Goal: Information Seeking & Learning: Learn about a topic

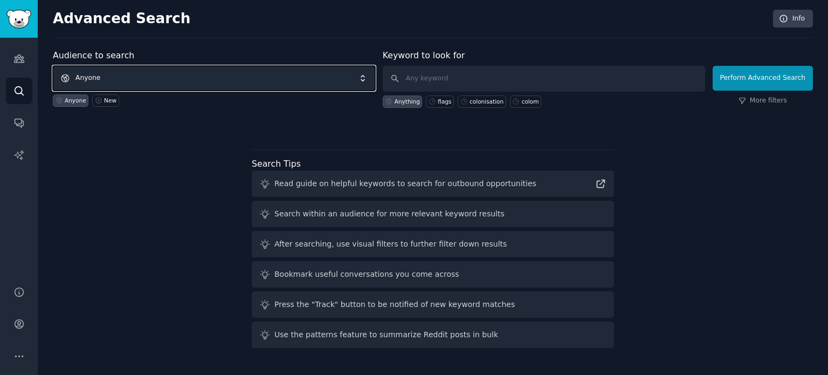
click at [112, 71] on span "Anyone" at bounding box center [214, 78] width 322 height 25
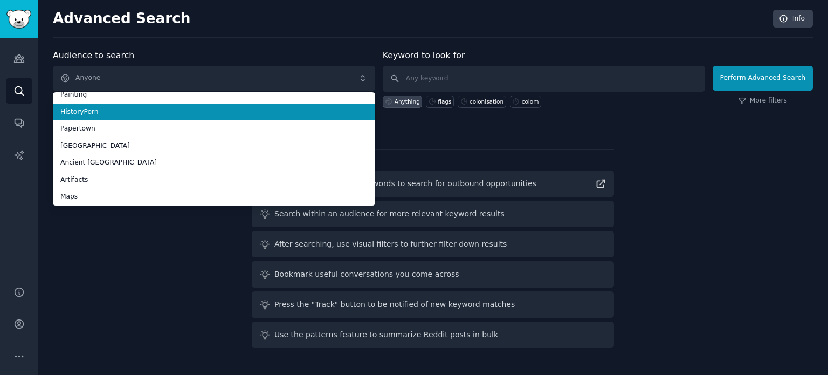
scroll to position [60, 0]
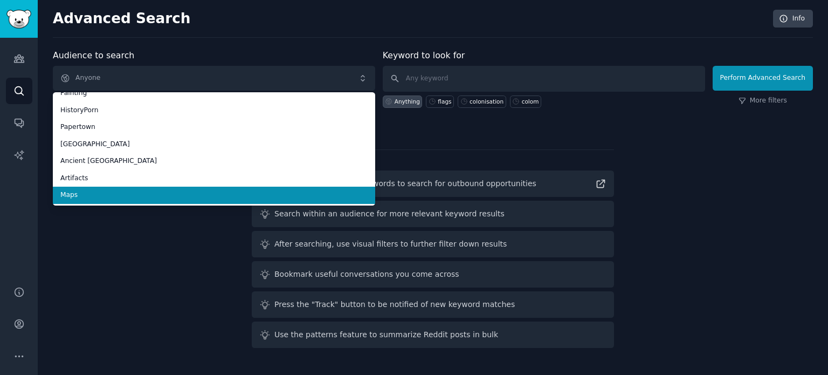
click at [111, 188] on li "Maps" at bounding box center [214, 195] width 322 height 17
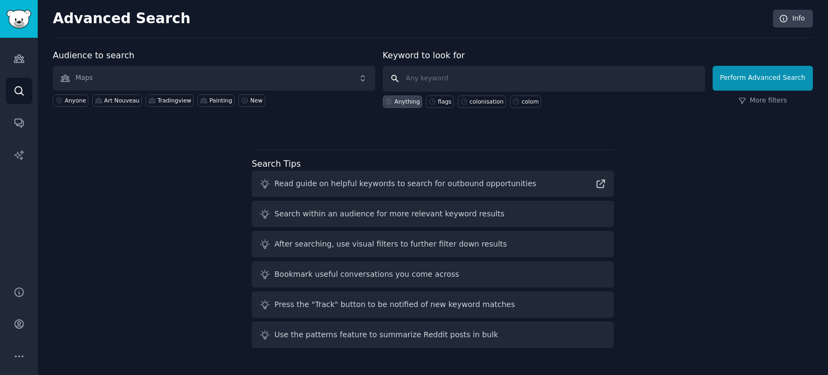
click at [494, 79] on input "text" at bounding box center [544, 79] width 322 height 26
type input "1710"
click button "Perform Advanced Search" at bounding box center [763, 78] width 100 height 25
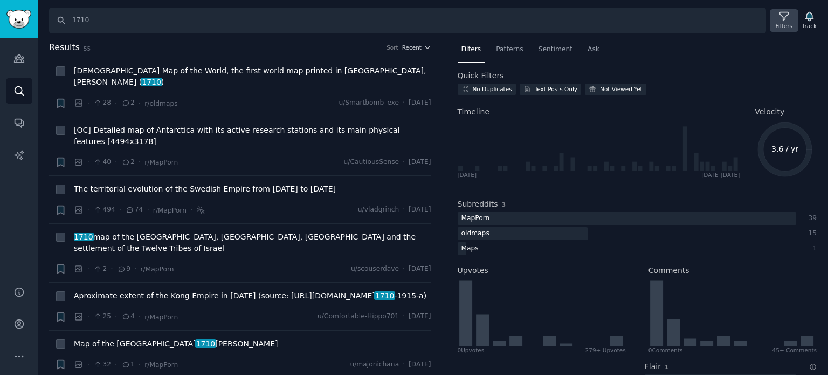
click at [785, 23] on div "Filters" at bounding box center [784, 26] width 17 height 8
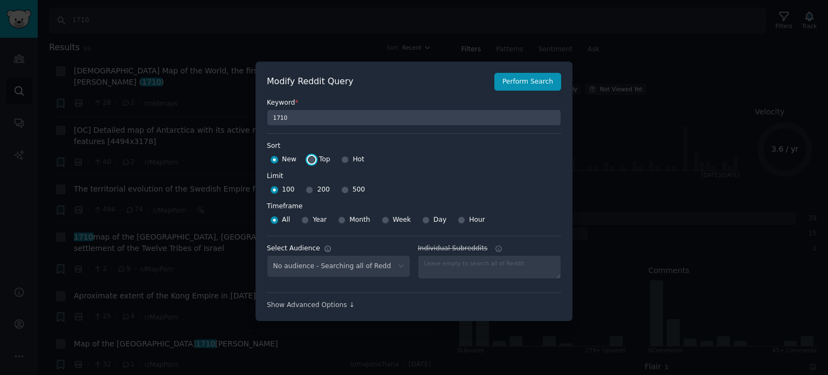
select select "f33d550f09"
click at [313, 161] on input "Top" at bounding box center [312, 160] width 8 height 8
radio input "true"
click at [342, 189] on input "500" at bounding box center [345, 190] width 8 height 8
radio input "true"
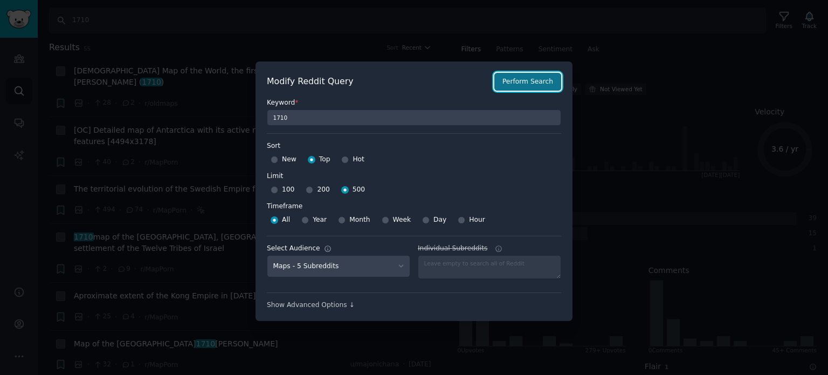
click at [522, 85] on button "Perform Search" at bounding box center [528, 82] width 67 height 18
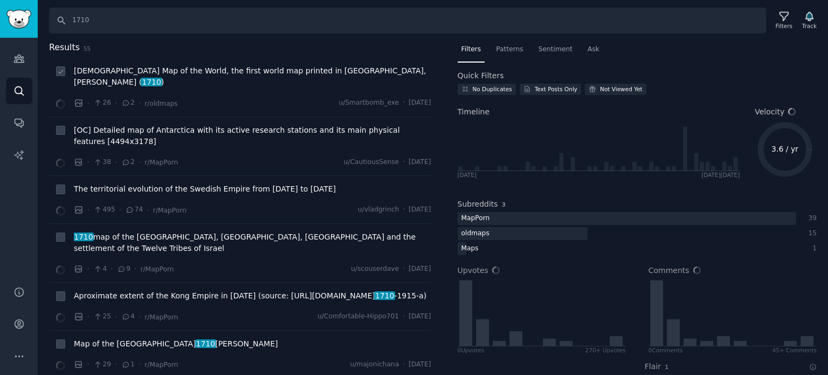
click at [167, 67] on span "Buddhist Map of the World, the first world map printed in Japan, Rokashi Hotan …" at bounding box center [253, 76] width 358 height 23
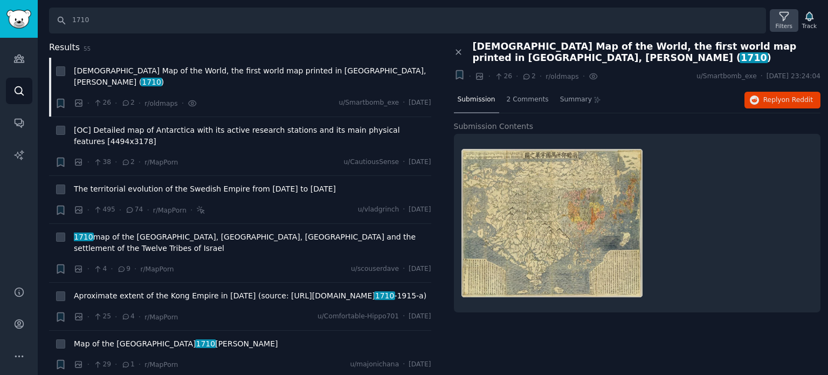
click at [783, 19] on icon at bounding box center [784, 16] width 11 height 11
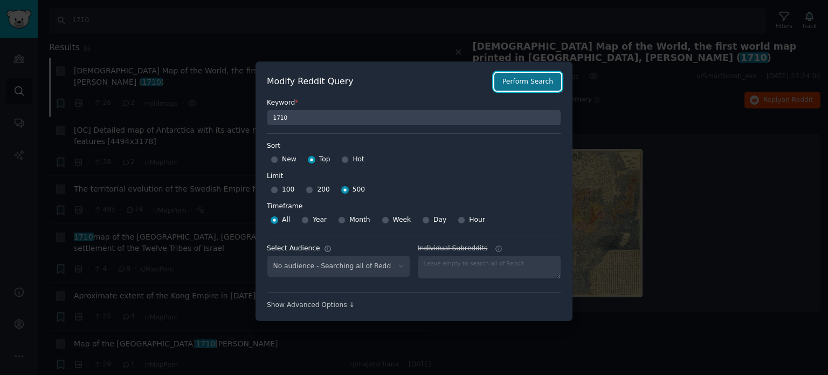
click at [526, 81] on button "Perform Search" at bounding box center [528, 82] width 67 height 18
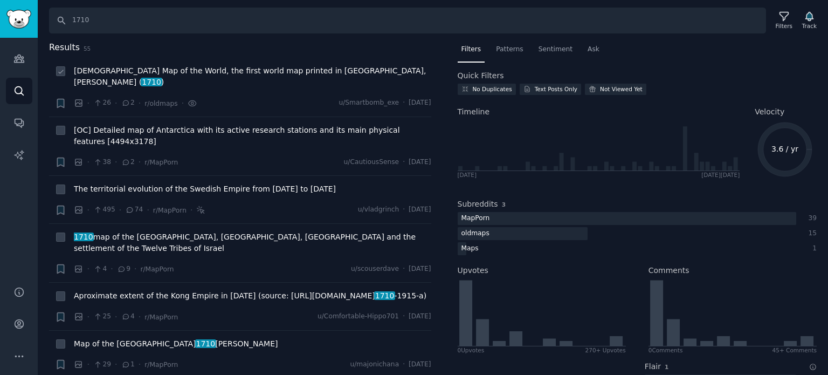
click at [168, 74] on span "Buddhist Map of the World, the first world map printed in Japan, Rokashi Hotan …" at bounding box center [253, 76] width 358 height 23
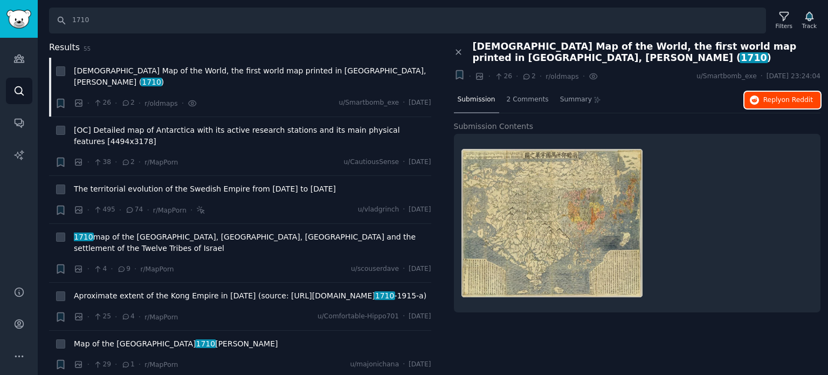
click at [777, 97] on span "Reply on Reddit" at bounding box center [789, 100] width 50 height 10
click at [153, 125] on span "[OC] Detailed map of Antarctica with its active research stations and its main …" at bounding box center [253, 136] width 358 height 23
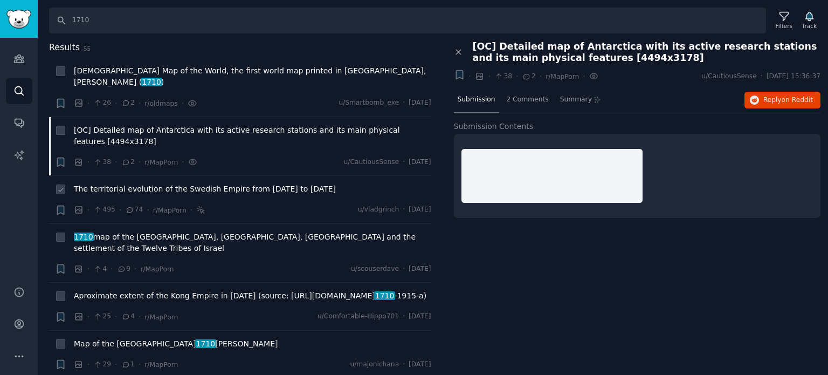
click at [198, 183] on span "The territorial evolution of the Swedish Empire from [DATE] to [DATE]" at bounding box center [205, 188] width 262 height 11
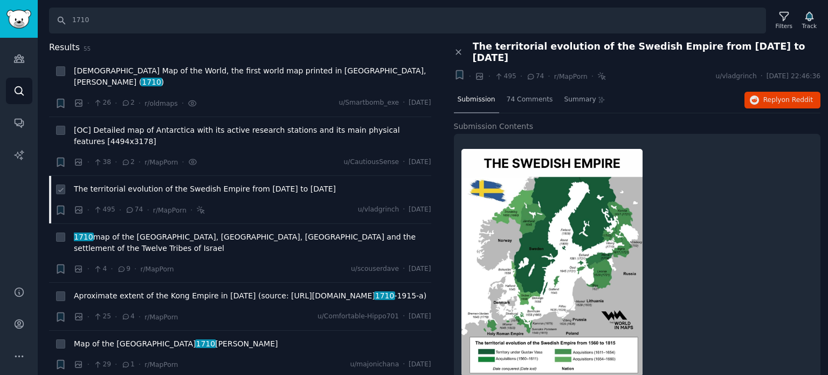
scroll to position [54, 0]
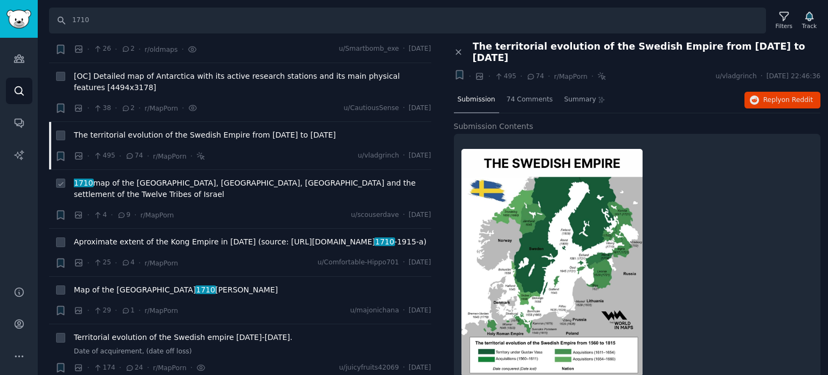
click at [166, 177] on span "1710 map of the Holy Land, Palestine, Israel and the settlement of the Twelve T…" at bounding box center [253, 188] width 358 height 23
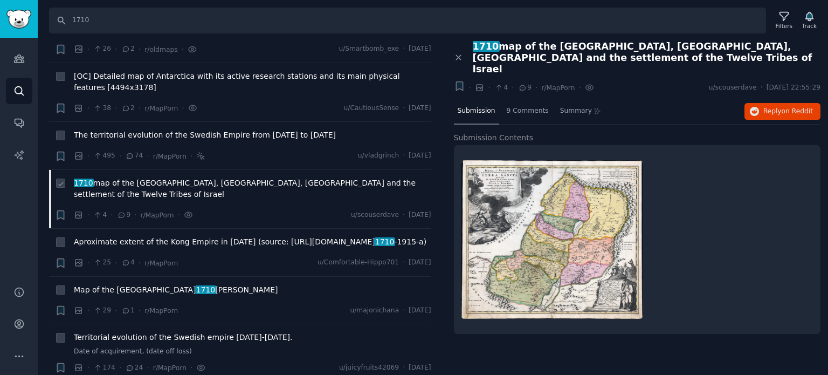
scroll to position [108, 0]
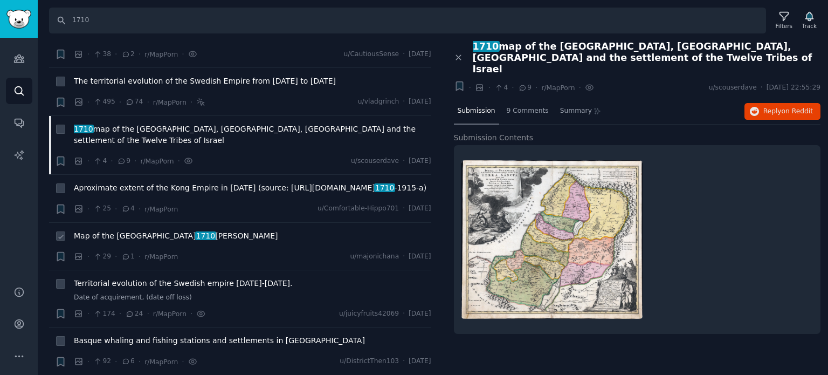
click at [163, 230] on span "Map of the [GEOGRAPHIC_DATA] 1710 [PERSON_NAME]" at bounding box center [176, 235] width 204 height 11
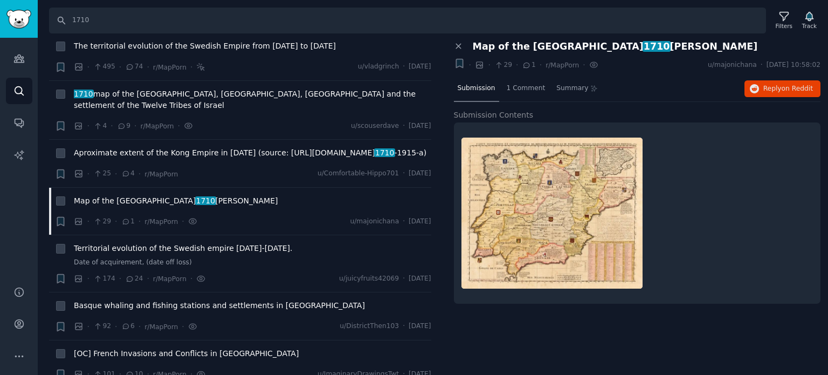
scroll to position [162, 0]
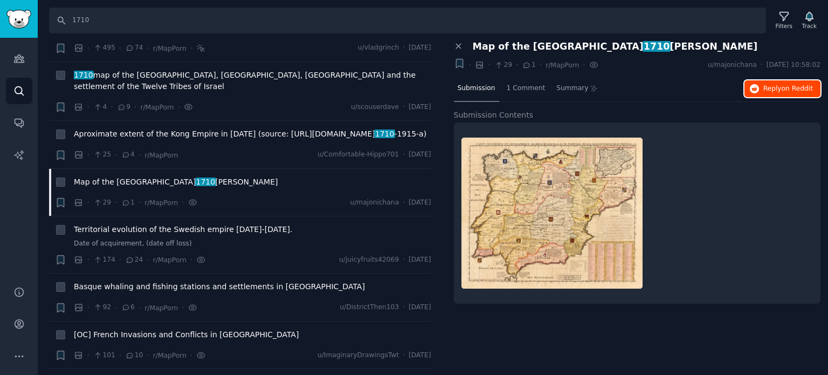
click at [765, 88] on button "Reply on Reddit" at bounding box center [783, 88] width 76 height 17
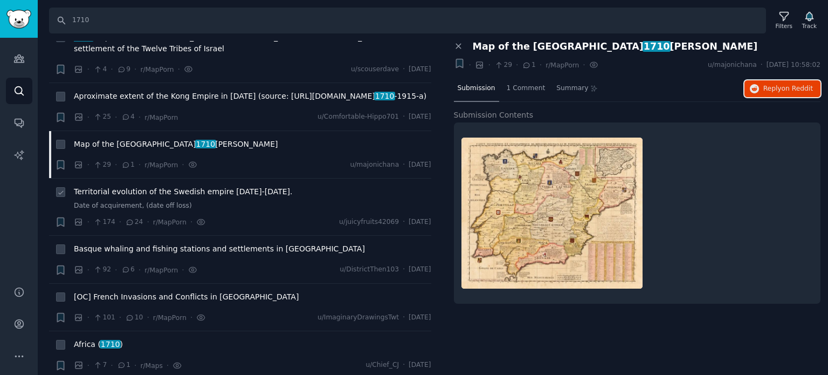
scroll to position [216, 0]
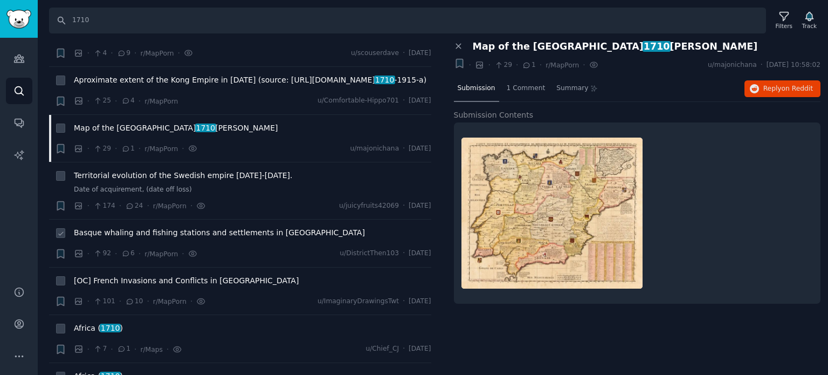
click at [107, 227] on span "Basque whaling and fishing stations and settlements in [GEOGRAPHIC_DATA]" at bounding box center [219, 232] width 291 height 11
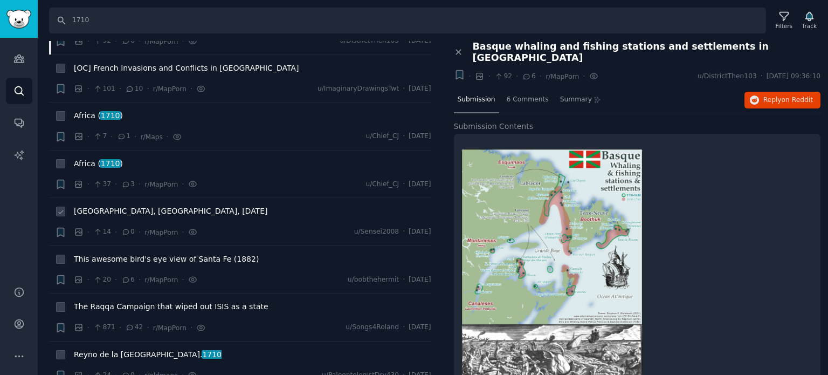
scroll to position [431, 0]
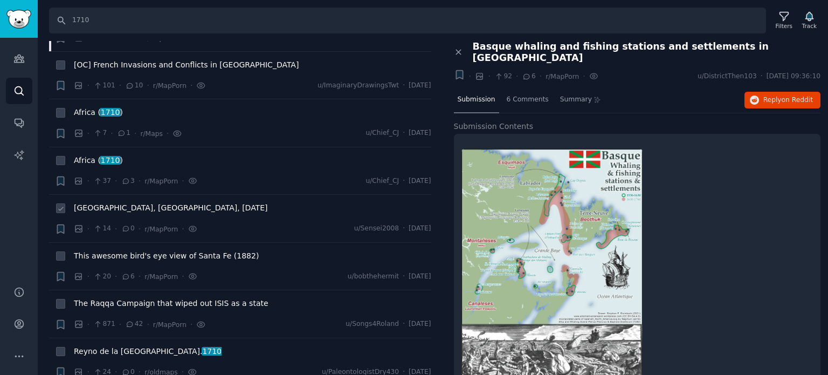
click at [121, 202] on span "[GEOGRAPHIC_DATA], [GEOGRAPHIC_DATA], [DATE]" at bounding box center [171, 207] width 194 height 11
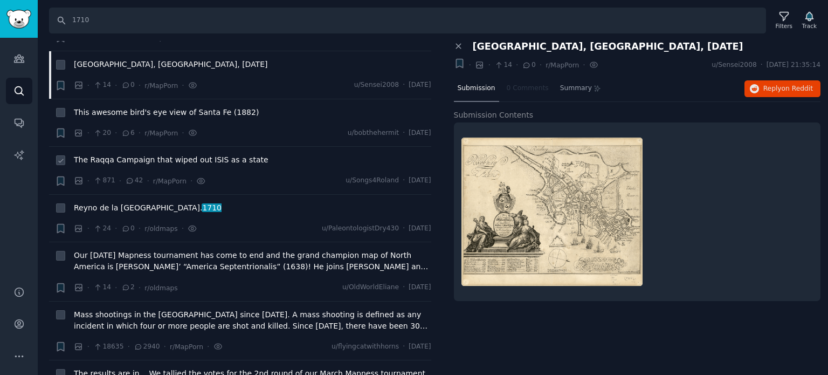
scroll to position [593, 0]
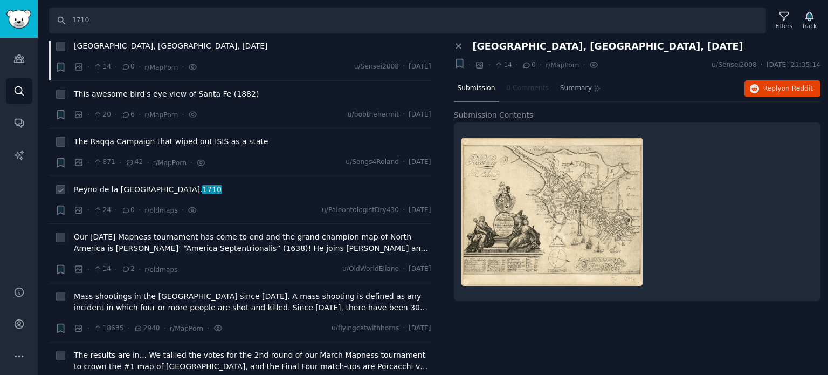
click at [108, 184] on span "Reyno de la Nueva Navarra. 1710" at bounding box center [148, 189] width 148 height 11
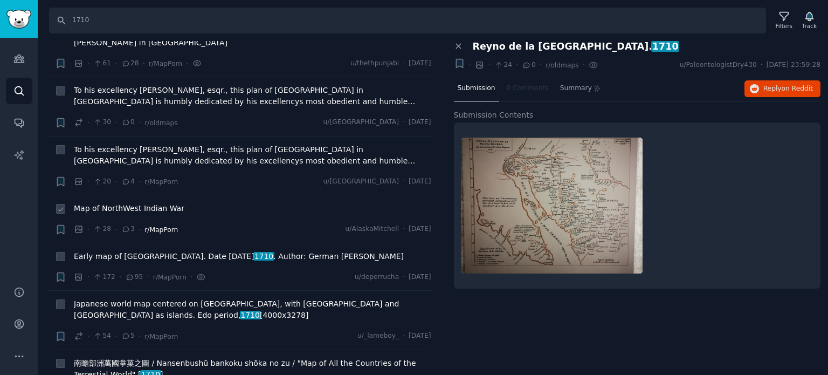
scroll to position [1240, 0]
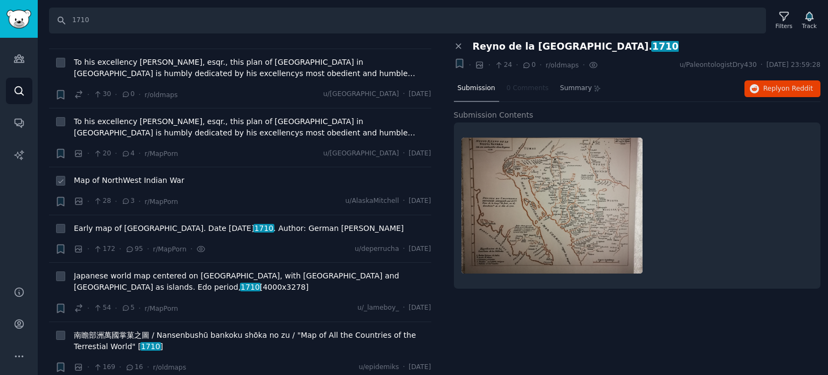
click at [150, 175] on span "Map of NorthWest Indian War" at bounding box center [129, 180] width 111 height 11
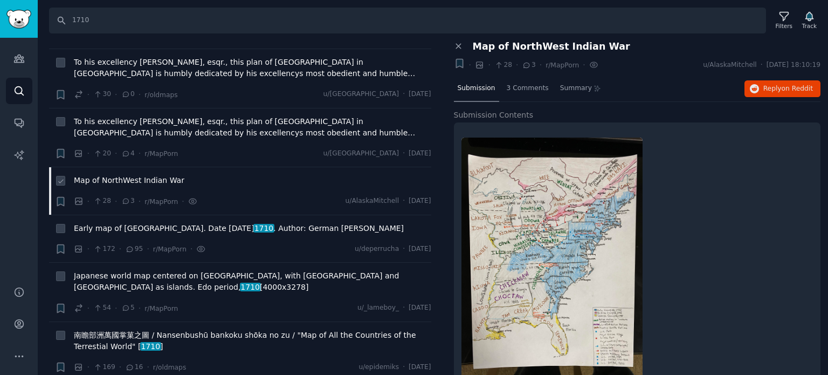
scroll to position [1294, 0]
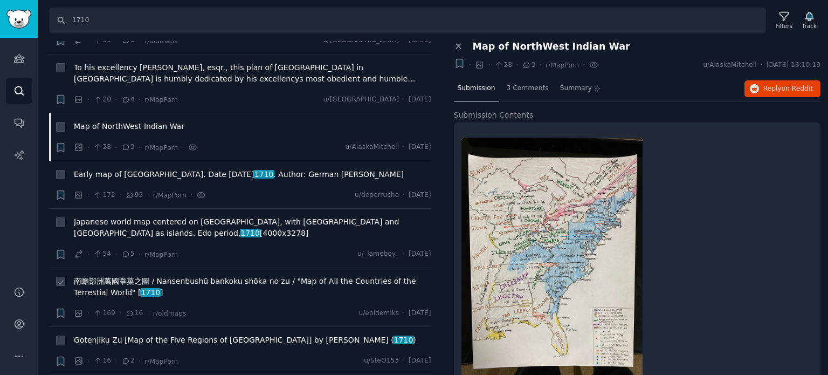
click at [165, 276] on span "南瞻部洲萬國掌菓之圖 / Nansenbushū bankoku shōka no zu / "Map of All the Countries of the…" at bounding box center [253, 287] width 358 height 23
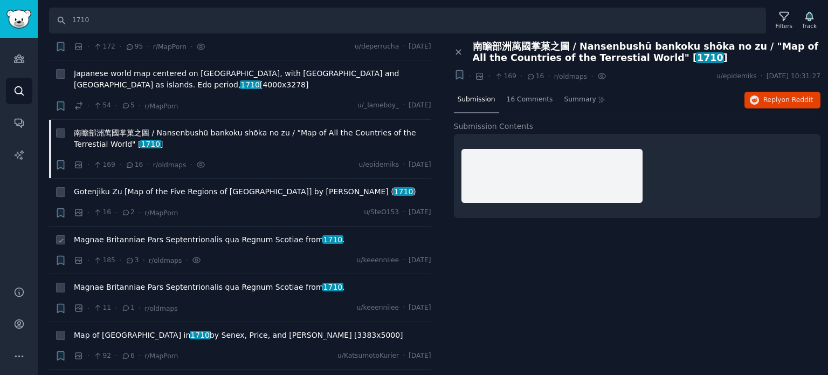
scroll to position [1456, 0]
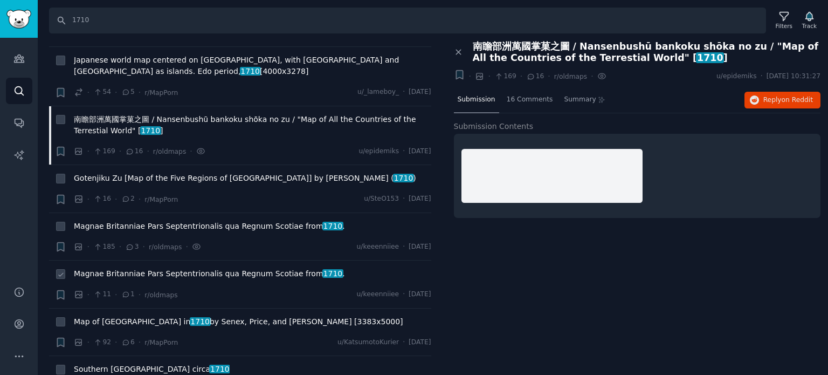
click at [140, 268] on span "Magnae Britanniae Pars Septentrionalis qua [GEOGRAPHIC_DATA] from 1710 ." at bounding box center [209, 273] width 271 height 11
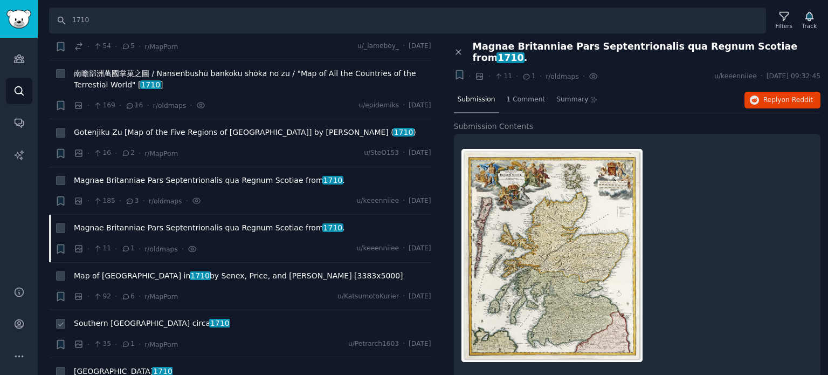
scroll to position [1564, 0]
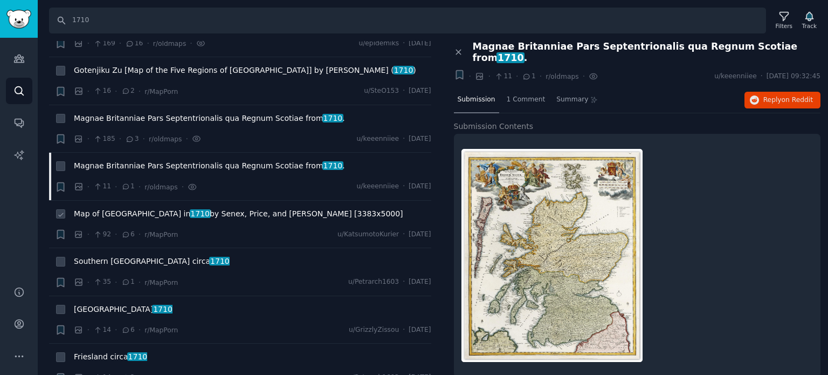
click at [208, 208] on span "Map of [GEOGRAPHIC_DATA] in [DATE] by Senex, Price, and [PERSON_NAME] [3383x500…" at bounding box center [239, 213] width 330 height 11
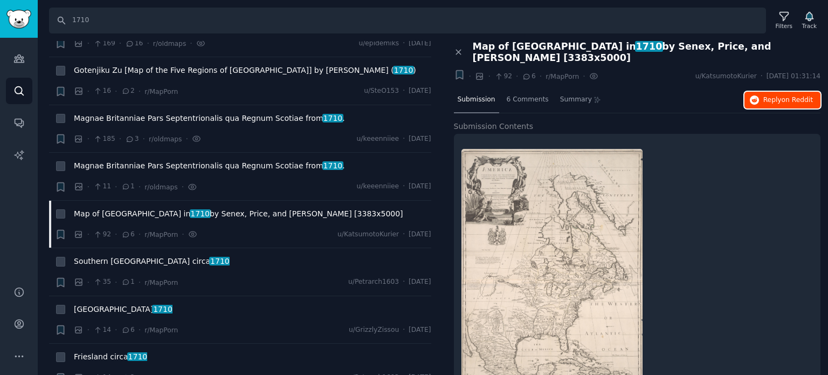
click at [770, 95] on span "Reply on Reddit" at bounding box center [789, 100] width 50 height 10
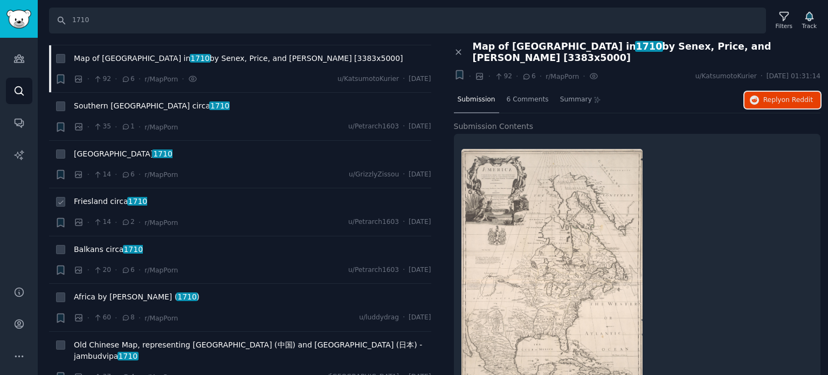
scroll to position [1726, 0]
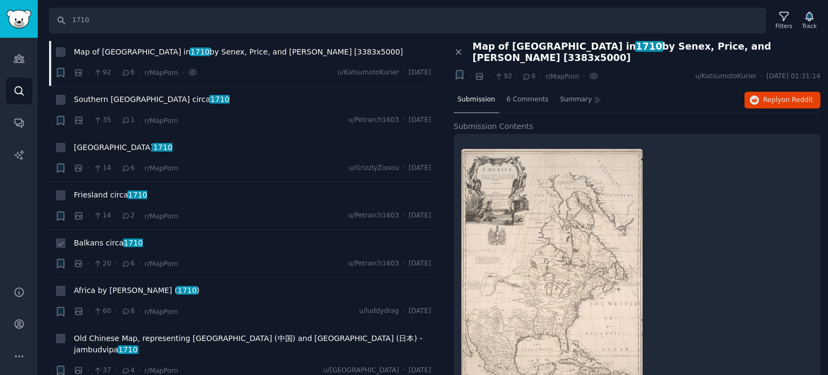
click at [104, 237] on span "Balkans circa 1710" at bounding box center [108, 242] width 69 height 11
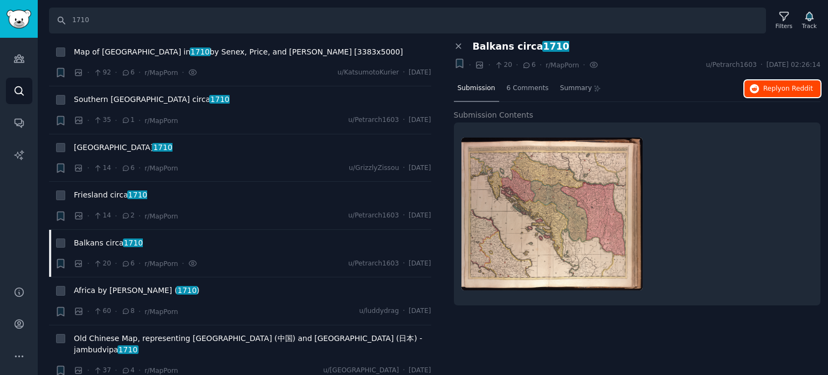
click at [771, 90] on span "Reply on Reddit" at bounding box center [789, 89] width 50 height 10
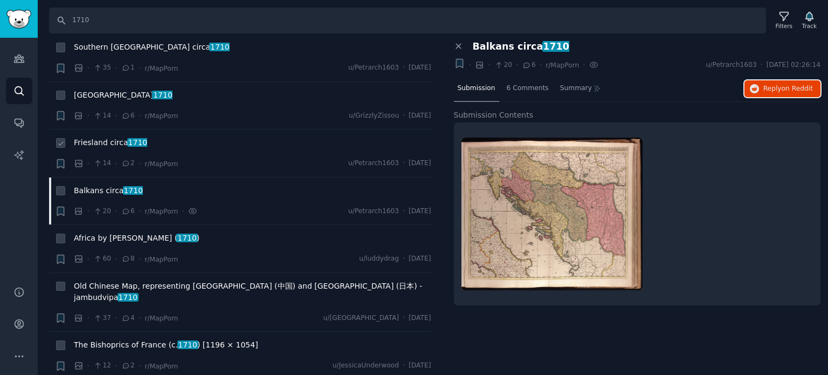
scroll to position [1888, 0]
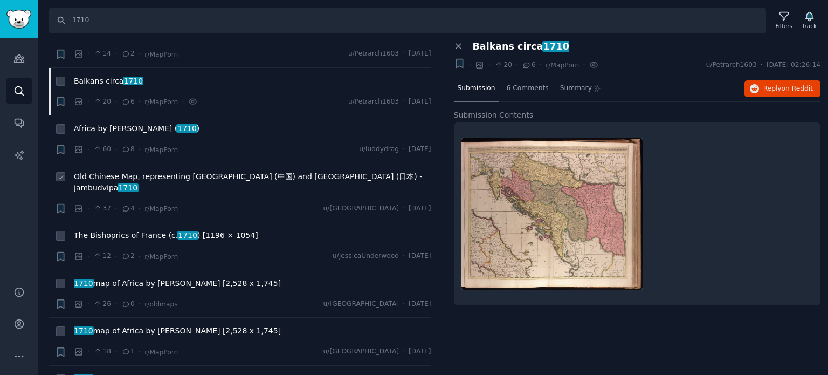
click at [127, 171] on span "Old Chinese Map, representing China (中国) and Japan (日本) - jambudvipa 1710" at bounding box center [253, 182] width 358 height 23
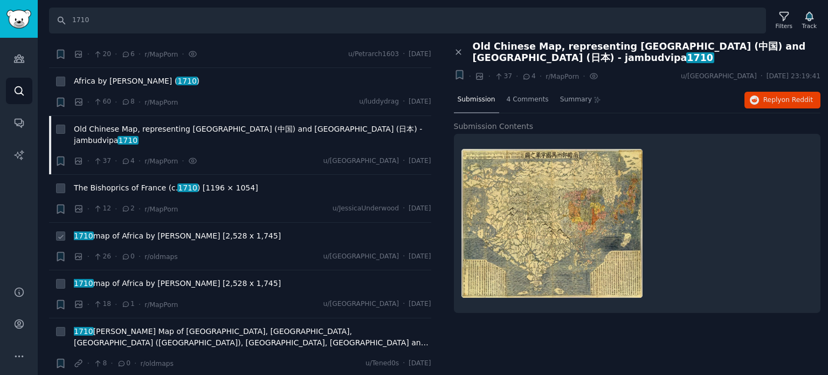
scroll to position [1995, 0]
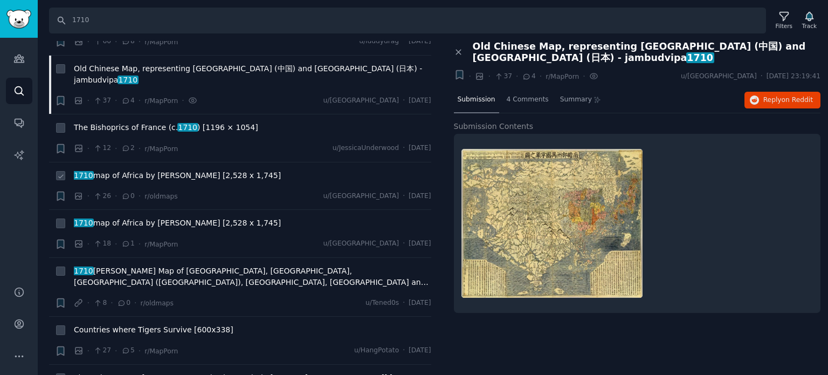
click at [186, 170] on span "1710 map of Africa by [PERSON_NAME] [2,528 x 1,745]" at bounding box center [177, 175] width 207 height 11
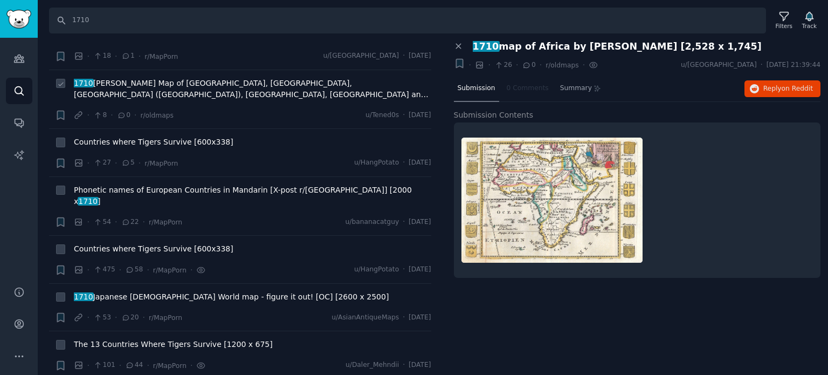
scroll to position [2211, 0]
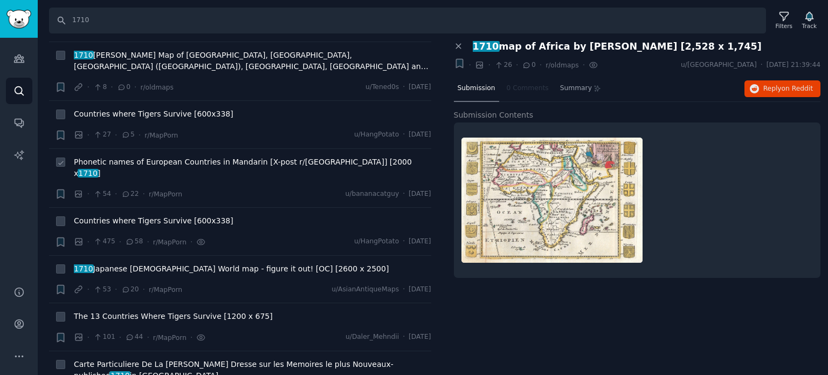
click at [169, 156] on span "Phonetic names of European Countries in Mandarin [X-post r/europe] [2000 x 1710…" at bounding box center [253, 167] width 358 height 23
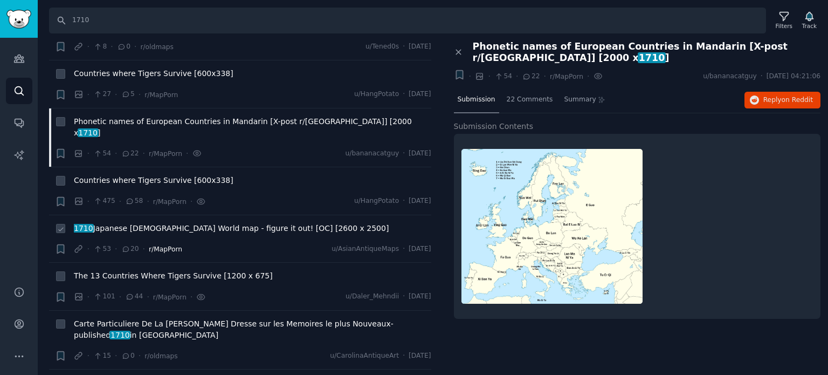
scroll to position [2319, 0]
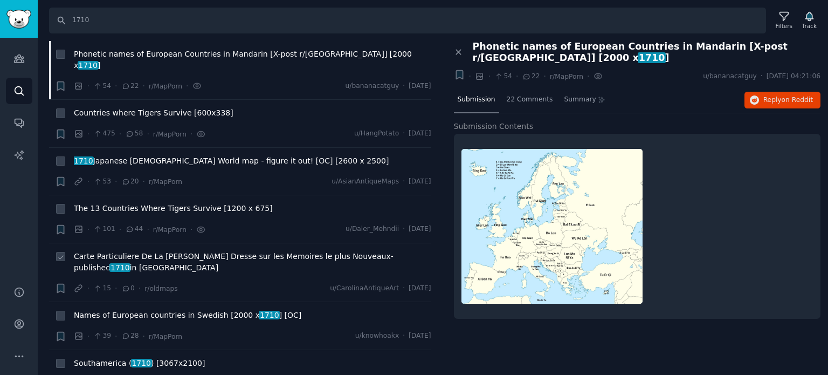
click at [139, 251] on span "Carte Particuliere De La Caroline Dresse sur les Memoires le plus Nouveaux- pub…" at bounding box center [253, 262] width 358 height 23
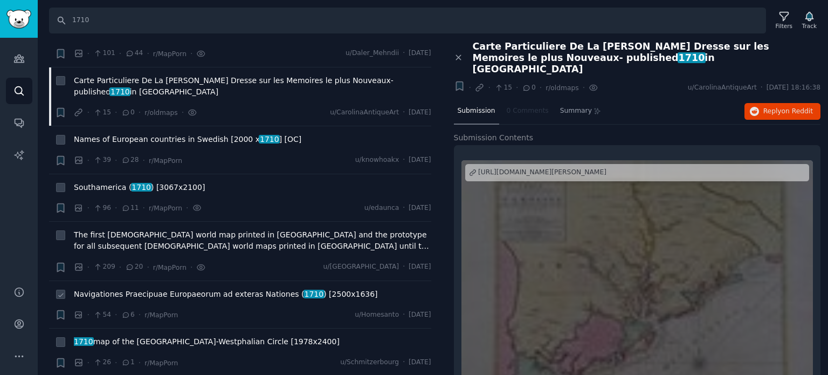
scroll to position [2519, 0]
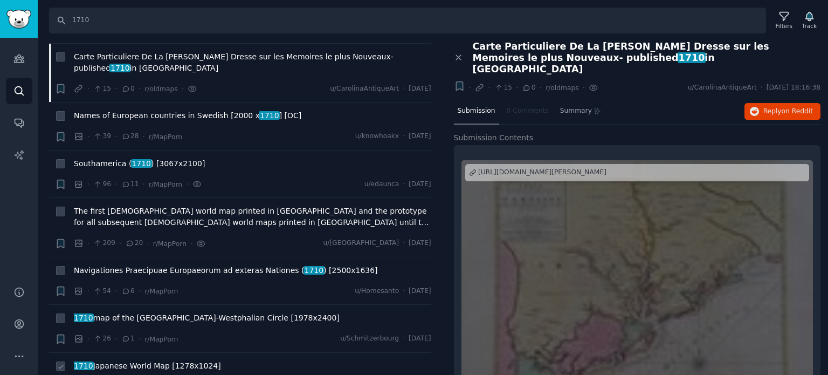
click at [136, 360] on span "1710 Japanese World Map [1278x1024]" at bounding box center [147, 365] width 147 height 11
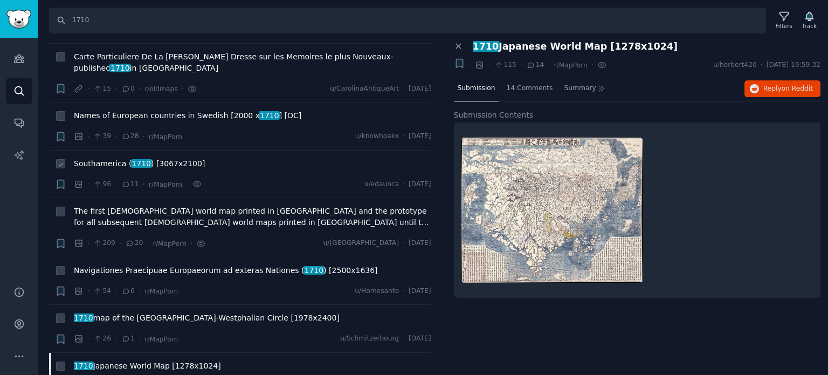
click at [124, 158] on span "Southamerica ( 1710 ) [3067x2100]" at bounding box center [139, 163] width 131 height 11
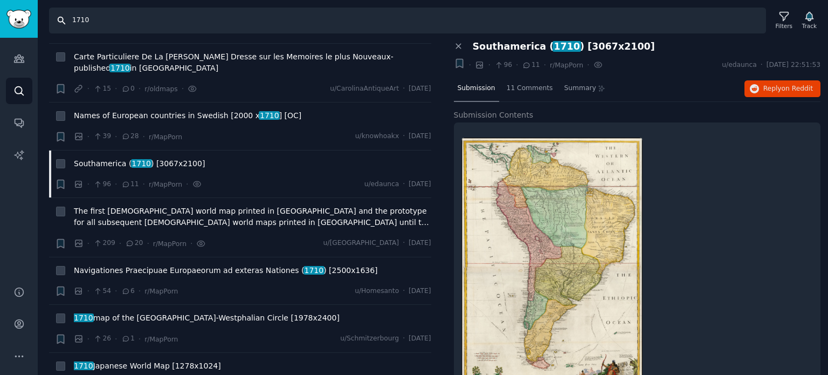
click at [78, 23] on input "1710" at bounding box center [407, 21] width 717 height 26
type input "1720"
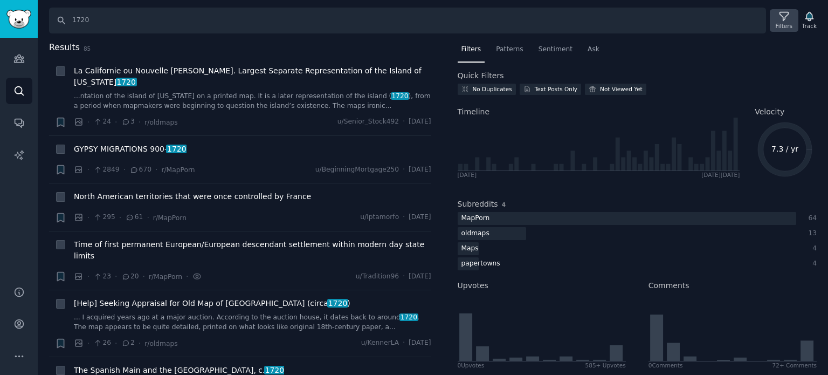
click at [779, 15] on div "Filters" at bounding box center [784, 20] width 28 height 23
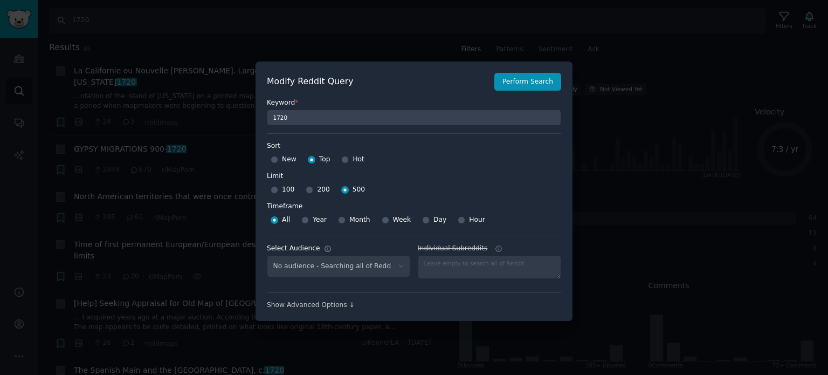
select select "f33d550f09"
click at [511, 82] on button "Perform Search" at bounding box center [528, 82] width 67 height 18
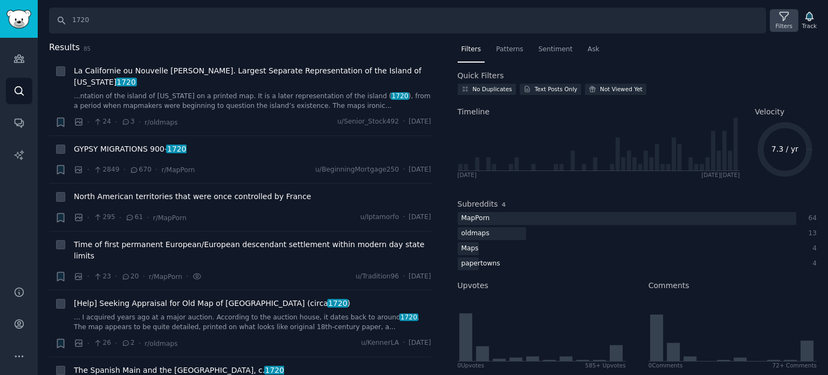
click at [784, 23] on div "Filters" at bounding box center [784, 26] width 17 height 8
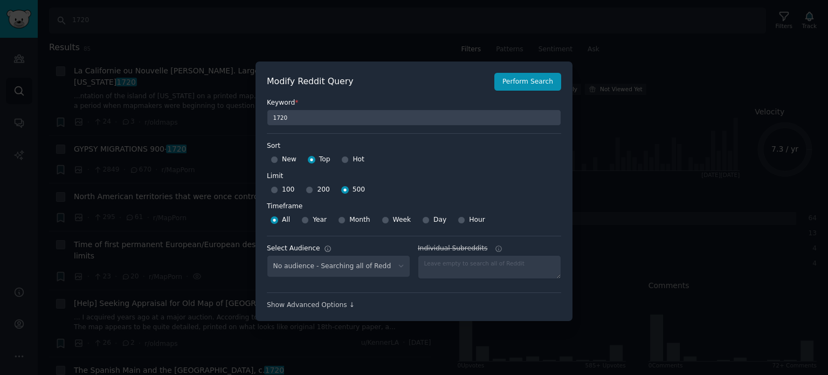
select select "f33d550f09"
click at [339, 218] on input "Month" at bounding box center [342, 220] width 8 height 8
radio input "true"
click at [307, 218] on input "Year" at bounding box center [305, 220] width 8 height 8
radio input "true"
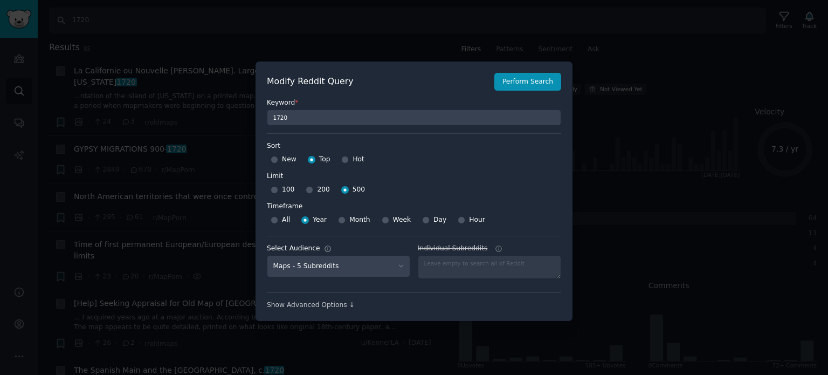
click at [282, 220] on span "All" at bounding box center [286, 220] width 8 height 10
click at [278, 220] on input "All" at bounding box center [275, 220] width 8 height 8
radio input "true"
click at [306, 191] on input "200" at bounding box center [310, 190] width 8 height 8
radio input "true"
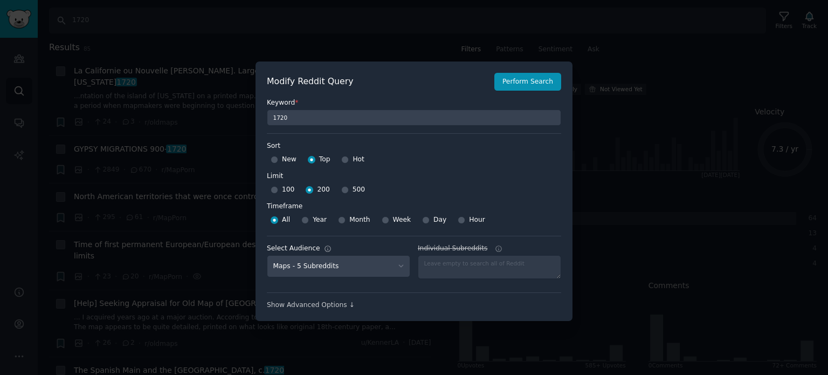
click at [331, 189] on div "100 200 500" at bounding box center [414, 189] width 294 height 17
click at [341, 190] on input "500" at bounding box center [345, 190] width 8 height 8
radio input "true"
click at [523, 81] on button "Perform Search" at bounding box center [528, 82] width 67 height 18
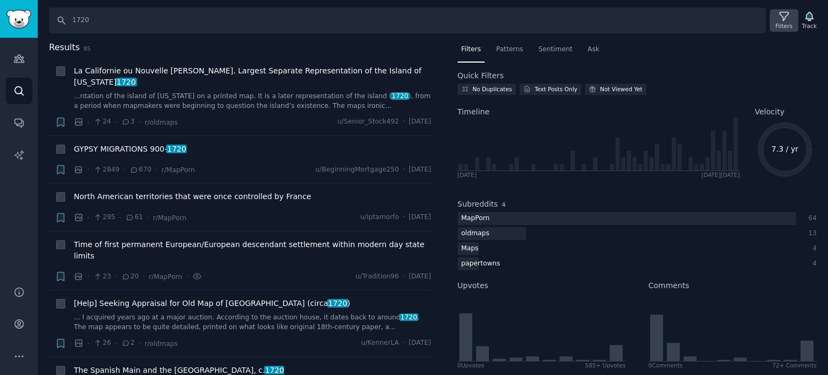
click at [780, 20] on icon at bounding box center [784, 16] width 11 height 11
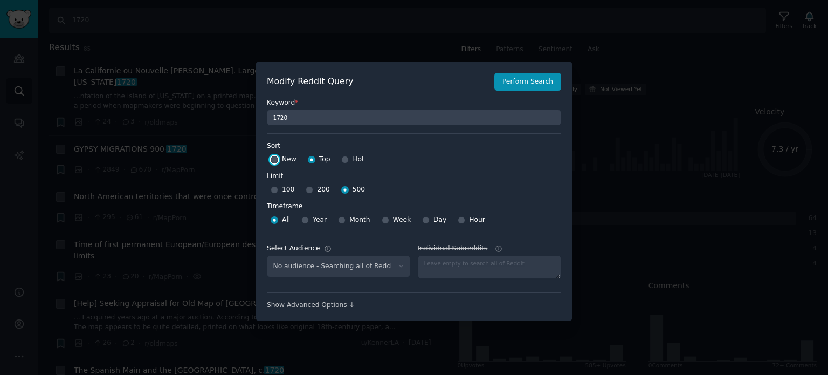
click at [272, 159] on input "New" at bounding box center [275, 160] width 8 height 8
radio input "true"
select select "f33d550f09"
click at [530, 90] on button "Perform Search" at bounding box center [528, 82] width 67 height 18
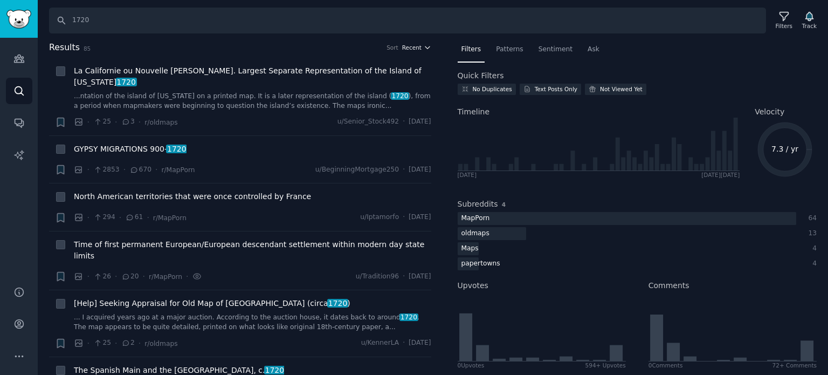
click at [415, 47] on span "Recent" at bounding box center [411, 48] width 19 height 8
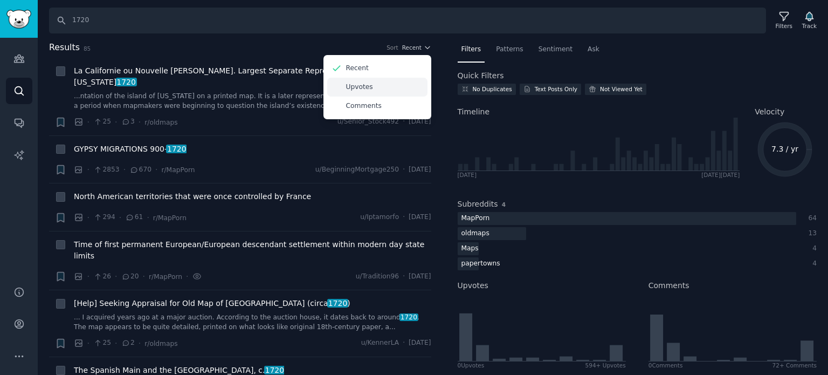
click at [365, 89] on p "Upvotes" at bounding box center [359, 88] width 27 height 10
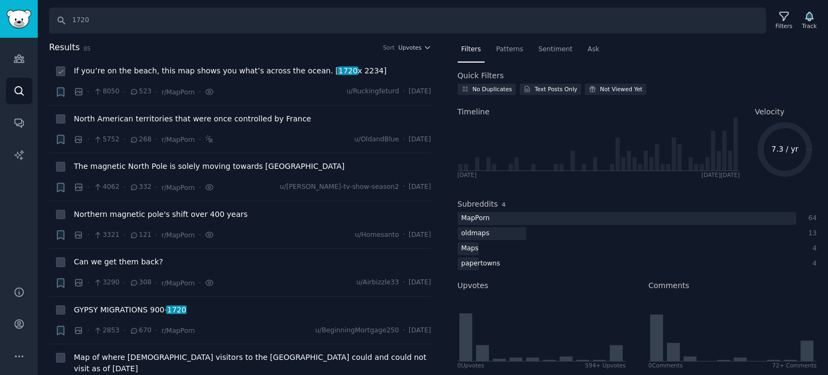
click at [212, 70] on span "If you’re on the beach, this map shows you what’s across the ocean. [ 1720 x 22…" at bounding box center [230, 70] width 313 height 11
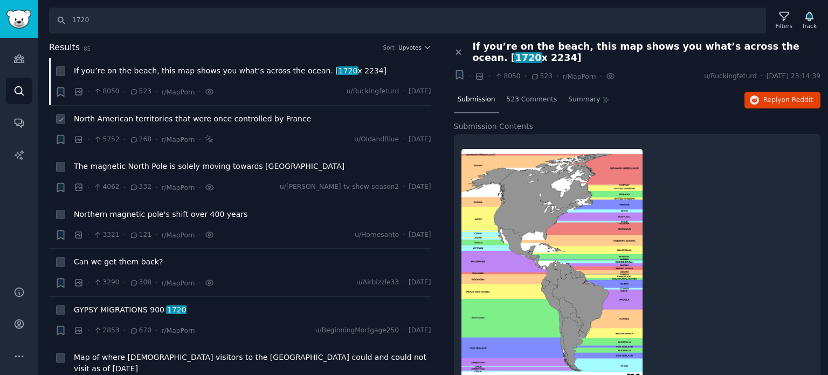
click at [142, 118] on span "North American territories that were once controlled by France" at bounding box center [192, 118] width 237 height 11
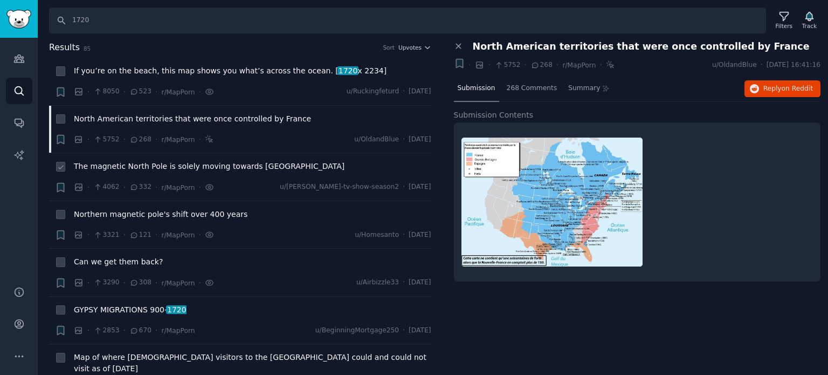
click at [128, 167] on span "The magnetic North Pole is solely moving towards [GEOGRAPHIC_DATA]" at bounding box center [209, 166] width 271 height 11
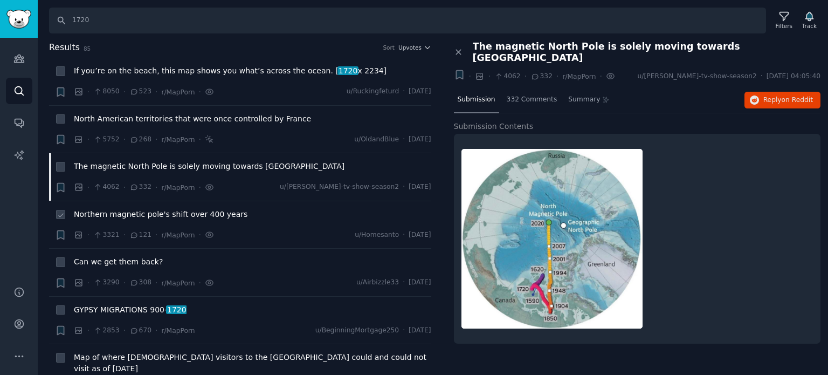
click at [107, 215] on span "Northern magnetic pole's shift over 400 years" at bounding box center [161, 214] width 174 height 11
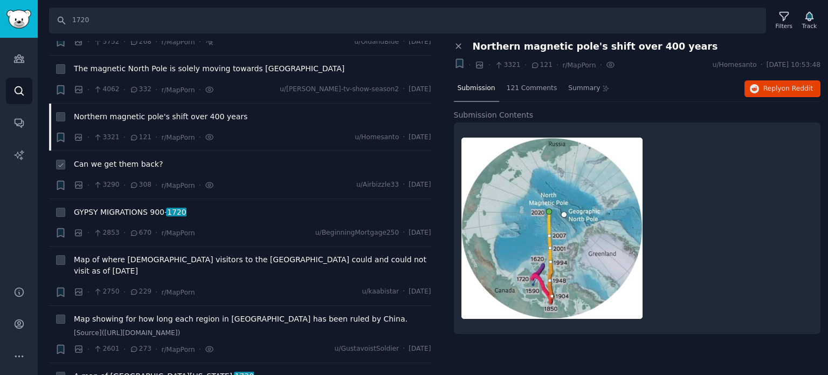
scroll to position [108, 0]
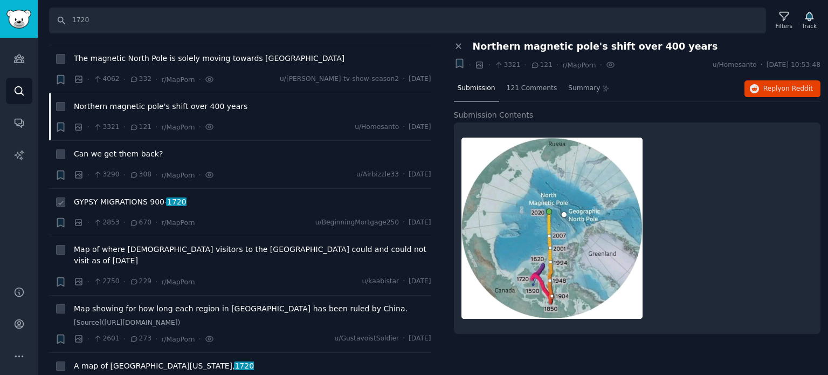
click at [105, 200] on span "GYPSY MIGRATIONS 900- 1720" at bounding box center [130, 201] width 113 height 11
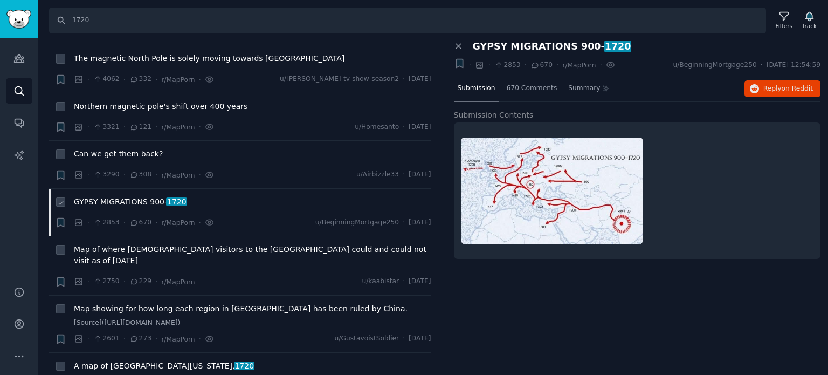
scroll to position [162, 0]
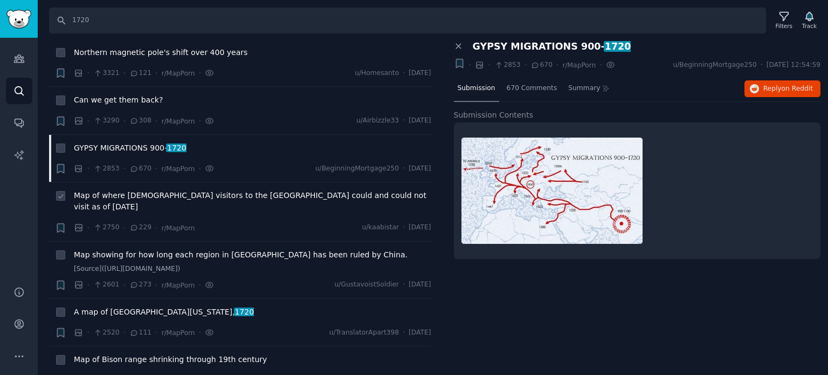
click at [110, 193] on span "Map of where [DEMOGRAPHIC_DATA] visitors to the [GEOGRAPHIC_DATA] could and cou…" at bounding box center [253, 201] width 358 height 23
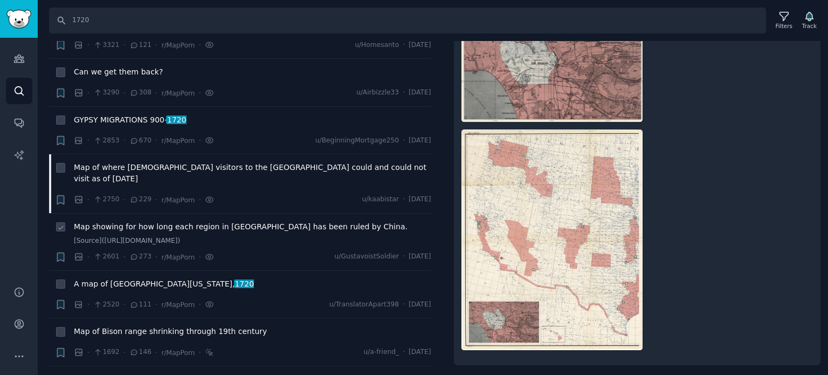
scroll to position [216, 0]
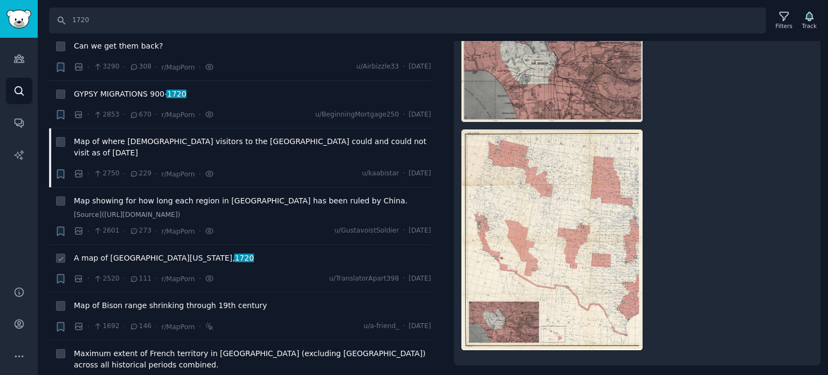
click at [126, 252] on span "A map of [GEOGRAPHIC_DATA][US_STATE], 1720" at bounding box center [164, 257] width 180 height 11
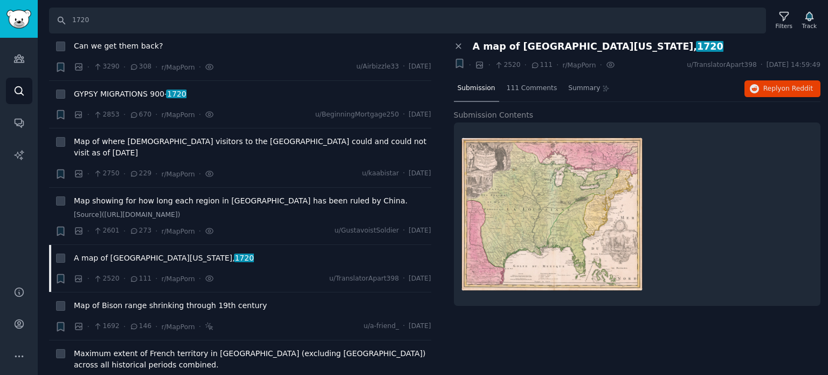
scroll to position [270, 0]
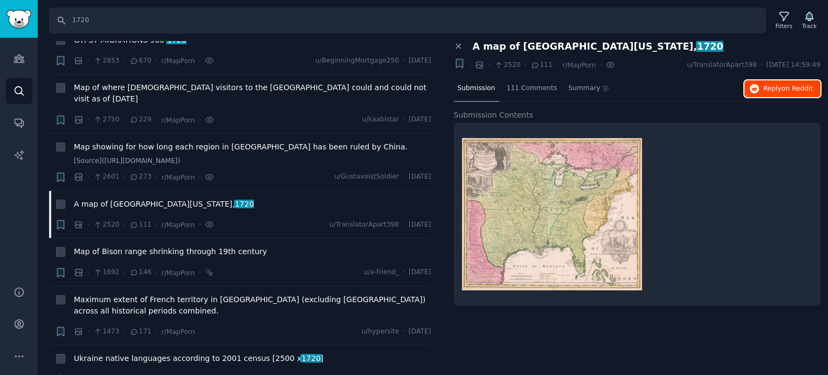
click at [770, 88] on span "Reply on Reddit" at bounding box center [789, 89] width 50 height 10
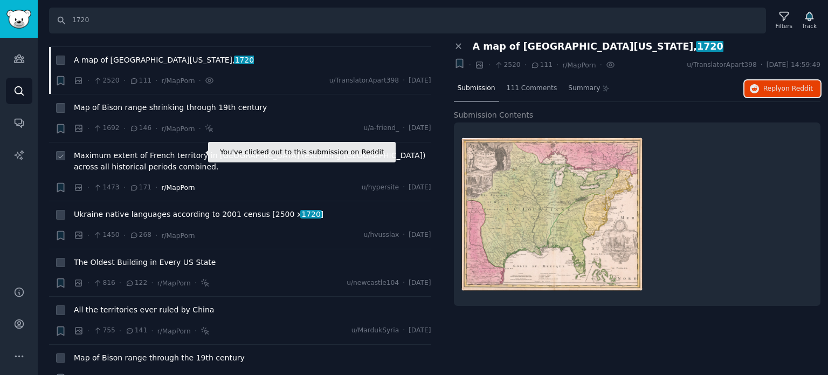
scroll to position [431, 0]
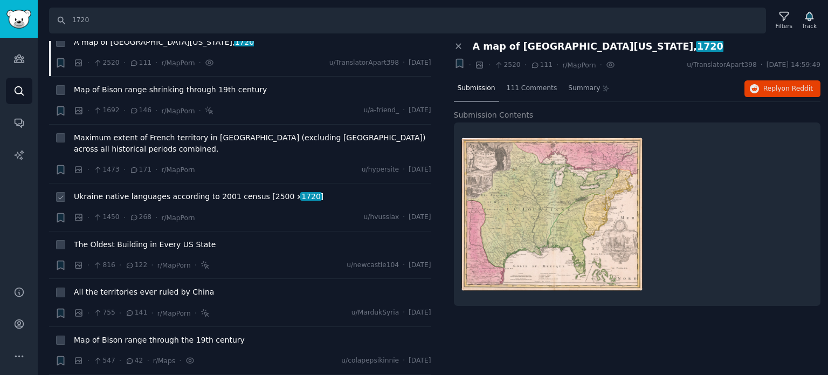
click at [166, 191] on span "Ukraine native languages according to 2001 census [2500 x 1720 ]" at bounding box center [199, 196] width 250 height 11
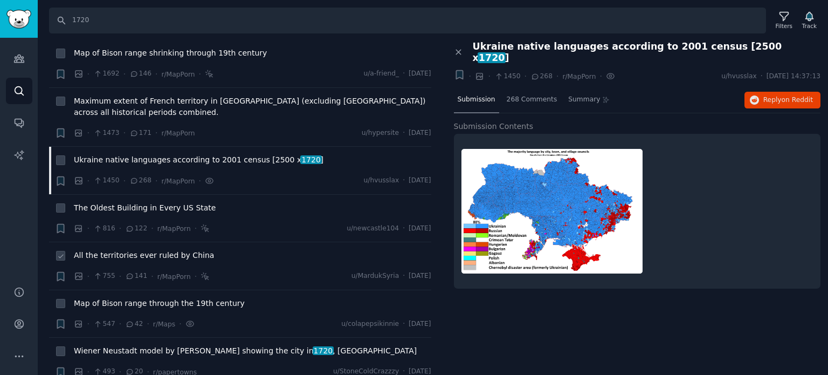
scroll to position [539, 0]
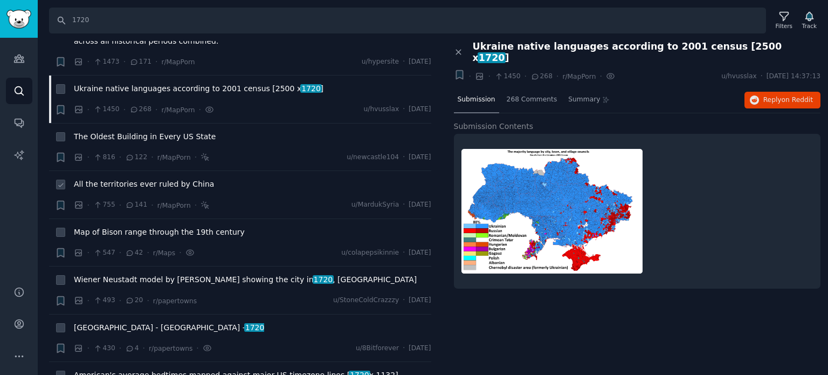
click at [123, 179] on span "All the territories ever ruled by China" at bounding box center [144, 184] width 140 height 11
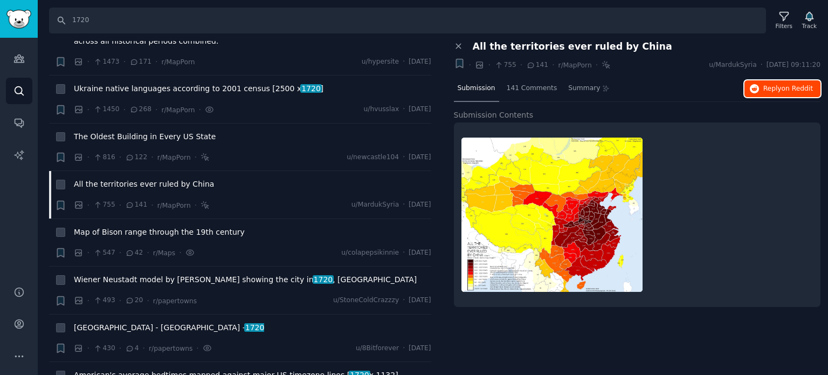
click at [779, 88] on span "Reply on Reddit" at bounding box center [789, 89] width 50 height 10
click at [117, 227] on span "Map of Bison range through the 19th century" at bounding box center [159, 232] width 171 height 11
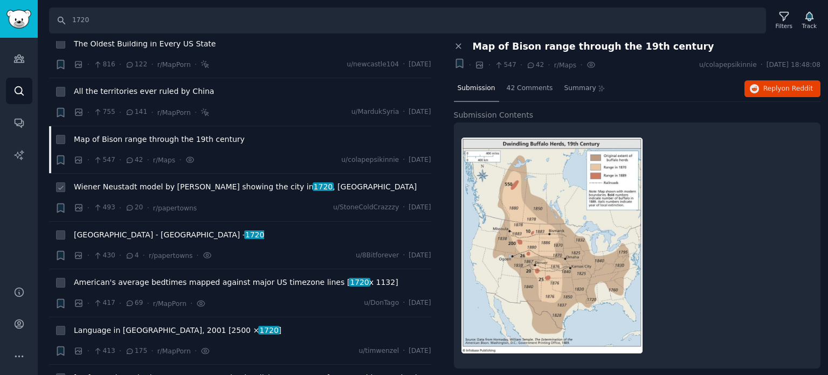
scroll to position [647, 0]
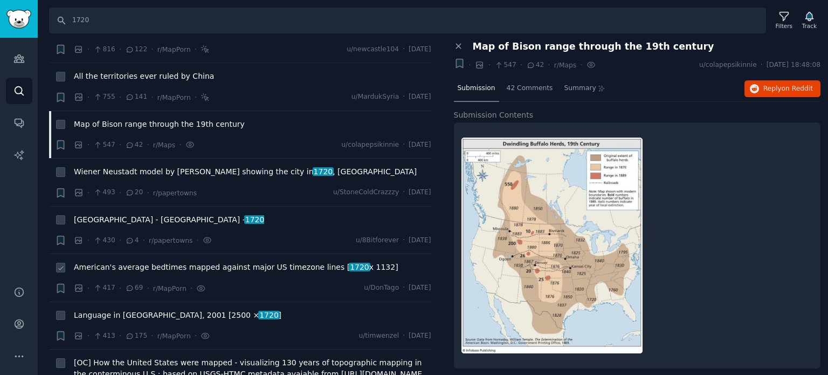
click at [121, 262] on span "American's average bedtimes mapped against major US timezone lines [ 1720 x 113…" at bounding box center [236, 267] width 325 height 11
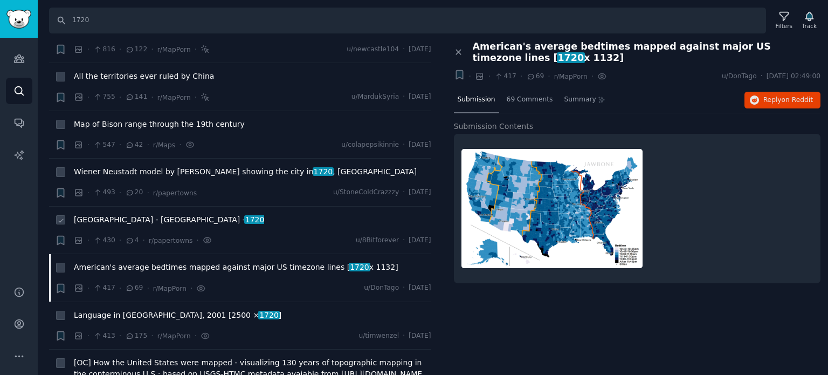
click at [81, 214] on span "[GEOGRAPHIC_DATA] - [GEOGRAPHIC_DATA] - 1720" at bounding box center [169, 219] width 190 height 11
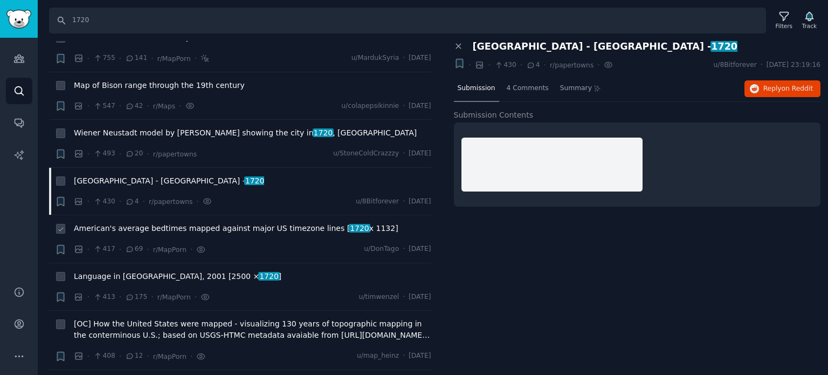
scroll to position [809, 0]
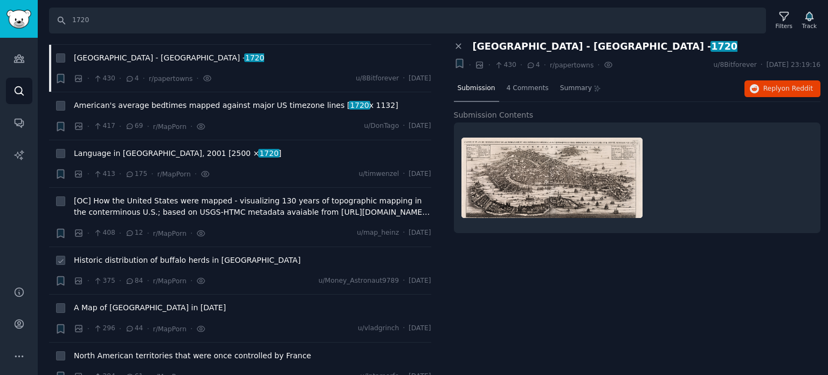
click at [139, 255] on span "Historic distribution of buffalo herds in [GEOGRAPHIC_DATA]" at bounding box center [187, 260] width 227 height 11
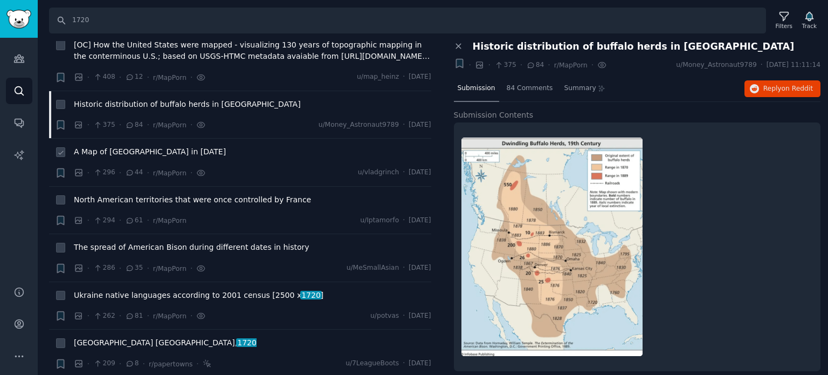
scroll to position [971, 0]
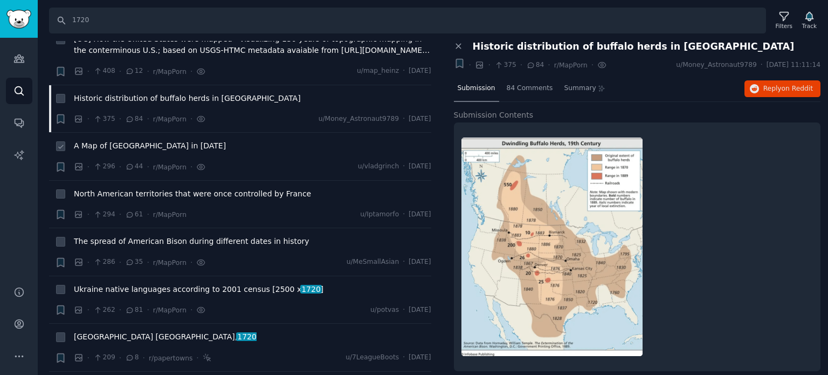
click at [107, 140] on span "A Map of [GEOGRAPHIC_DATA] in [DATE]" at bounding box center [150, 145] width 152 height 11
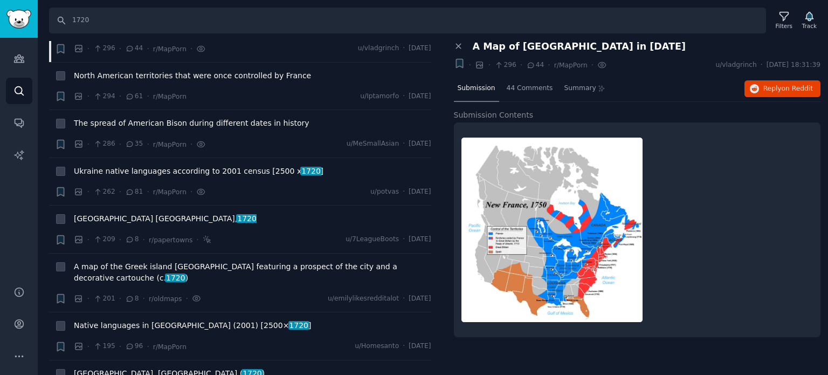
scroll to position [1133, 0]
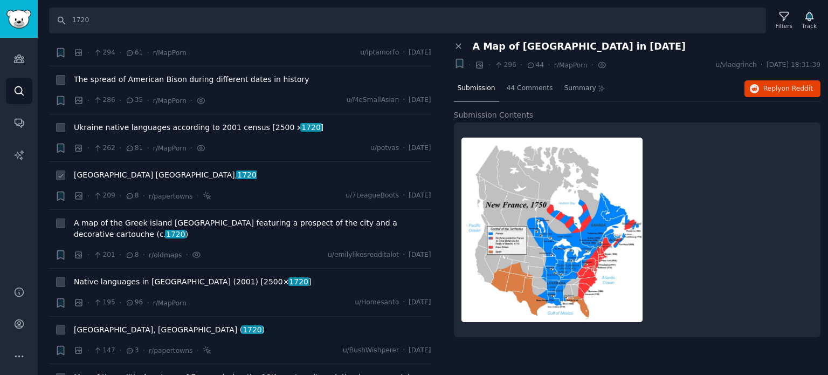
click at [97, 169] on span "[GEOGRAPHIC_DATA] [GEOGRAPHIC_DATA], 1720" at bounding box center [165, 174] width 183 height 11
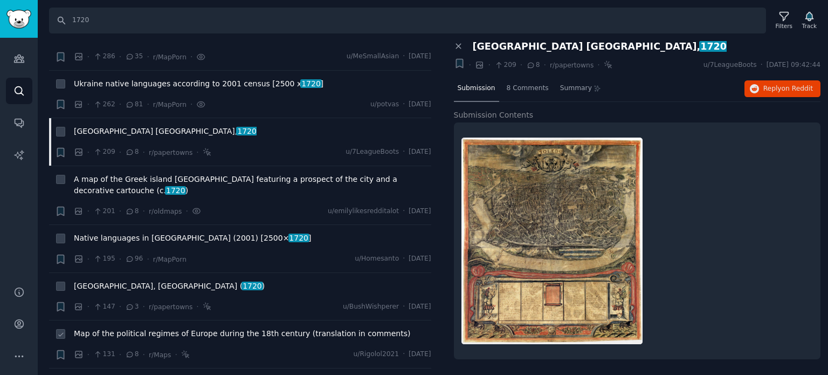
scroll to position [1240, 0]
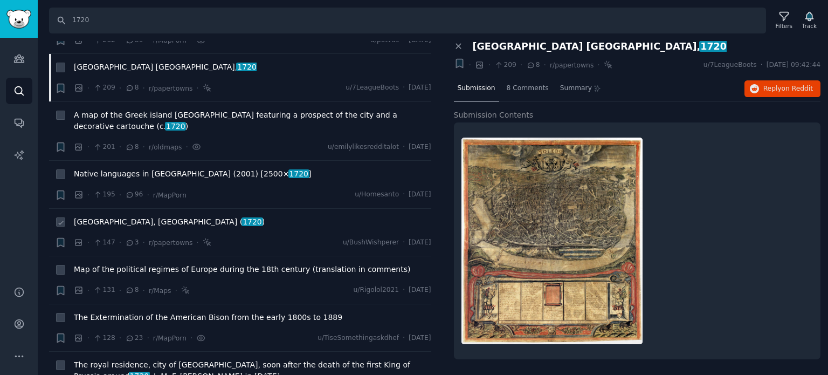
click at [97, 216] on span "[GEOGRAPHIC_DATA], [GEOGRAPHIC_DATA] ( 1720 )" at bounding box center [169, 221] width 191 height 11
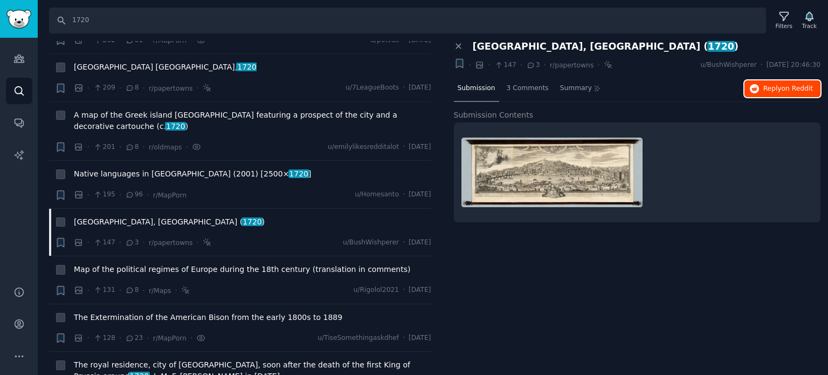
click at [764, 83] on button "Reply on Reddit" at bounding box center [783, 88] width 76 height 17
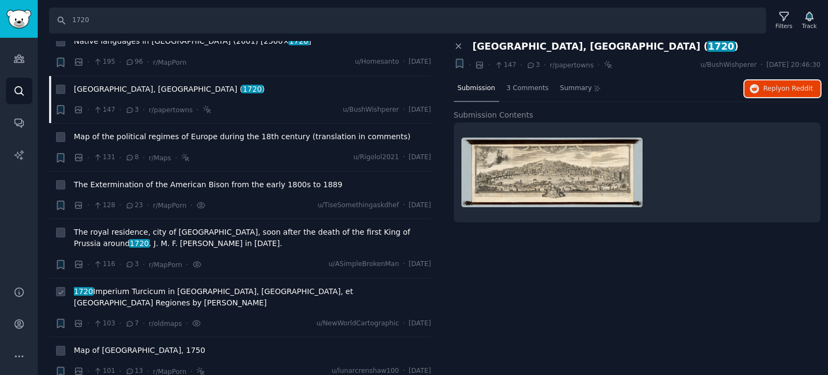
scroll to position [1456, 0]
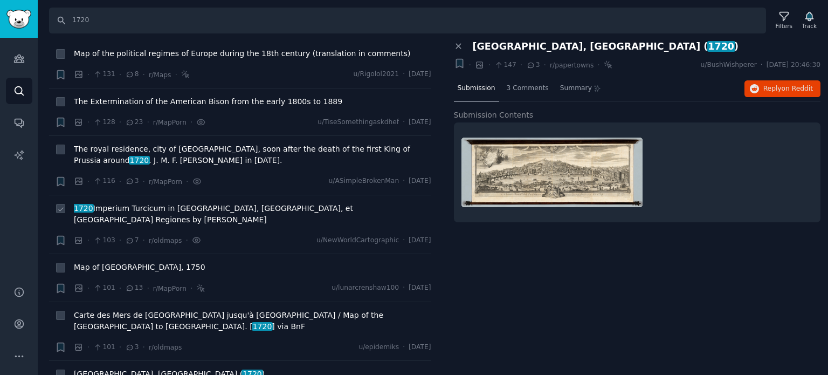
click at [132, 203] on span "1720 Imperium Turcicum in [GEOGRAPHIC_DATA], [GEOGRAPHIC_DATA], et [GEOGRAPHIC_…" at bounding box center [253, 214] width 358 height 23
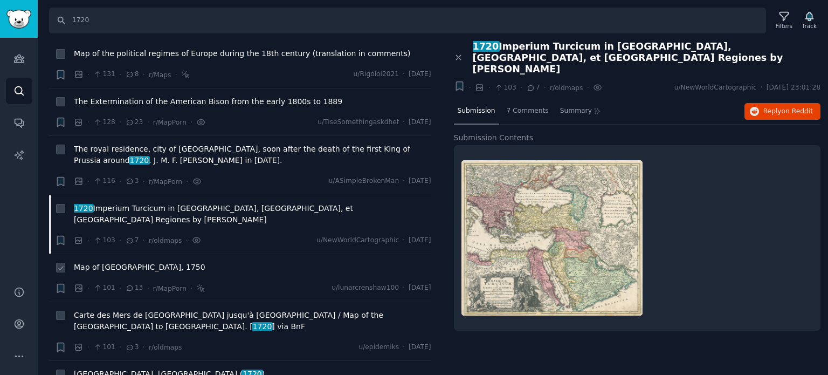
click at [136, 262] on span "Map of [GEOGRAPHIC_DATA], 1750" at bounding box center [140, 267] width 132 height 11
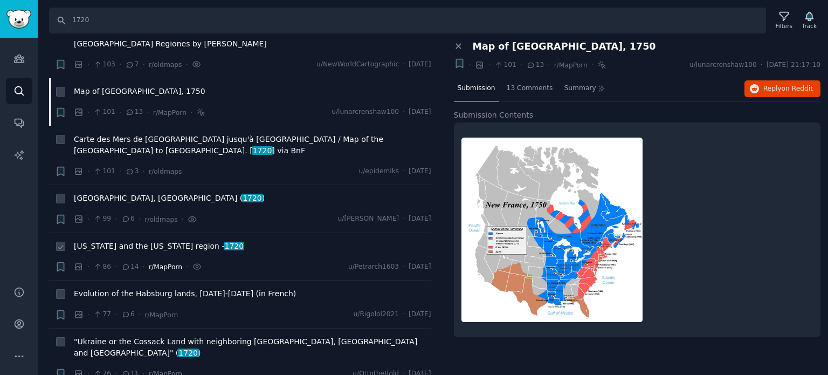
scroll to position [1672, 0]
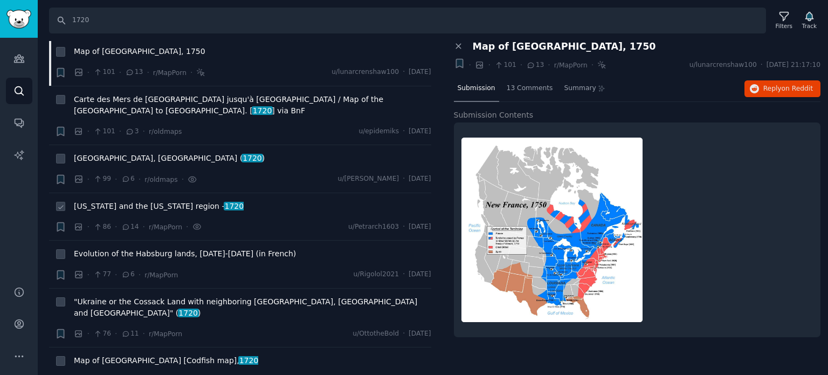
click at [140, 201] on span "[US_STATE] and the [US_STATE] region - 1720" at bounding box center [159, 206] width 170 height 11
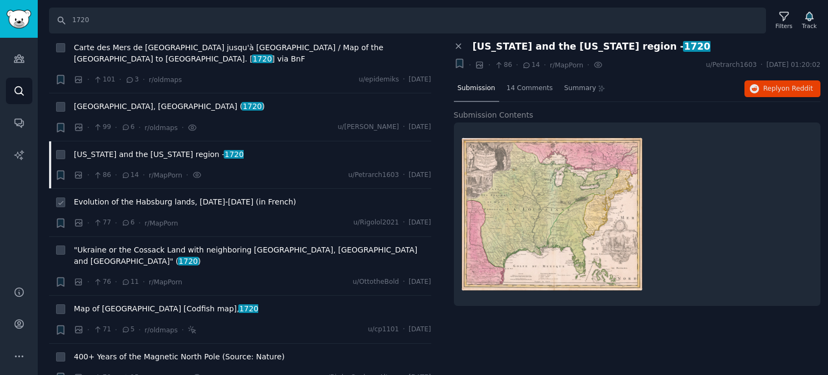
scroll to position [1726, 0]
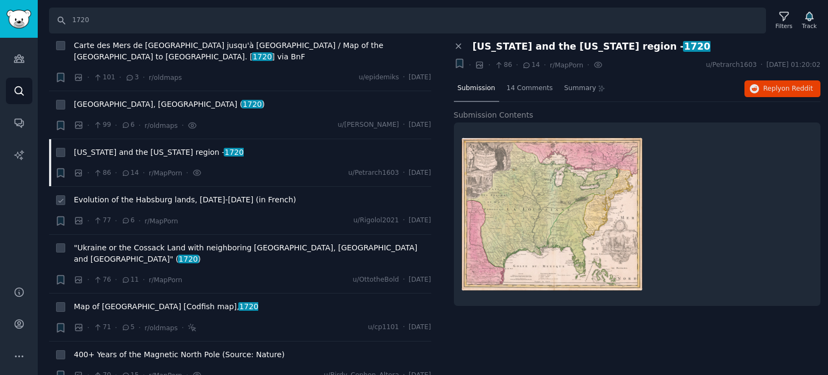
click at [169, 194] on span "Evolution of the Habsburg lands, [DATE]-[DATE] (in French)" at bounding box center [185, 199] width 222 height 11
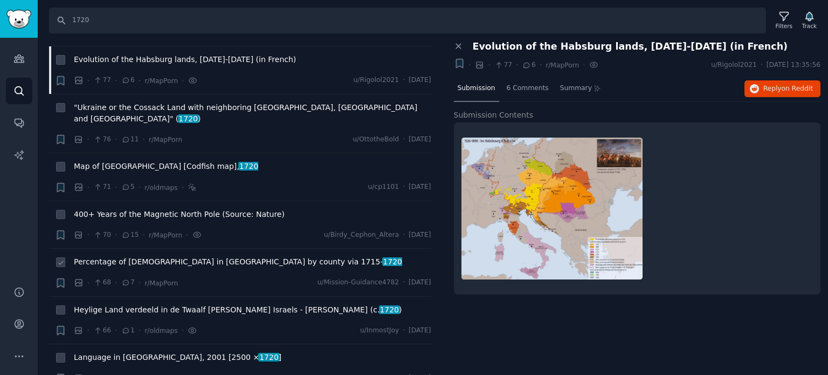
scroll to position [1888, 0]
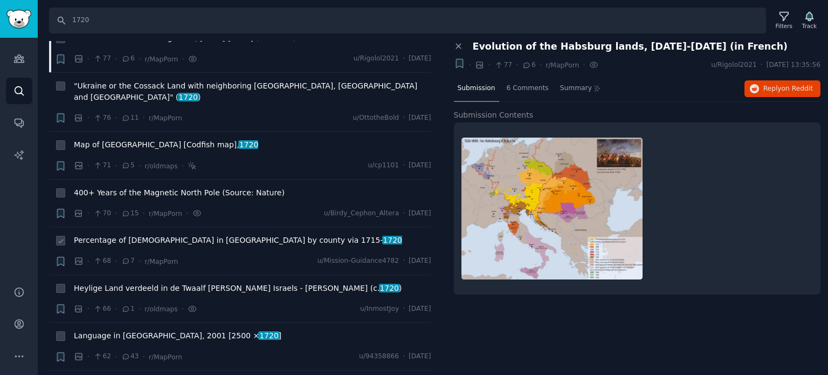
click at [131, 235] on span "Percentage of [DEMOGRAPHIC_DATA] in [GEOGRAPHIC_DATA] by county via [DATE]- [DA…" at bounding box center [238, 240] width 328 height 11
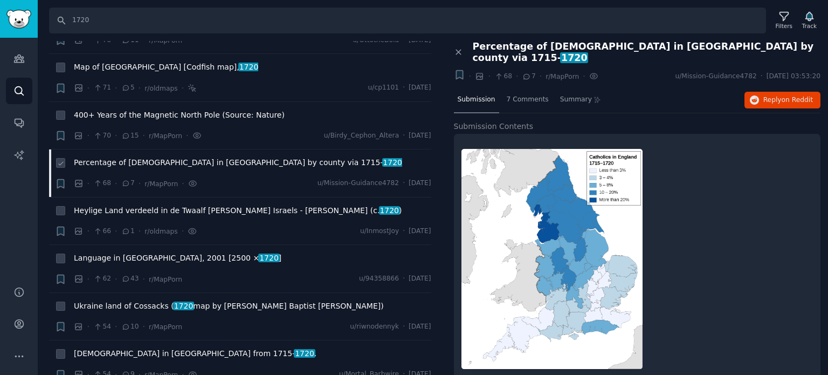
scroll to position [1995, 0]
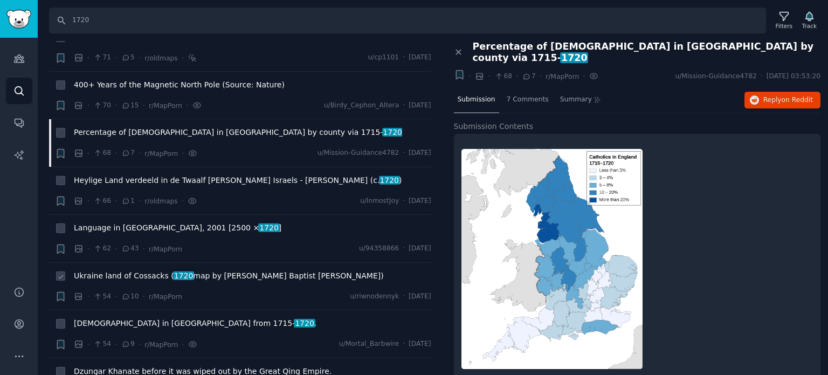
click at [114, 270] on span "Ukraine land of Cossacks ( 1720 map by [PERSON_NAME] Baptist [PERSON_NAME])" at bounding box center [229, 275] width 310 height 11
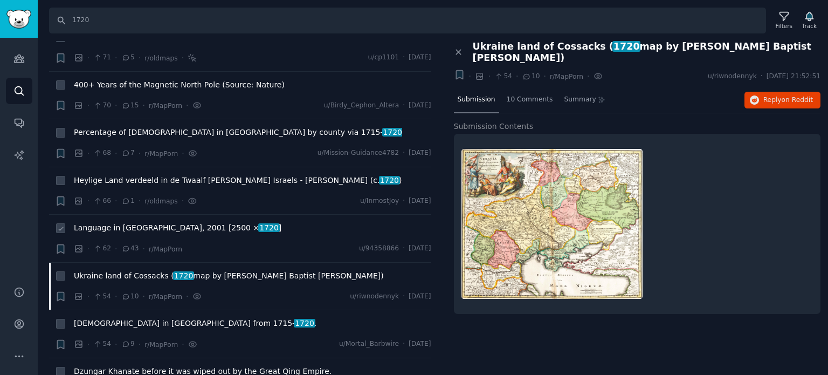
click at [150, 222] on span "Language in [GEOGRAPHIC_DATA], 2001 [2500 × 1720 ]" at bounding box center [178, 227] width 208 height 11
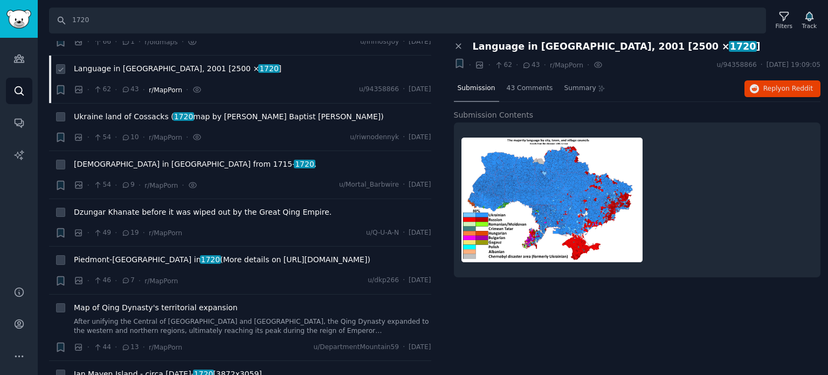
scroll to position [2157, 0]
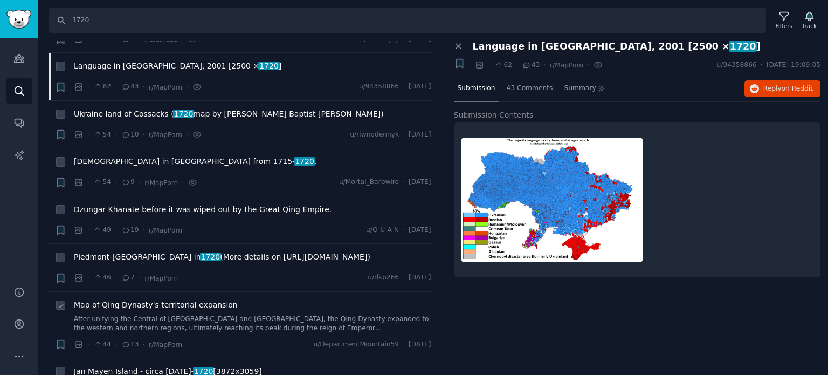
click at [167, 299] on span "Map of Qing Dynasty's territorial expansion" at bounding box center [156, 304] width 164 height 11
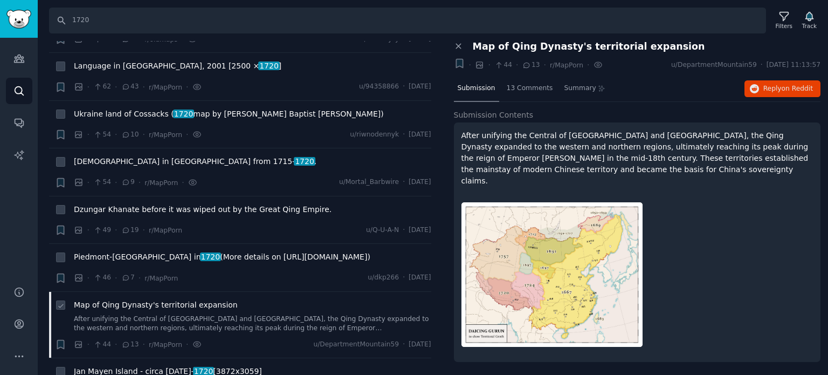
scroll to position [2265, 0]
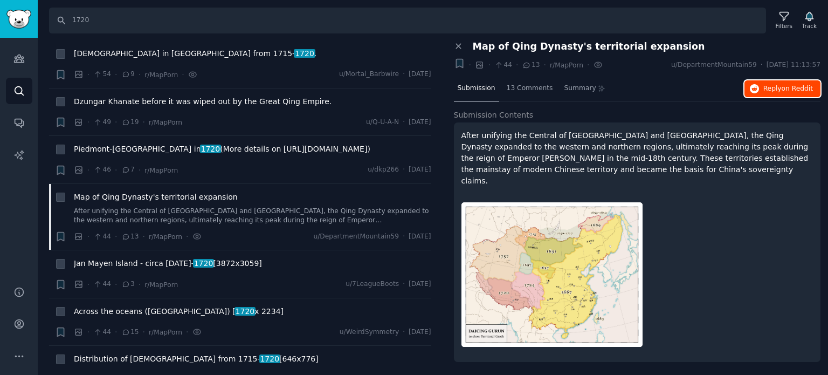
click at [786, 82] on button "Reply on Reddit" at bounding box center [783, 88] width 76 height 17
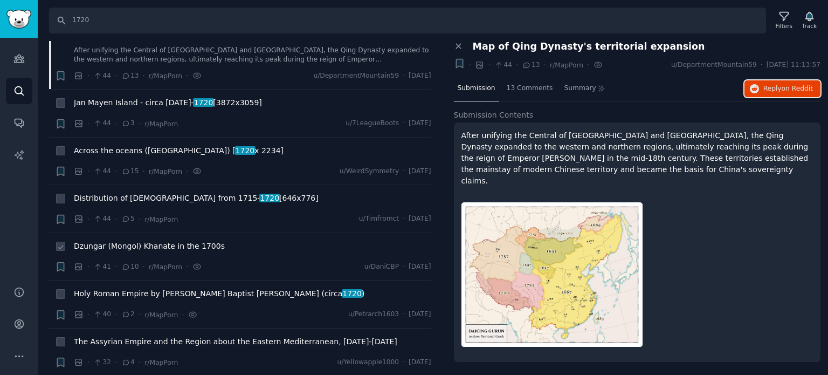
scroll to position [2427, 0]
click at [135, 239] on span "Dzungar (Mongol) Khanate in the 1700s" at bounding box center [149, 244] width 151 height 11
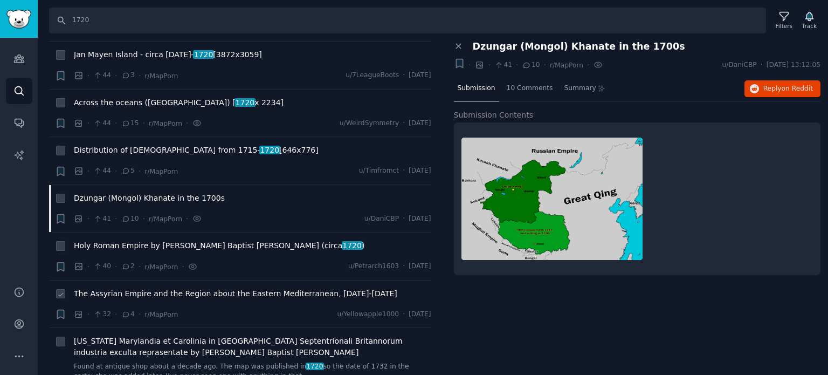
scroll to position [2535, 0]
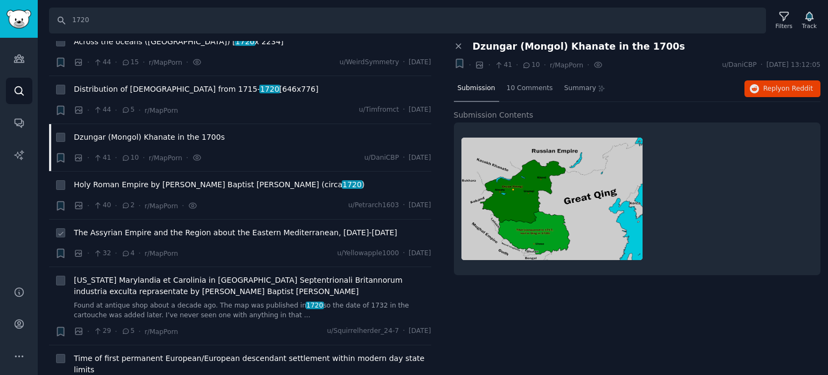
click at [96, 227] on span "The Assyrian Empire and the Region about the Eastern Mediterranean, [DATE]-[DAT…" at bounding box center [236, 232] width 324 height 11
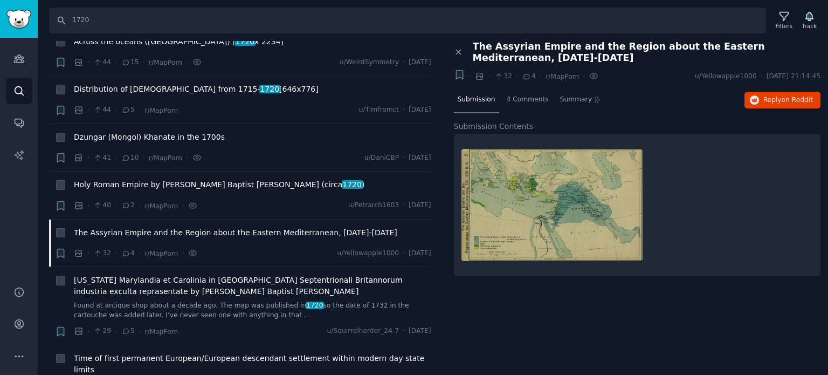
click at [761, 112] on div "Close panel The Assyrian Empire and the Region about the [GEOGRAPHIC_DATA], [DA…" at bounding box center [637, 164] width 367 height 246
click at [759, 95] on icon "button" at bounding box center [755, 100] width 10 height 10
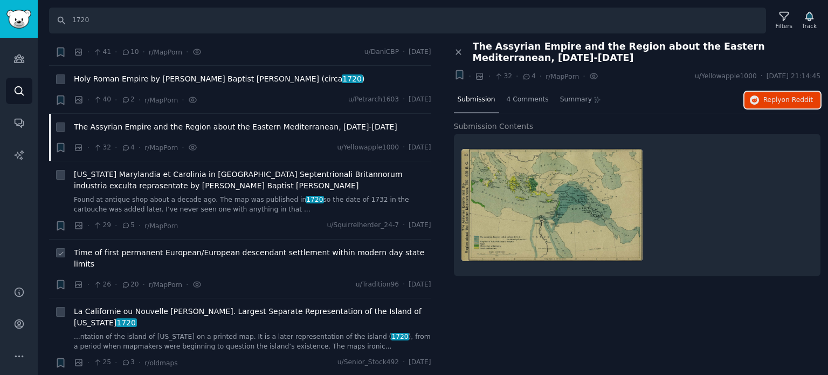
scroll to position [2643, 0]
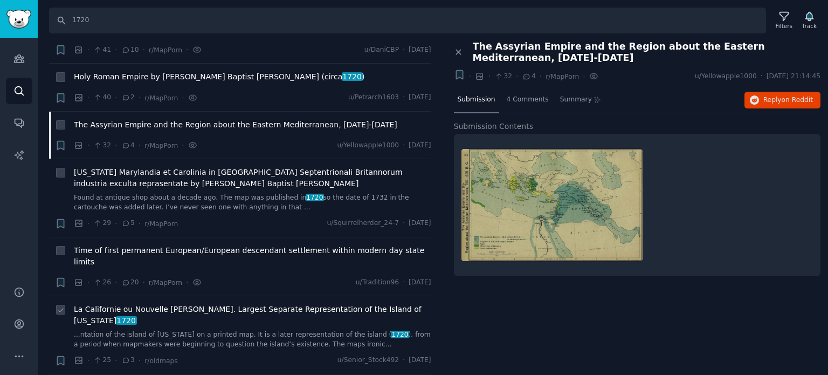
click at [129, 304] on span "La Californie ou Nouvelle [PERSON_NAME]. Largest Separate Representation of the…" at bounding box center [253, 315] width 358 height 23
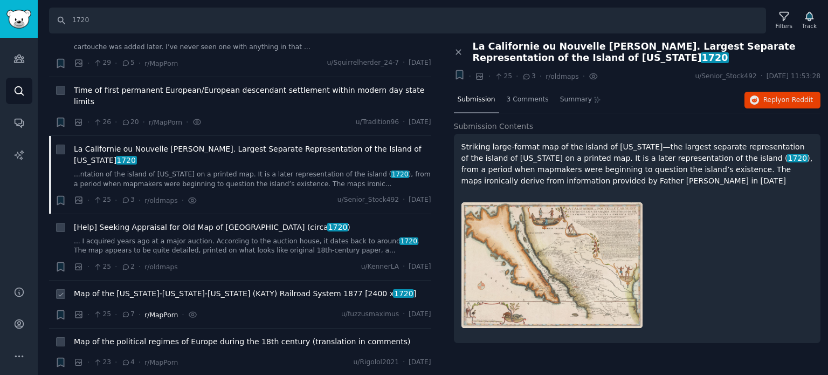
scroll to position [2804, 0]
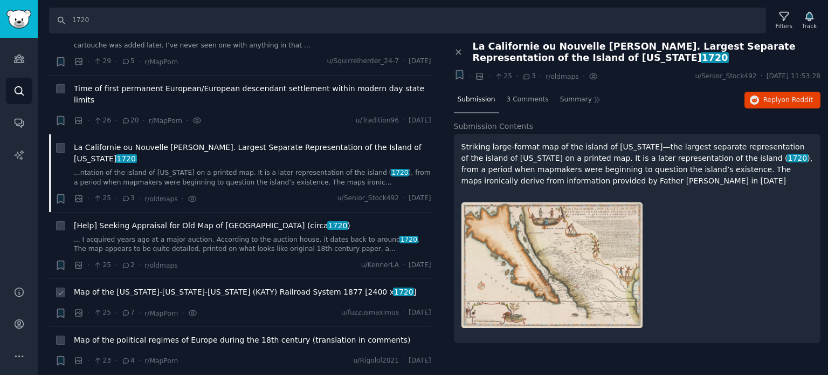
click at [163, 286] on span "Map of the [US_STATE]-[US_STATE]-[US_STATE] (KATY) Railroad System 1877 [2400 x…" at bounding box center [245, 291] width 342 height 11
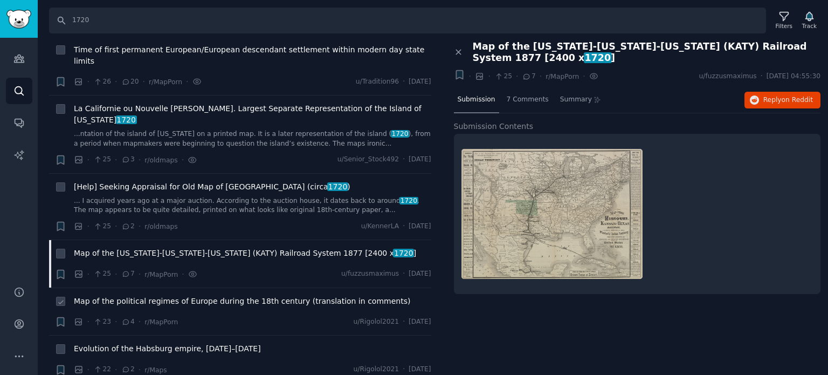
scroll to position [2858, 0]
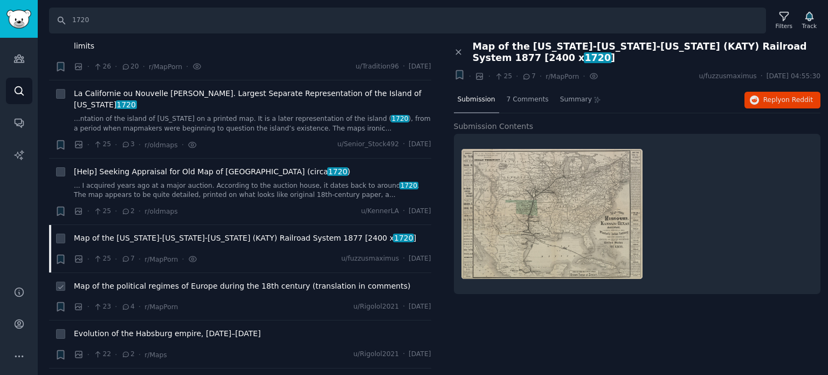
click at [163, 280] on div "Map of the political regimes of Europe during the 18th century (translation in …" at bounding box center [253, 287] width 358 height 15
click at [166, 280] on span "Map of the political regimes of Europe during the 18th century (translation in …" at bounding box center [242, 285] width 337 height 11
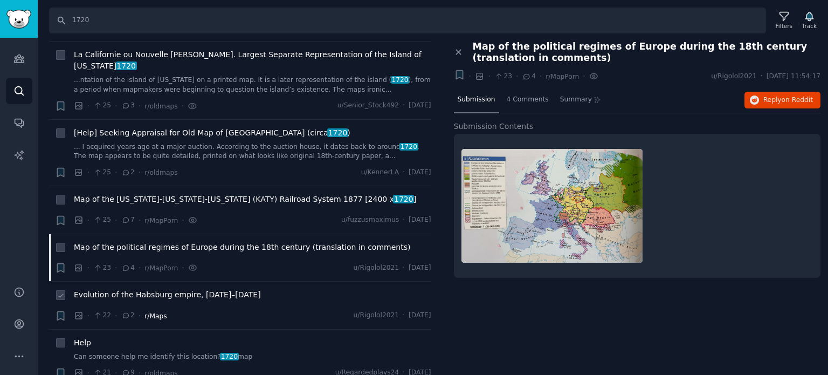
scroll to position [2912, 0]
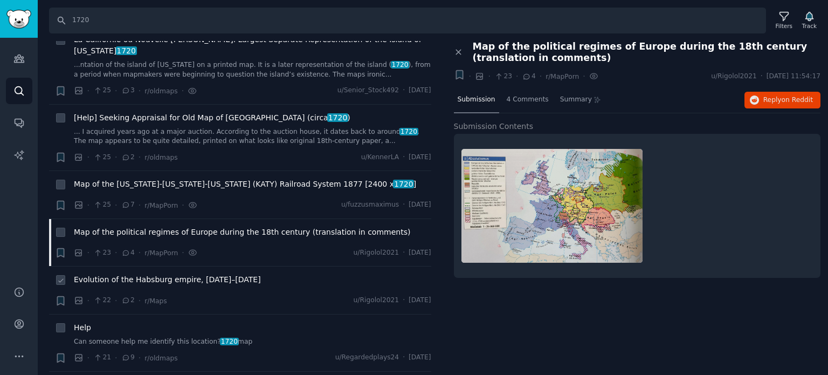
click at [146, 274] on div "Evolution of the Habsburg empire, [DATE]–[DATE]" at bounding box center [253, 281] width 358 height 15
click at [145, 274] on span "Evolution of the Habsburg empire, [DATE]–[DATE]" at bounding box center [167, 279] width 187 height 11
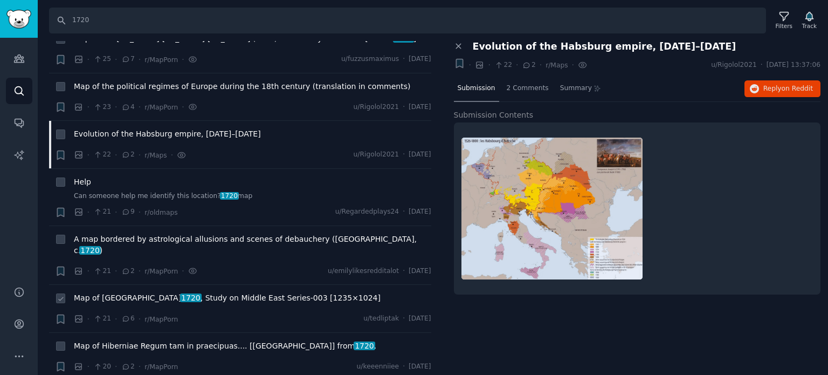
scroll to position [3074, 0]
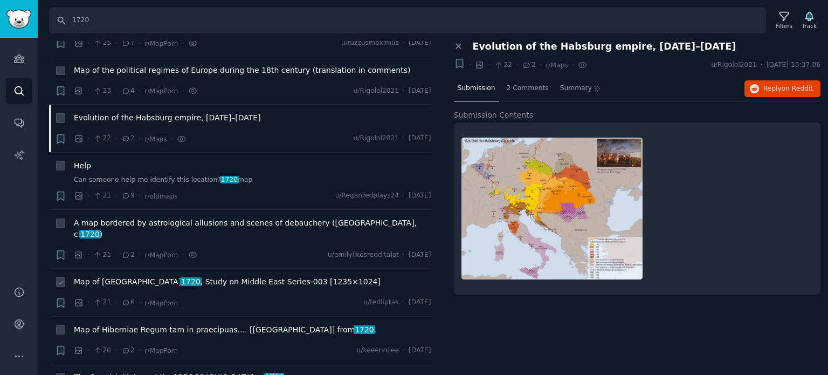
click at [138, 276] on div "Map of [GEOGRAPHIC_DATA] 1720 , Study on Middle East Series-003 [1235×1024]" at bounding box center [253, 283] width 358 height 15
click at [140, 276] on span "Map of [GEOGRAPHIC_DATA] 1720 , Study on Middle East Series-003 [1235×1024]" at bounding box center [227, 281] width 307 height 11
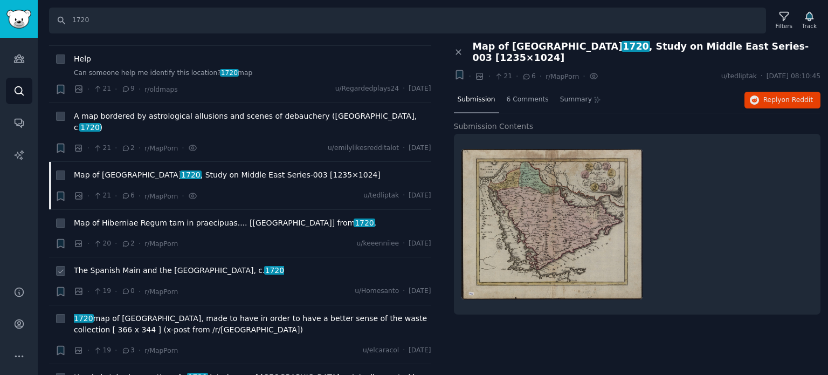
scroll to position [3182, 0]
click at [109, 264] on span "The Spanish Main and the [GEOGRAPHIC_DATA], c. [DATE]" at bounding box center [179, 269] width 210 height 11
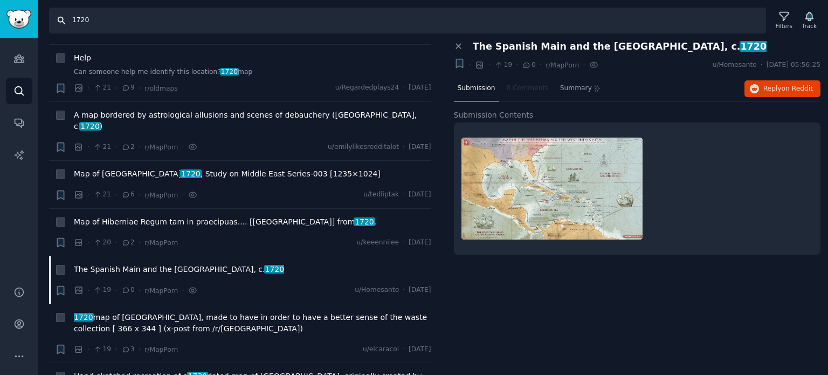
click at [82, 21] on input "1720" at bounding box center [407, 21] width 717 height 26
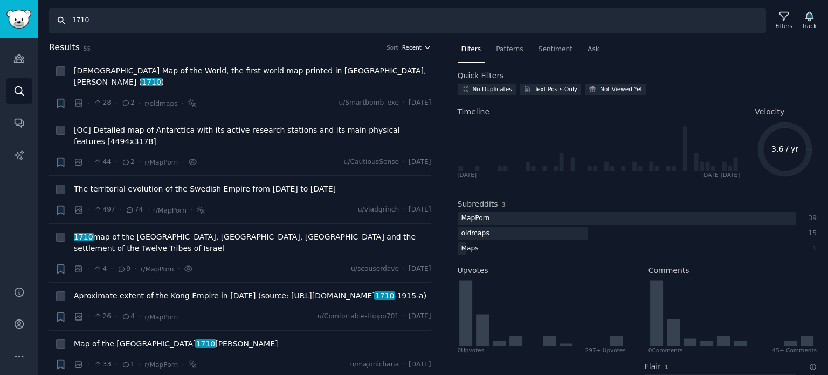
click at [416, 49] on span "Recent" at bounding box center [411, 48] width 19 height 8
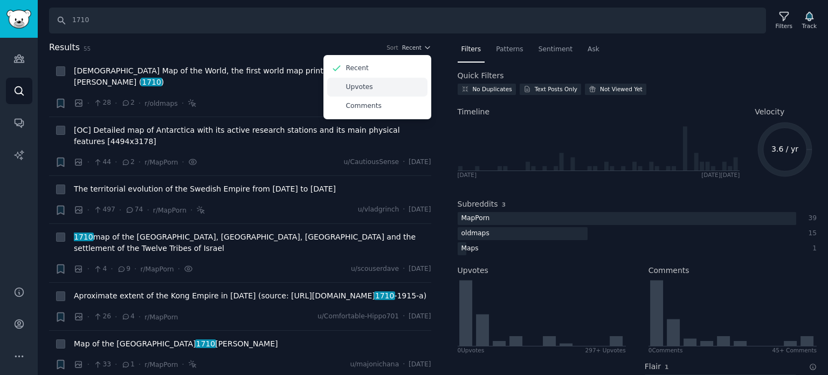
click at [361, 86] on p "Upvotes" at bounding box center [359, 88] width 27 height 10
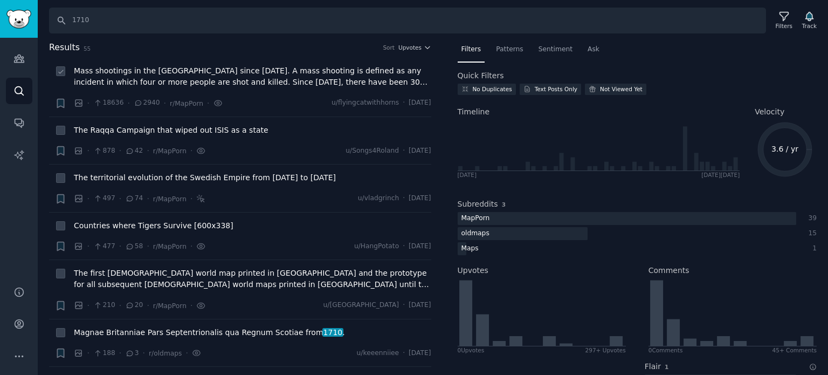
click at [195, 82] on span "Mass shootings in the [GEOGRAPHIC_DATA] since [DATE]. A mass shooting is define…" at bounding box center [253, 76] width 358 height 23
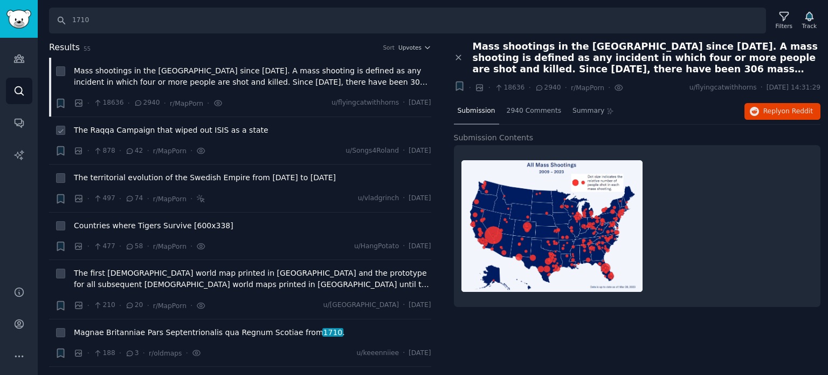
click at [166, 125] on span "The Raqqa Campaign that wiped out ISIS as a state" at bounding box center [171, 130] width 195 height 11
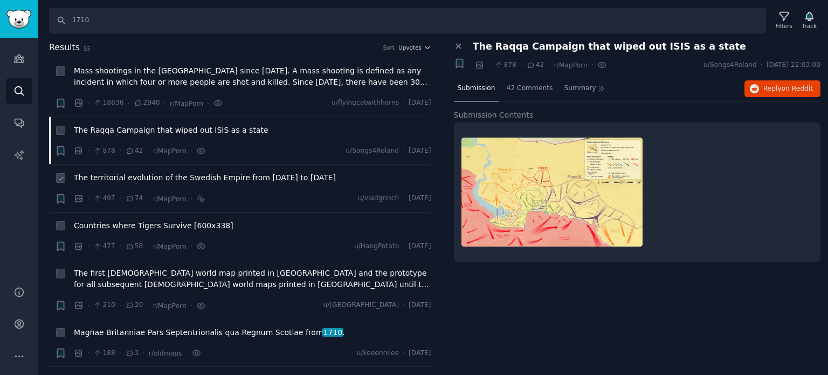
click at [176, 175] on span "The territorial evolution of the Swedish Empire from [DATE] to [DATE]" at bounding box center [205, 177] width 262 height 11
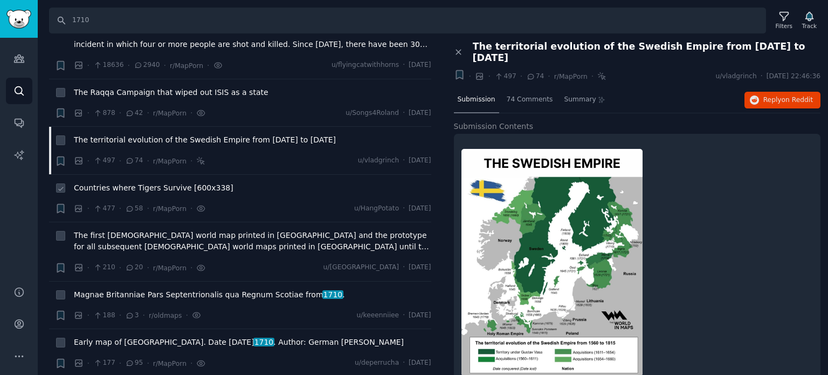
scroll to position [54, 0]
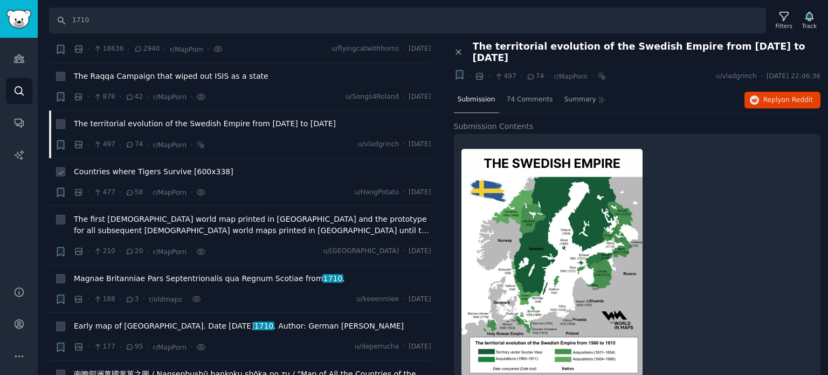
click at [140, 177] on div "Countries where Tigers Survive [600x338]" at bounding box center [253, 173] width 358 height 15
click at [140, 174] on span "Countries where Tigers Survive [600x338]" at bounding box center [154, 171] width 160 height 11
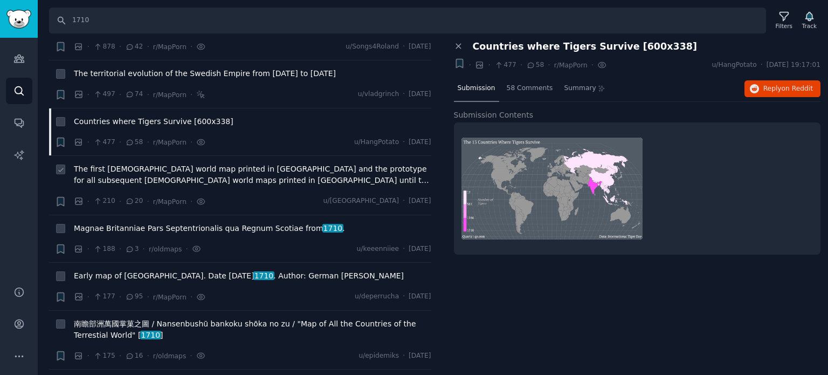
scroll to position [162, 0]
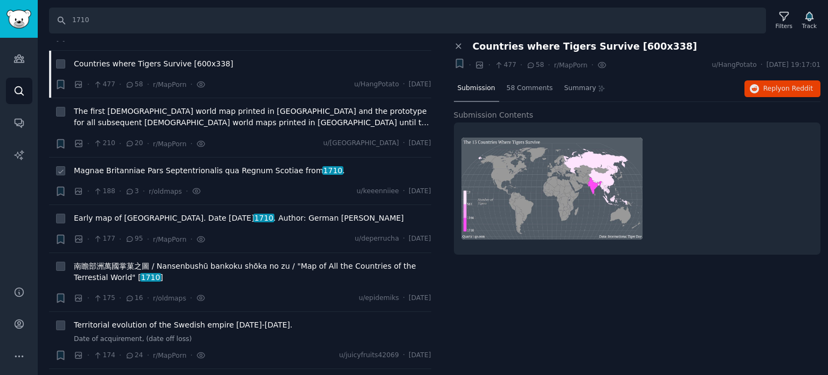
click at [139, 167] on span "Magnae Britanniae Pars Septentrionalis qua [GEOGRAPHIC_DATA] from 1710 ." at bounding box center [209, 170] width 271 height 11
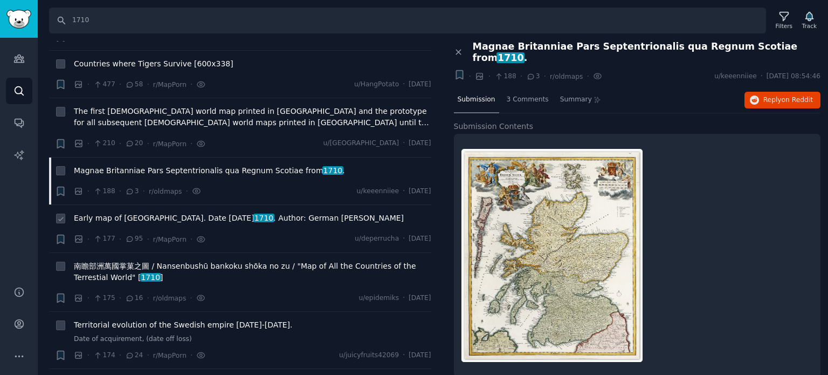
click at [172, 218] on span "Early map of [GEOGRAPHIC_DATA]. Date [DATE] . Author: German [PERSON_NAME]" at bounding box center [239, 217] width 330 height 11
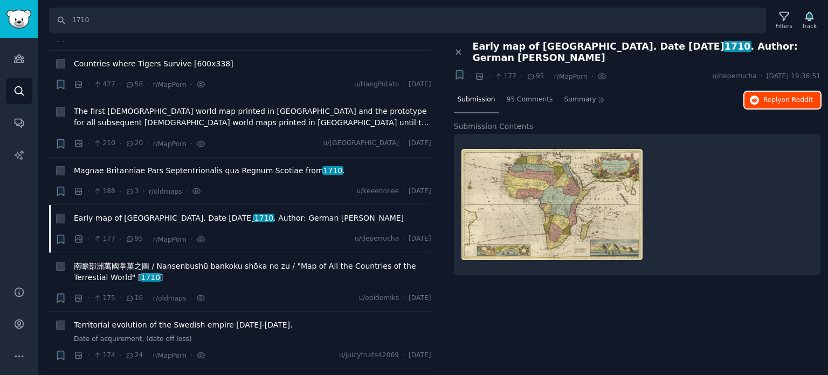
click at [770, 93] on button "Reply on Reddit" at bounding box center [783, 100] width 76 height 17
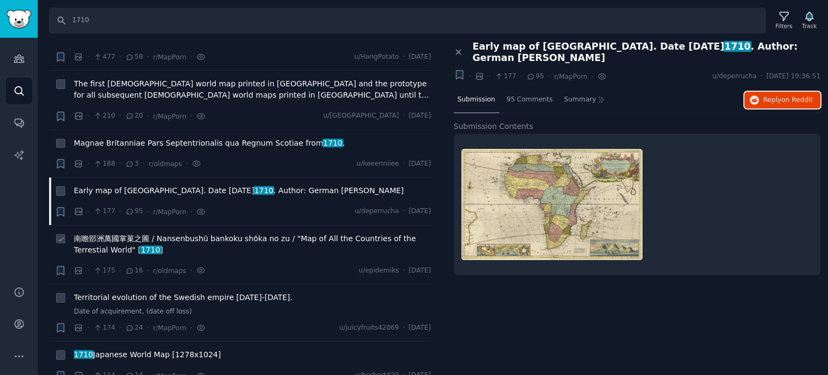
scroll to position [216, 0]
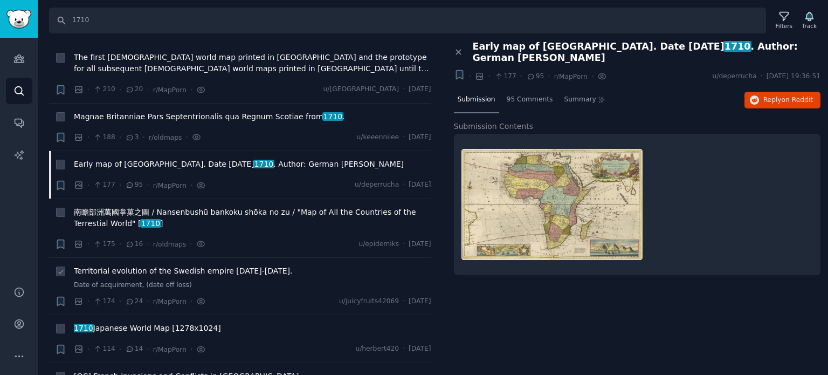
click at [132, 271] on span "Territorial evolution of the Swedish empire [DATE]-[DATE]." at bounding box center [183, 270] width 219 height 11
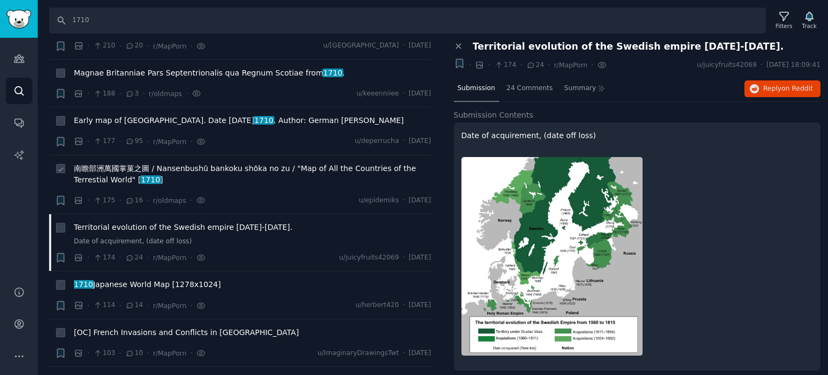
scroll to position [324, 0]
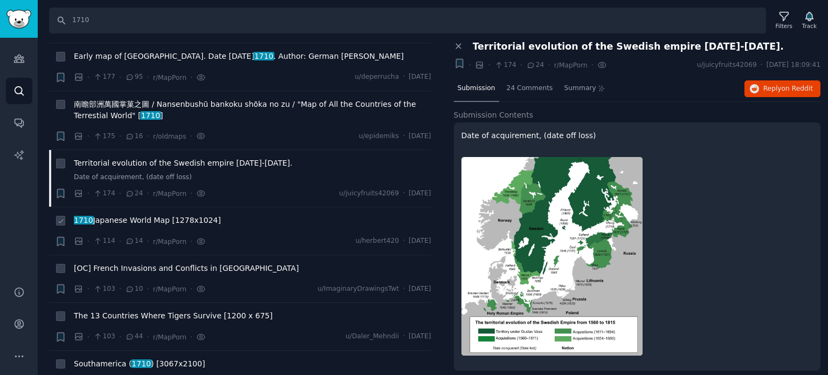
click at [125, 219] on span "1710 Japanese World Map [1278x1024]" at bounding box center [147, 220] width 147 height 11
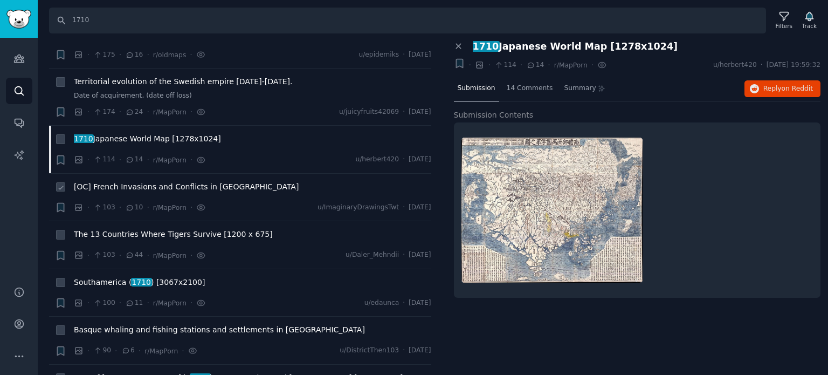
scroll to position [431, 0]
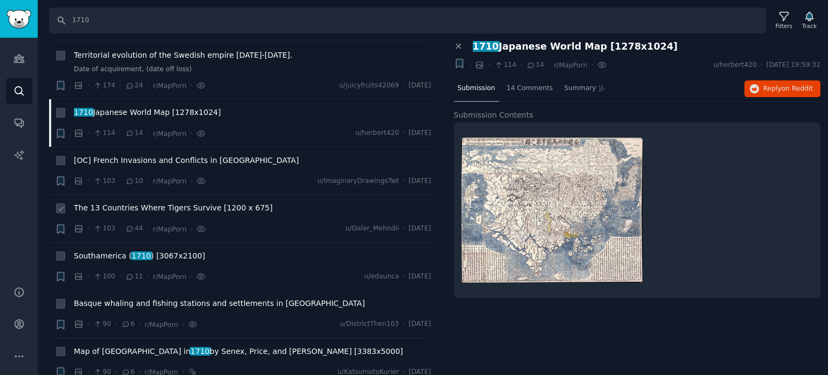
click at [119, 207] on span "The 13 Countries Where Tigers Survive [1200 x 675]" at bounding box center [173, 207] width 199 height 11
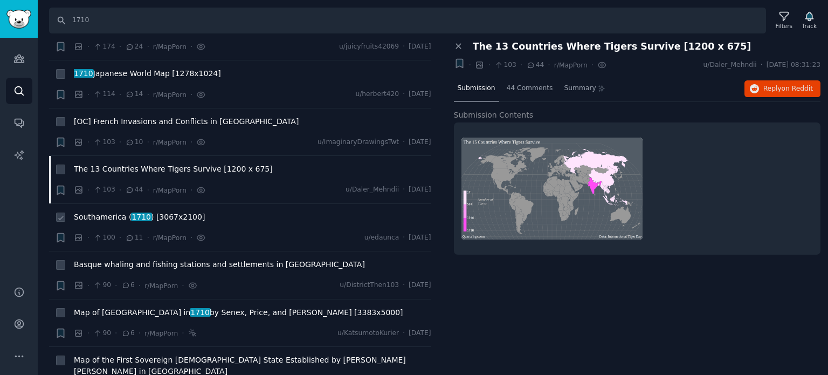
scroll to position [485, 0]
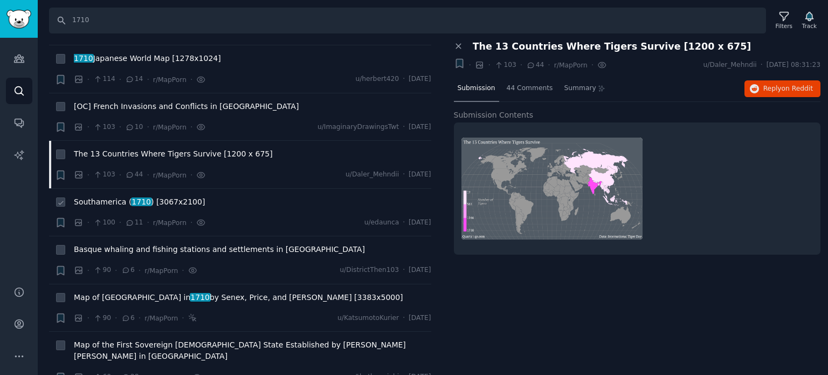
click at [131, 198] on span "1710" at bounding box center [141, 201] width 21 height 9
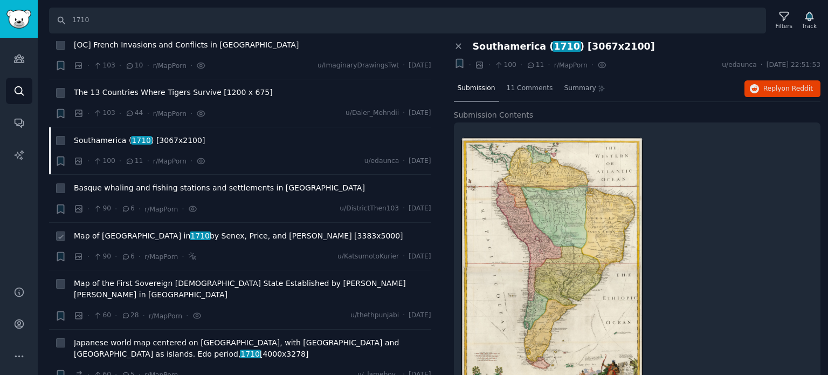
scroll to position [593, 0]
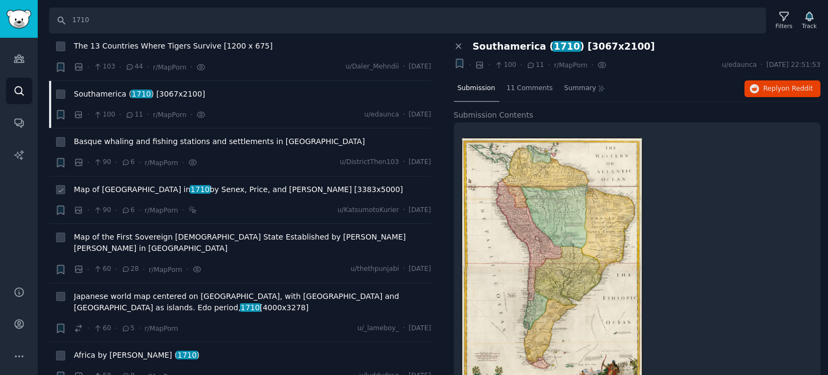
click at [123, 189] on span "Map of [GEOGRAPHIC_DATA] in [DATE] by Senex, Price, and [PERSON_NAME] [3383x500…" at bounding box center [239, 189] width 330 height 11
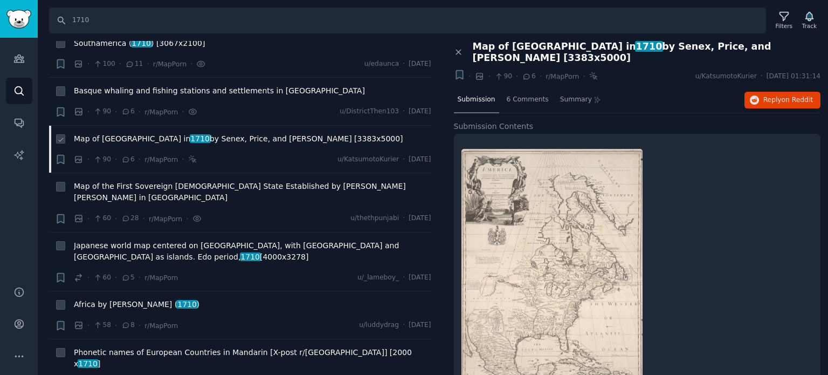
scroll to position [701, 0]
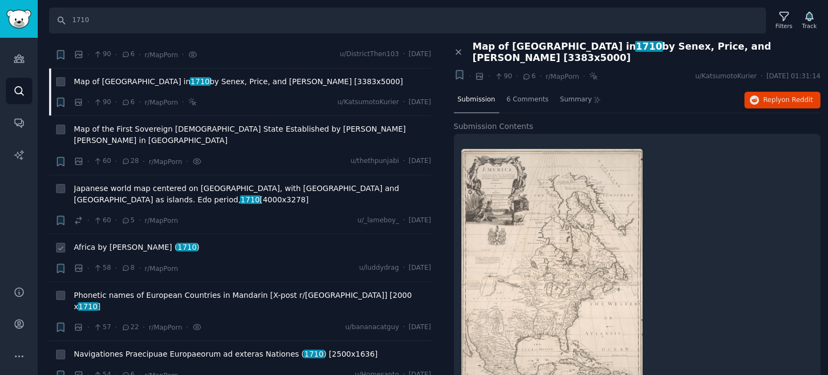
click at [125, 242] on span "Africa by [PERSON_NAME] ( 1710 )" at bounding box center [137, 247] width 126 height 11
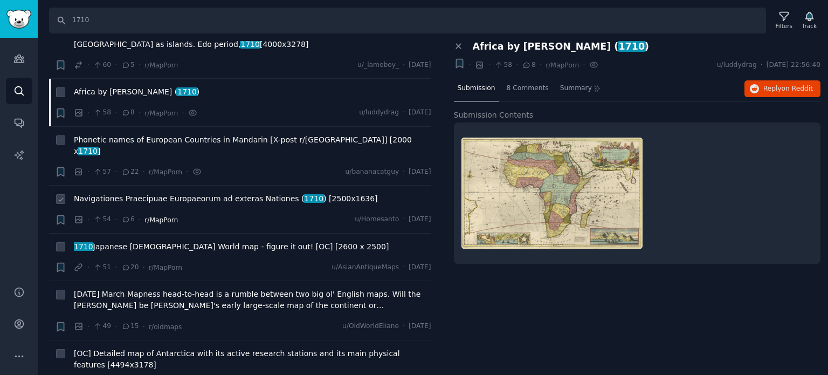
scroll to position [863, 0]
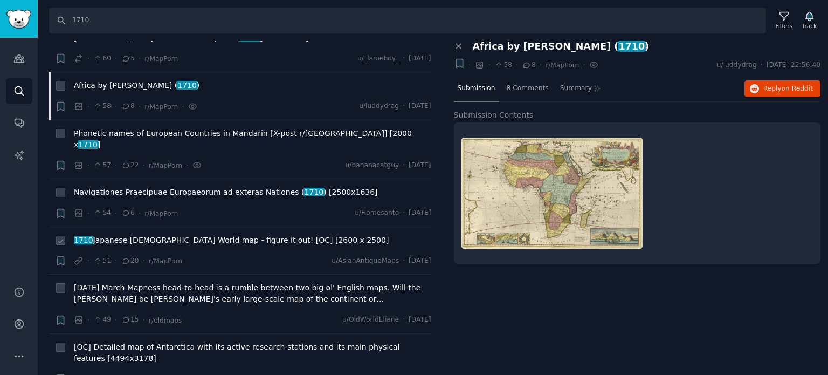
click at [133, 235] on span "1710 Japanese [DEMOGRAPHIC_DATA] World map - figure it out! [OC] [2600 x 2500]" at bounding box center [231, 240] width 315 height 11
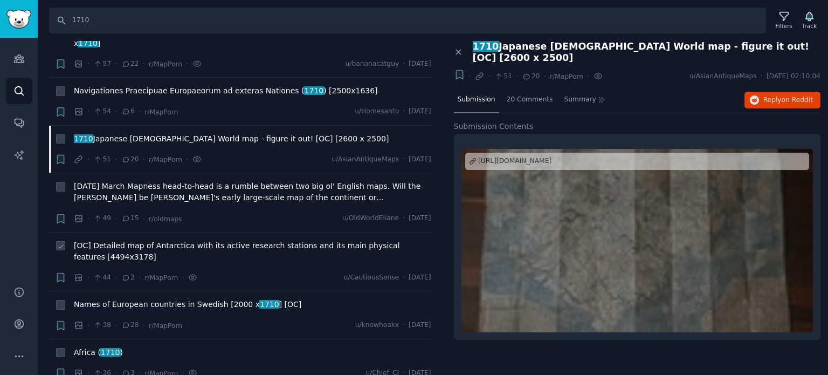
scroll to position [971, 0]
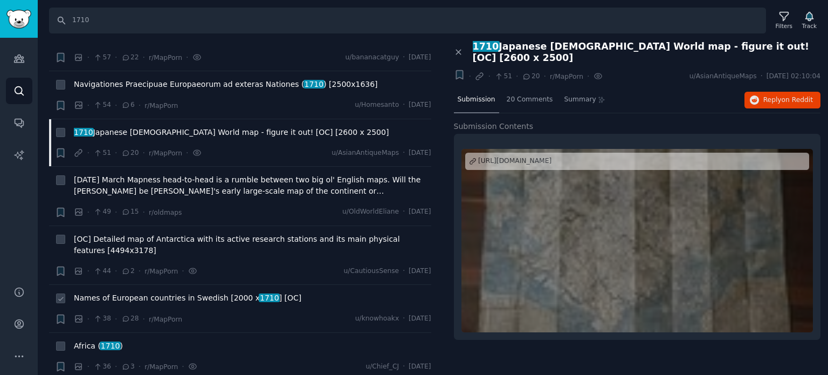
click at [149, 292] on span "Names of European countries in Swedish [2000 x 1710 ] [OC]" at bounding box center [188, 297] width 228 height 11
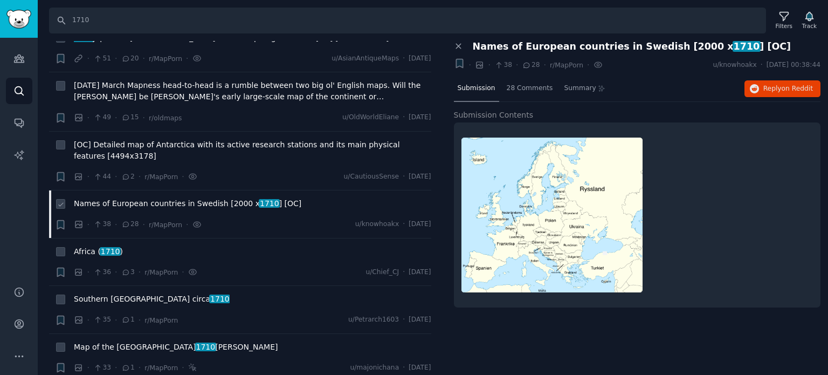
scroll to position [1079, 0]
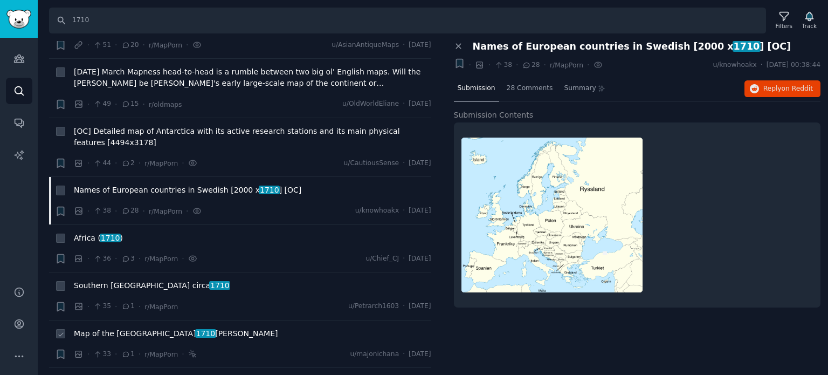
click at [143, 328] on span "Map of the [GEOGRAPHIC_DATA] 1710 [PERSON_NAME]" at bounding box center [176, 333] width 204 height 11
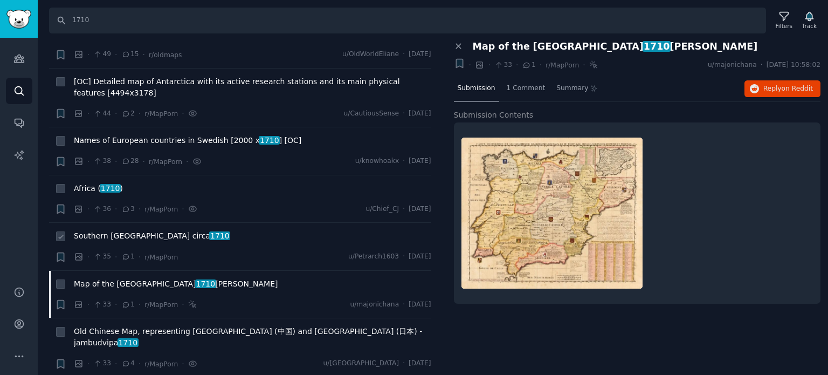
scroll to position [1240, 0]
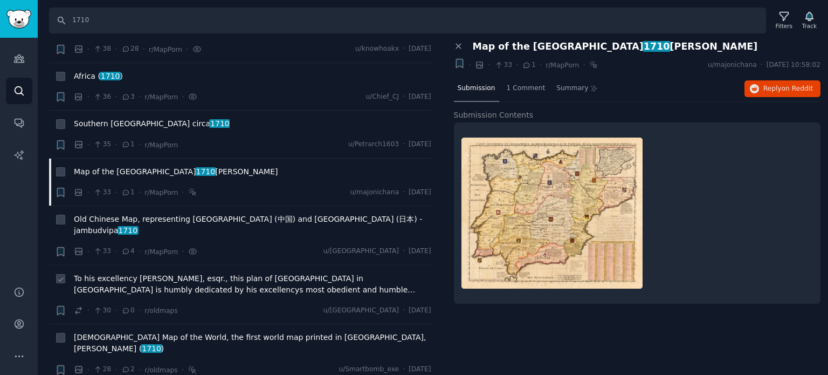
click at [144, 273] on span "To his excellency [PERSON_NAME], esqr., this plan of [GEOGRAPHIC_DATA] in [GEOG…" at bounding box center [253, 284] width 358 height 23
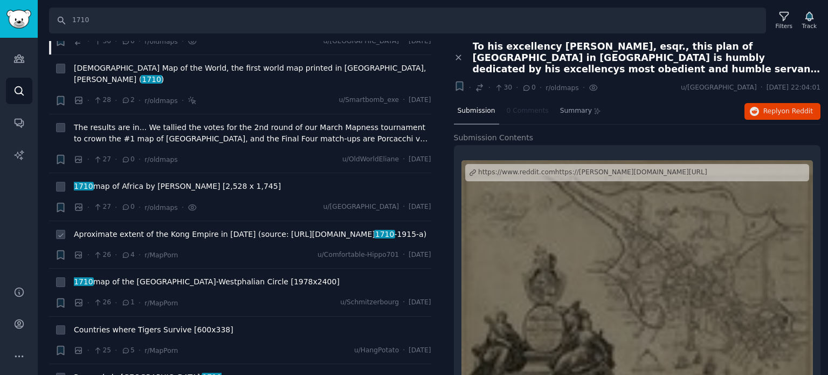
scroll to position [1510, 0]
click at [374, 229] on span "1710" at bounding box center [384, 233] width 21 height 9
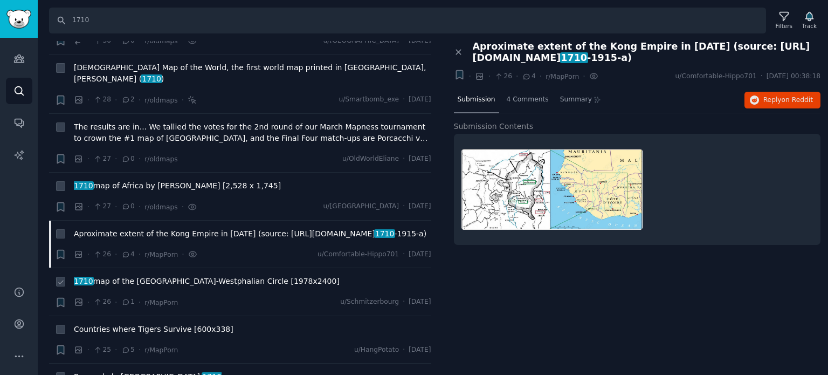
click at [143, 276] on div "1710 map of the [GEOGRAPHIC_DATA]-Westphalian Circle [1978x2400]" at bounding box center [253, 283] width 358 height 15
click at [146, 276] on span "1710 map of the [GEOGRAPHIC_DATA]-Westphalian Circle [1978x2400]" at bounding box center [207, 281] width 266 height 11
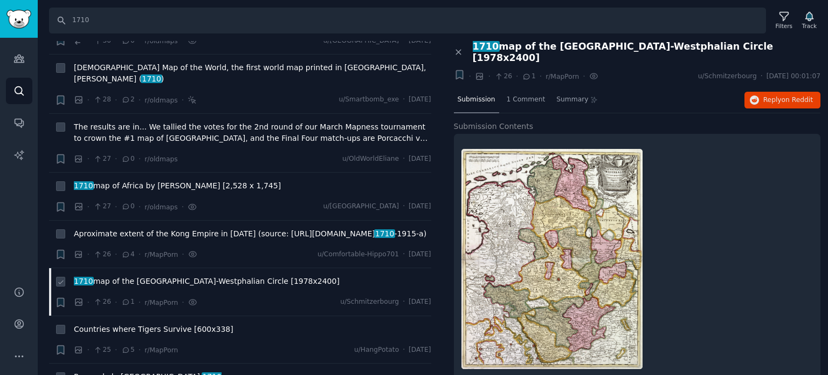
click at [146, 276] on span "1710 map of the [GEOGRAPHIC_DATA]-Westphalian Circle [1978x2400]" at bounding box center [207, 281] width 266 height 11
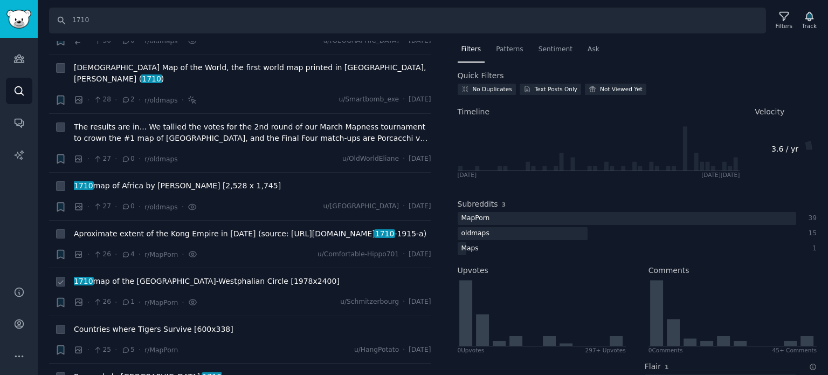
click at [145, 276] on span "1710 map of the [GEOGRAPHIC_DATA]-Westphalian Circle [1978x2400]" at bounding box center [207, 281] width 266 height 11
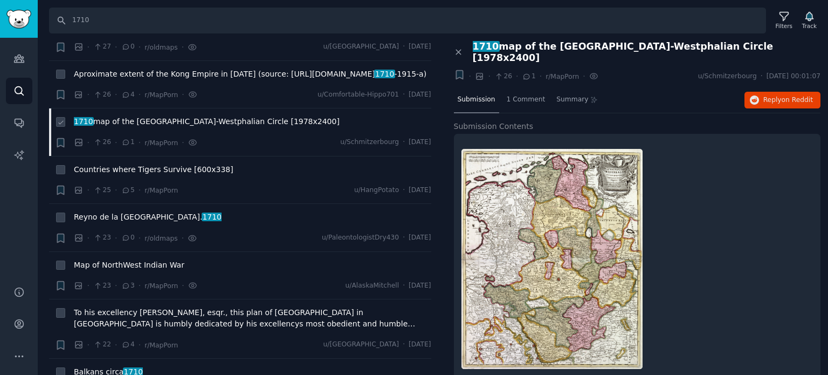
scroll to position [1672, 0]
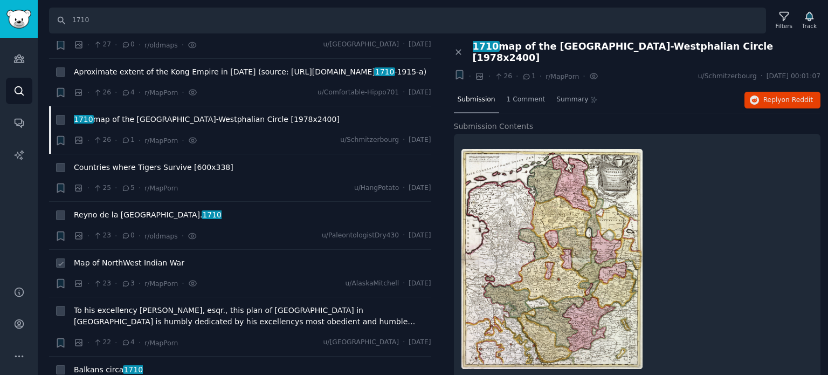
click at [140, 257] on span "Map of NorthWest Indian War" at bounding box center [129, 262] width 111 height 11
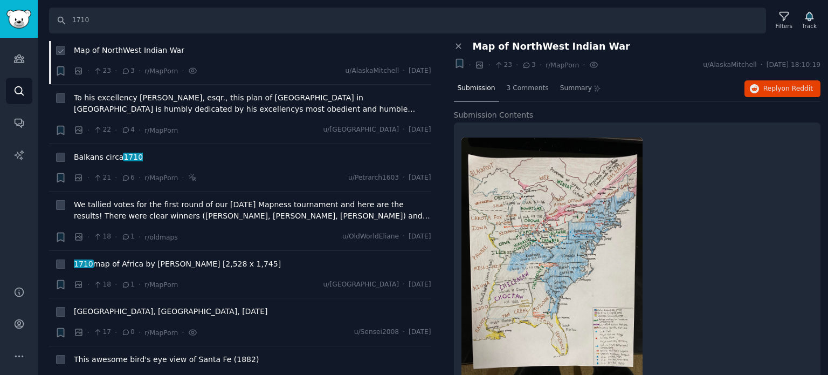
scroll to position [1888, 0]
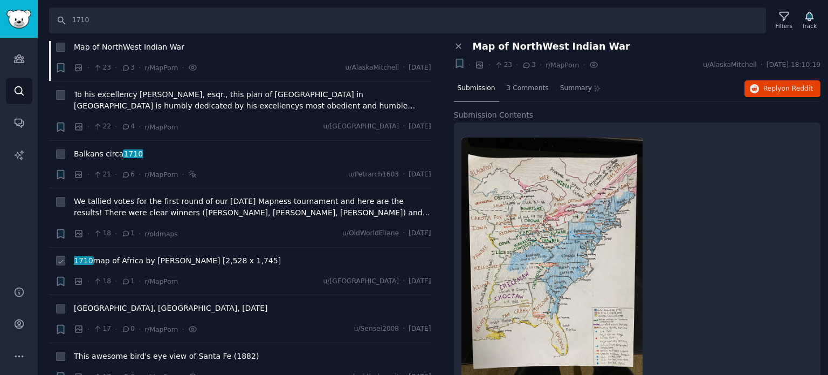
click at [143, 255] on span "1710 map of Africa by [PERSON_NAME] [2,528 x 1,745]" at bounding box center [177, 260] width 207 height 11
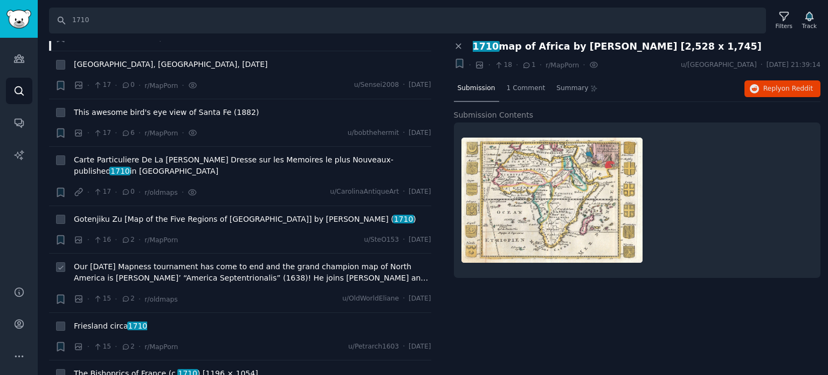
scroll to position [2157, 0]
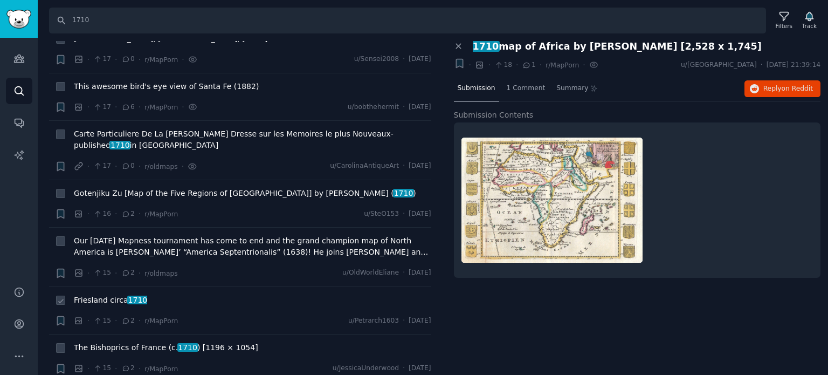
click at [102, 294] on span "Friesland circa [DATE]" at bounding box center [110, 299] width 73 height 11
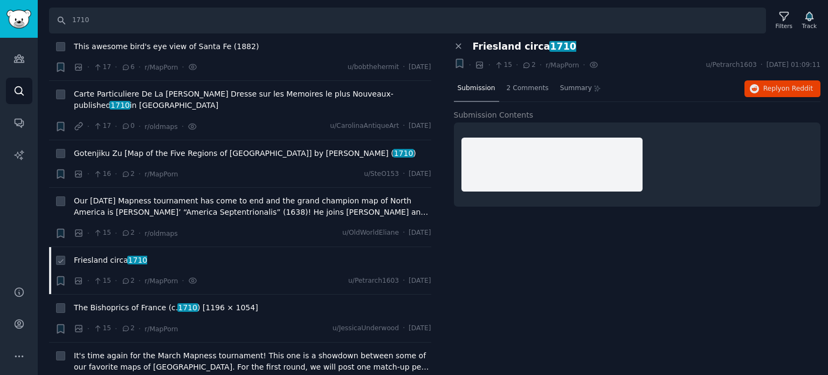
scroll to position [2211, 0]
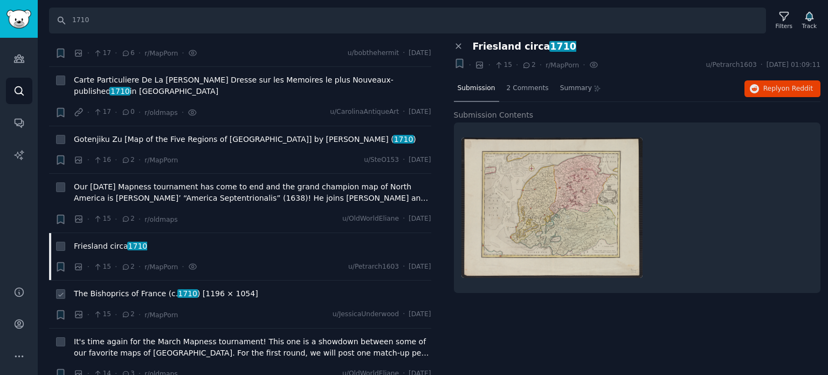
click at [119, 288] on span "The Bishoprics of France (c. [DATE] ) [1196 × 1054]" at bounding box center [166, 293] width 184 height 11
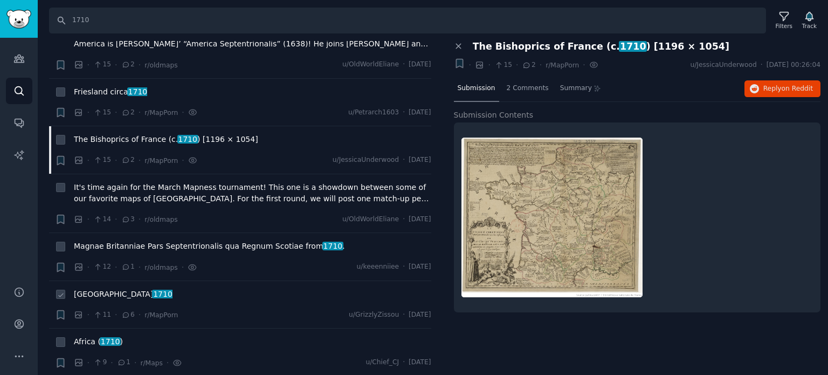
scroll to position [2373, 0]
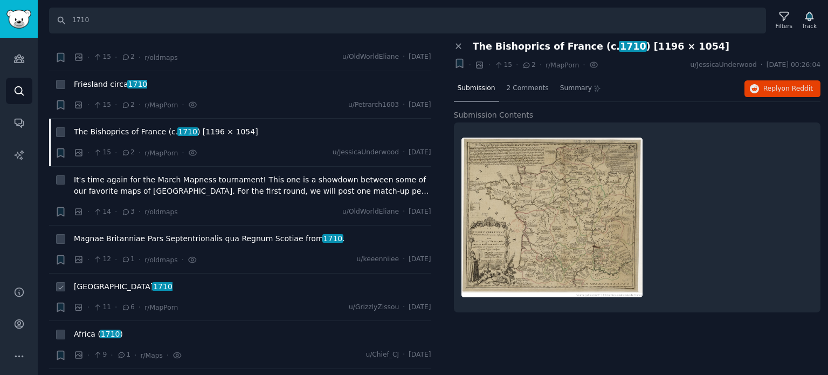
click at [116, 281] on span "[GEOGRAPHIC_DATA] 1710" at bounding box center [123, 286] width 99 height 11
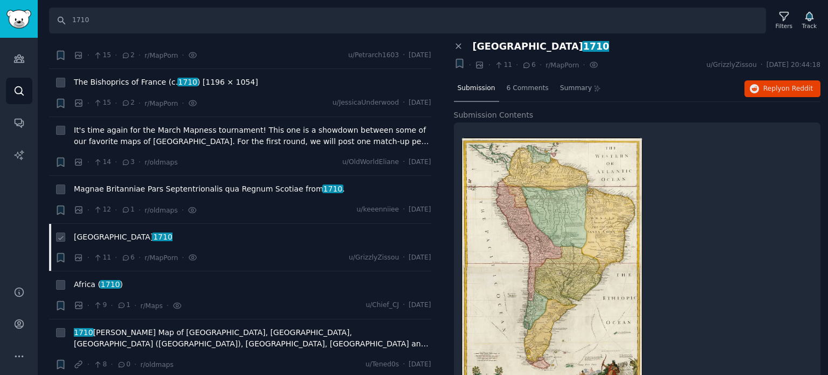
scroll to position [2519, 0]
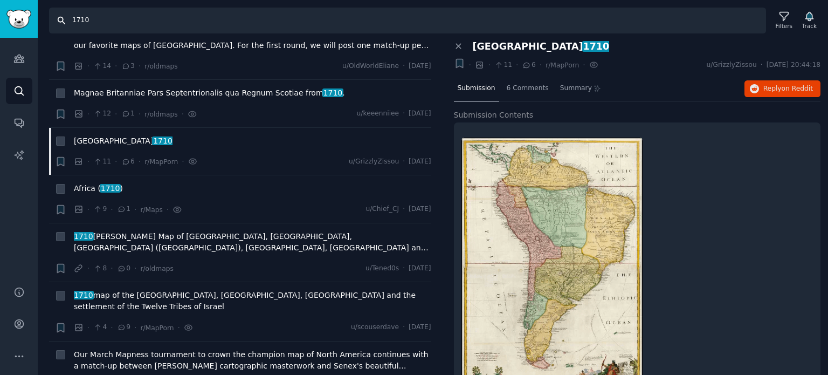
click at [79, 23] on input "1710" at bounding box center [407, 21] width 717 height 26
type input "1730"
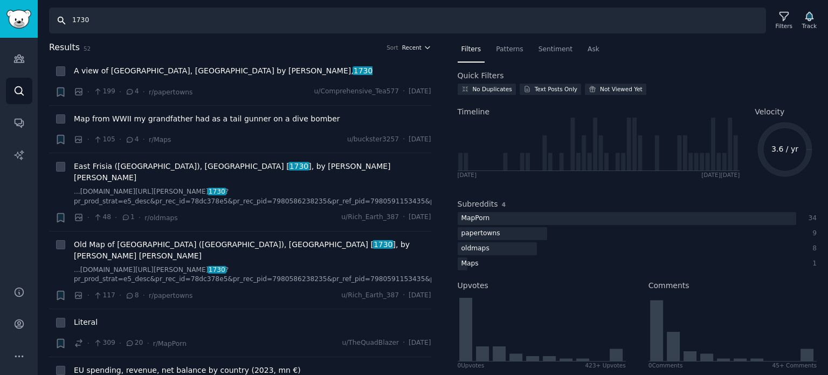
click at [406, 46] on span "Recent" at bounding box center [411, 48] width 19 height 8
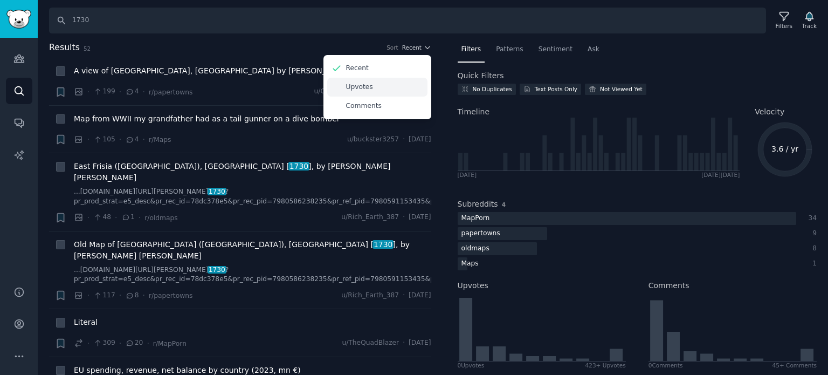
click at [365, 88] on p "Upvotes" at bounding box center [359, 88] width 27 height 10
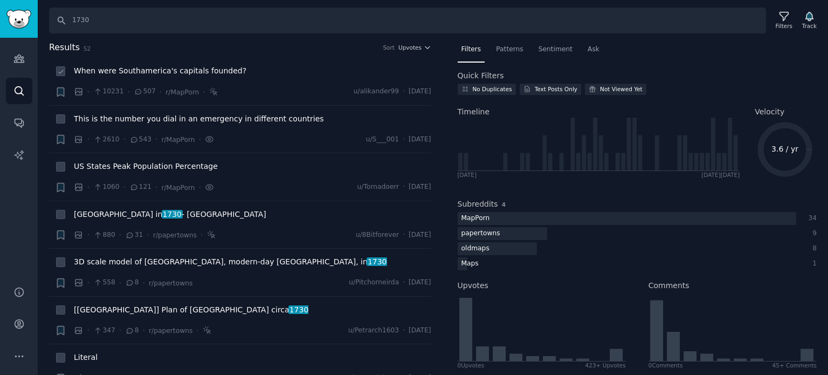
click at [132, 67] on span "When were Southamerica's capitals founded?" at bounding box center [160, 70] width 173 height 11
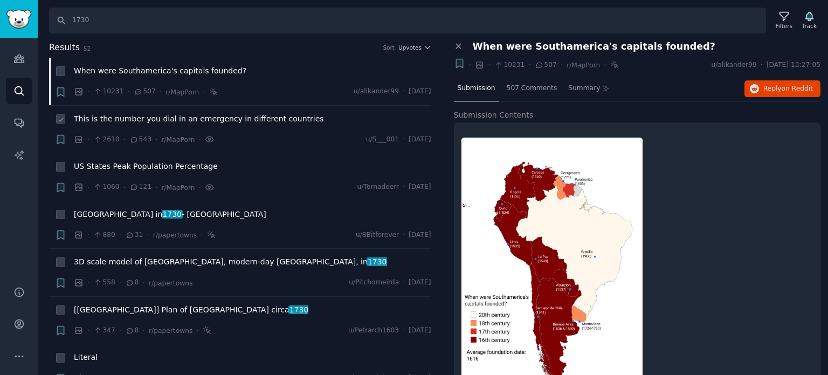
click at [120, 114] on span "This is the number you dial in an emergency in different countries" at bounding box center [199, 118] width 250 height 11
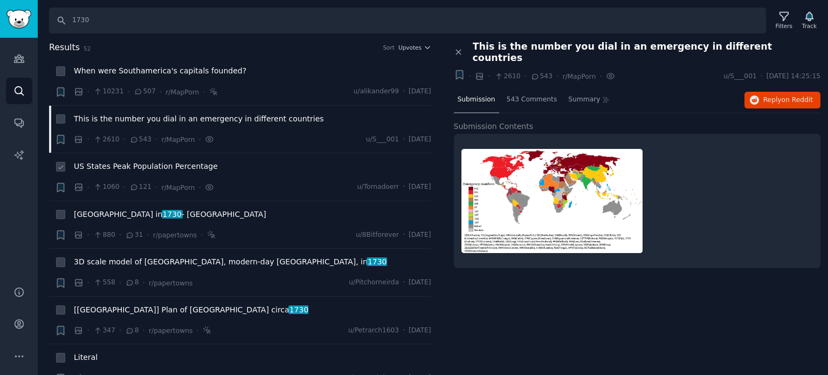
click at [117, 163] on span "US States Peak Population Percentage" at bounding box center [146, 166] width 144 height 11
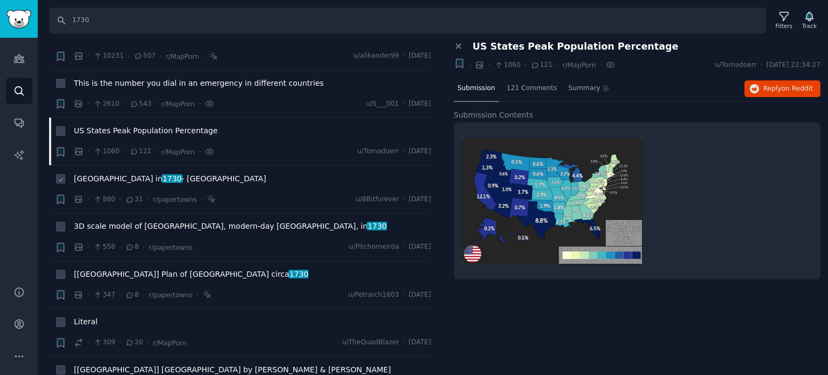
scroll to position [54, 0]
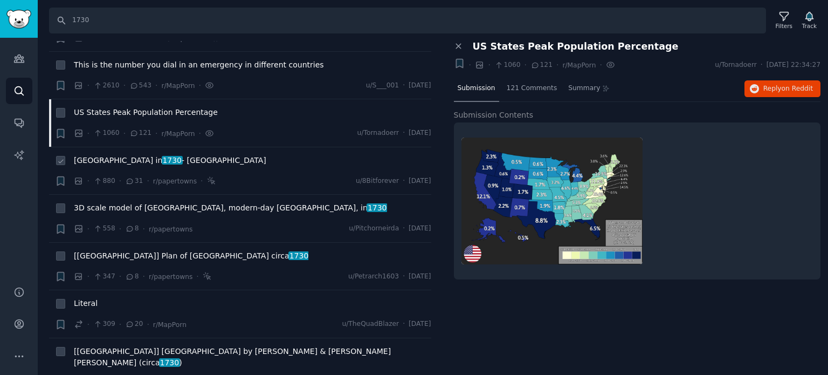
click at [148, 160] on span "[GEOGRAPHIC_DATA] in [DATE] - [GEOGRAPHIC_DATA]" at bounding box center [170, 160] width 193 height 11
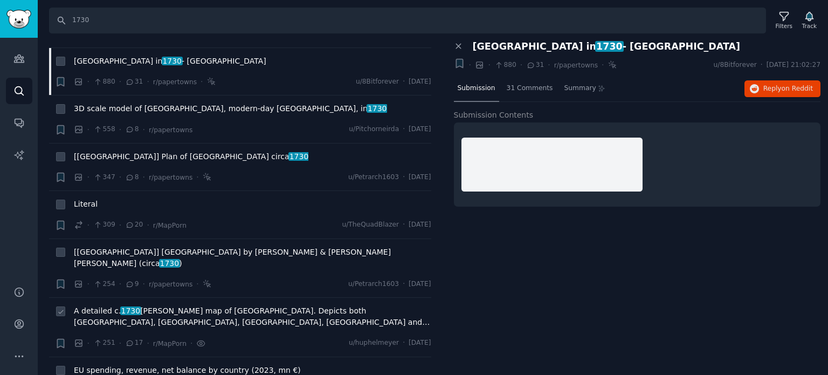
scroll to position [216, 0]
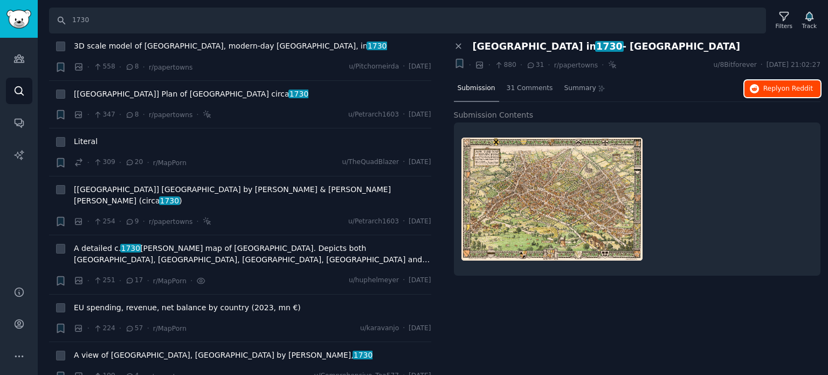
click at [794, 90] on span "on Reddit" at bounding box center [797, 89] width 31 height 8
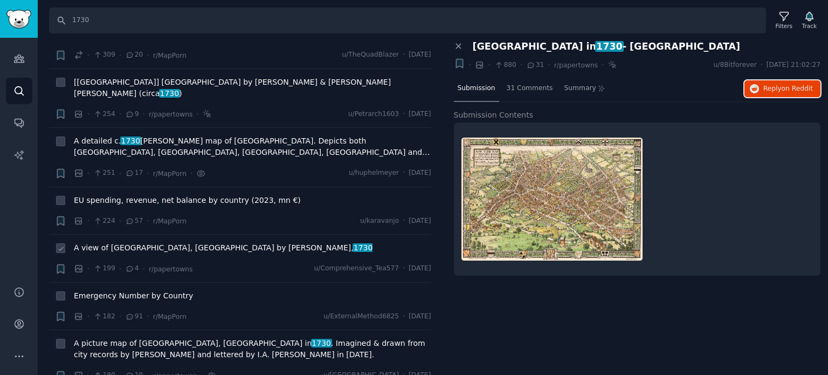
scroll to position [324, 0]
click at [117, 242] on span "A view of [GEOGRAPHIC_DATA], [GEOGRAPHIC_DATA] by [PERSON_NAME], 1730" at bounding box center [223, 247] width 299 height 11
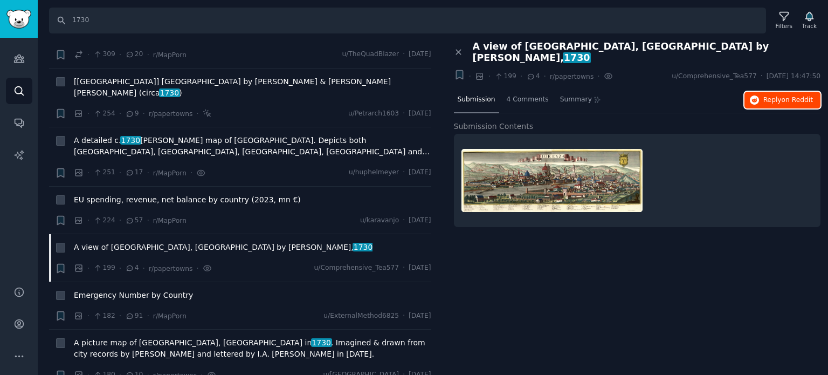
click at [795, 96] on span "on Reddit" at bounding box center [797, 100] width 31 height 8
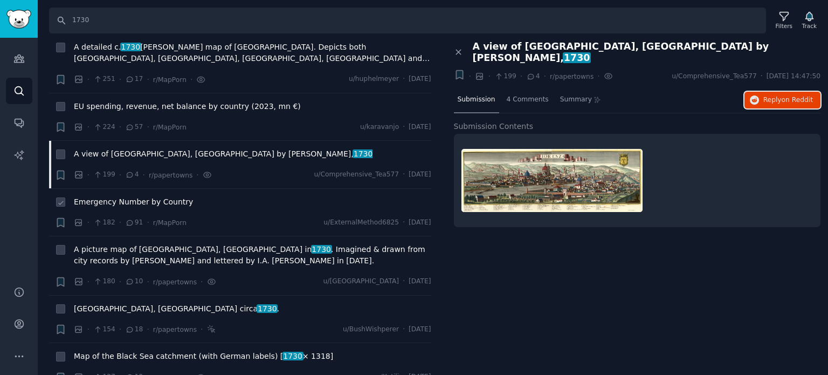
scroll to position [431, 0]
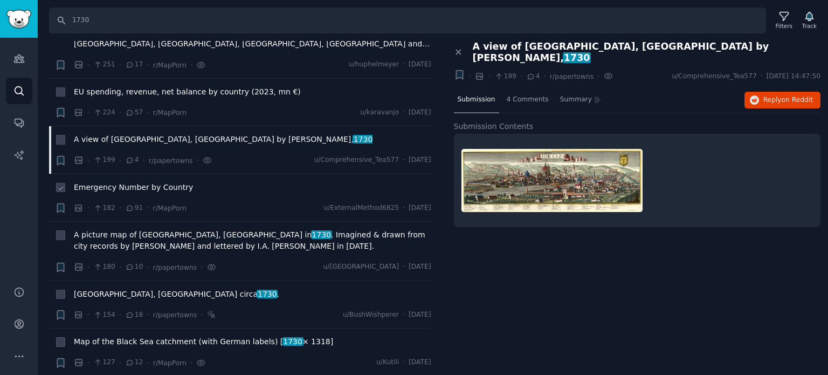
click at [123, 182] on span "Emergency Number by Country" at bounding box center [133, 187] width 119 height 11
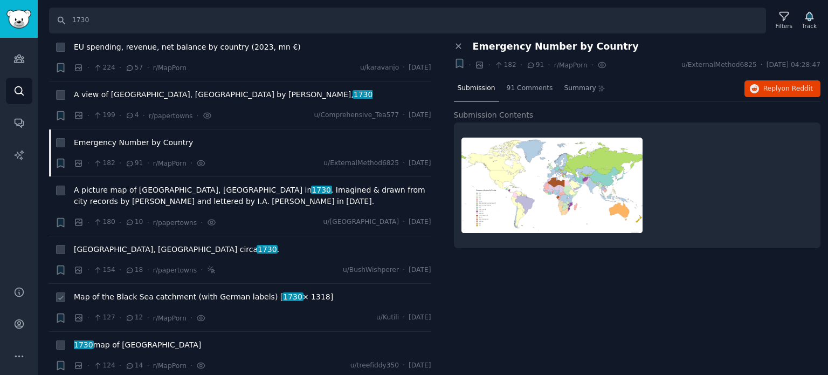
scroll to position [539, 0]
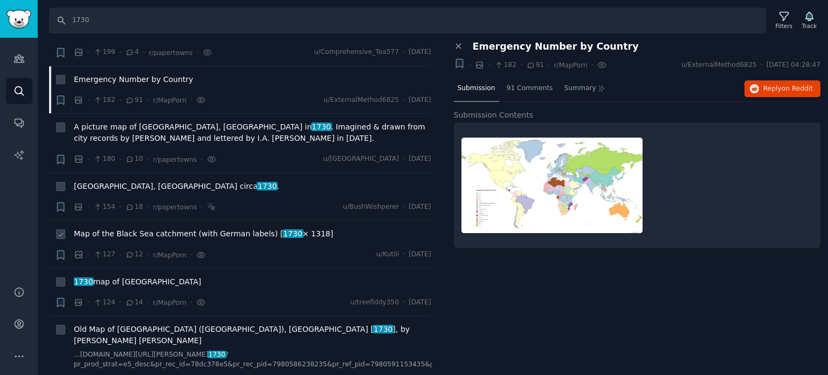
click at [112, 228] on span "Map of the Black Sea catchment (with German labels) [ 1730 × 1318]" at bounding box center [203, 233] width 259 height 11
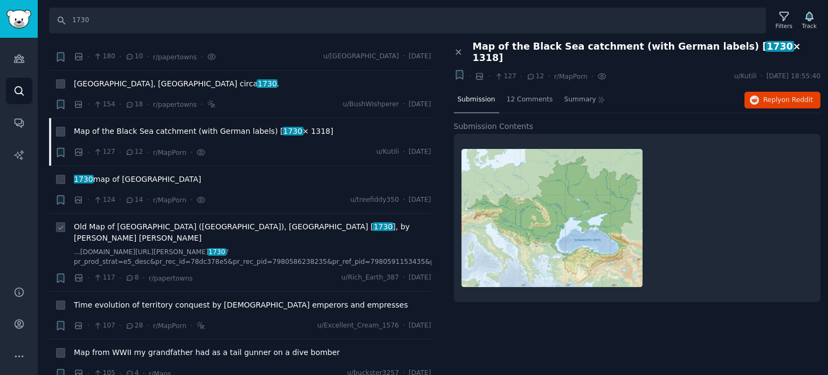
scroll to position [647, 0]
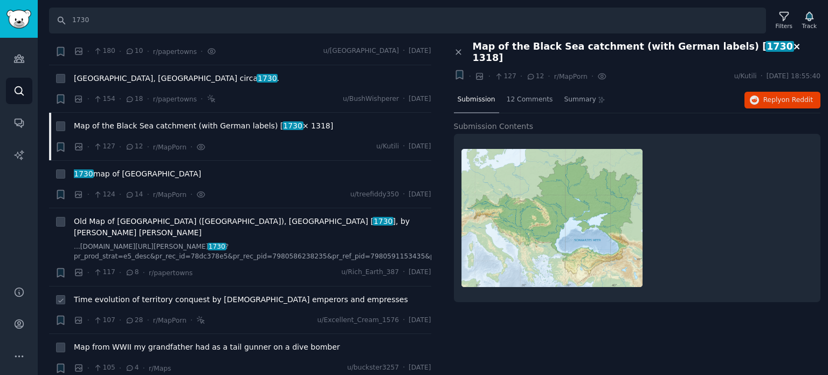
click at [116, 294] on span "Time evolution of territory conquest by [DEMOGRAPHIC_DATA] emperors and empress…" at bounding box center [241, 299] width 334 height 11
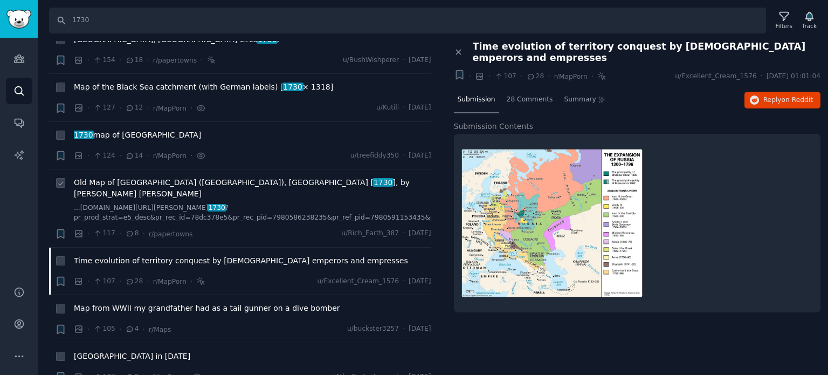
scroll to position [701, 0]
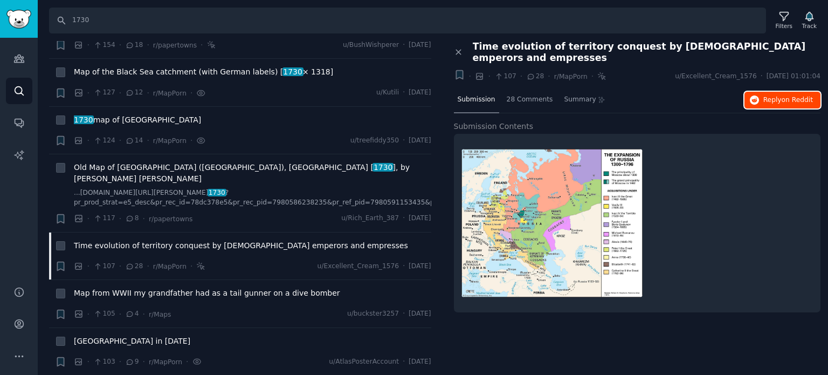
click at [760, 95] on icon "button" at bounding box center [755, 100] width 10 height 10
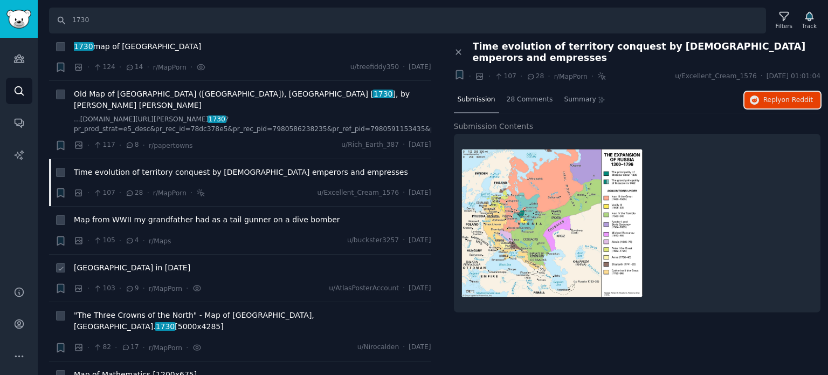
scroll to position [809, 0]
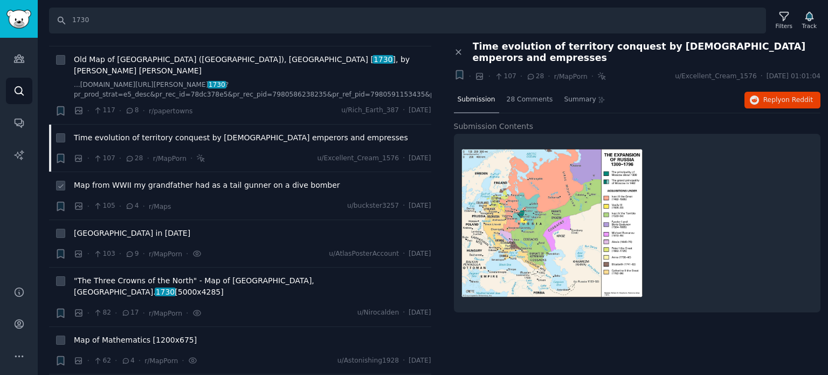
click at [130, 180] on span "Map from WWII my grandfather had as a tail gunner on a dive bomber" at bounding box center [207, 185] width 266 height 11
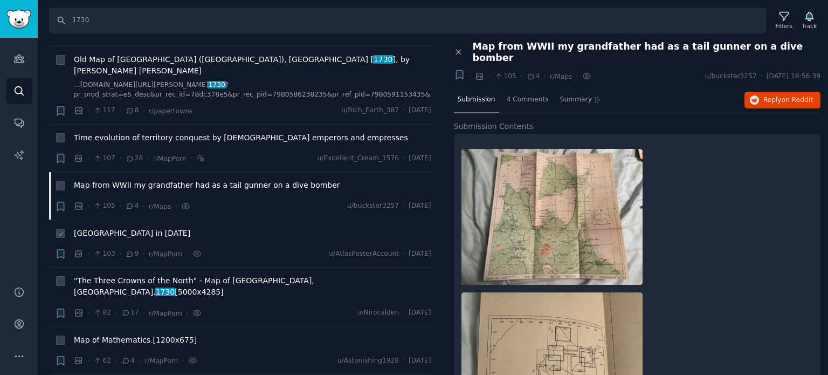
click at [98, 228] on span "[GEOGRAPHIC_DATA] in [DATE]" at bounding box center [132, 233] width 116 height 11
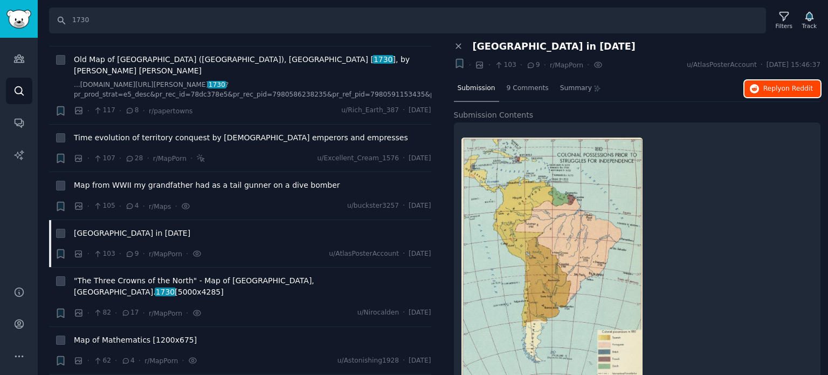
click at [760, 85] on button "Reply on Reddit" at bounding box center [783, 88] width 76 height 17
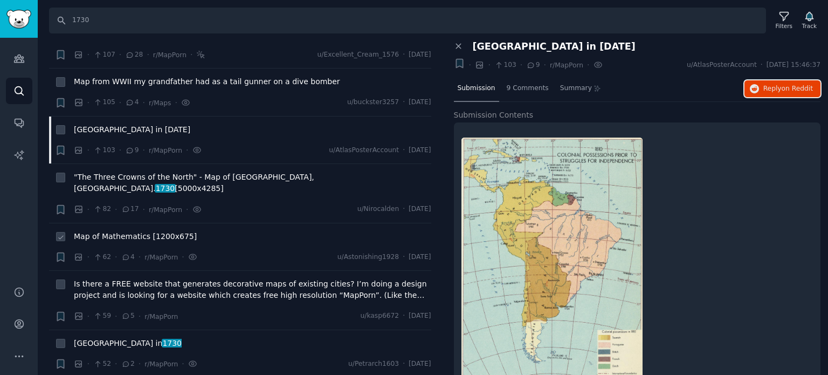
scroll to position [917, 0]
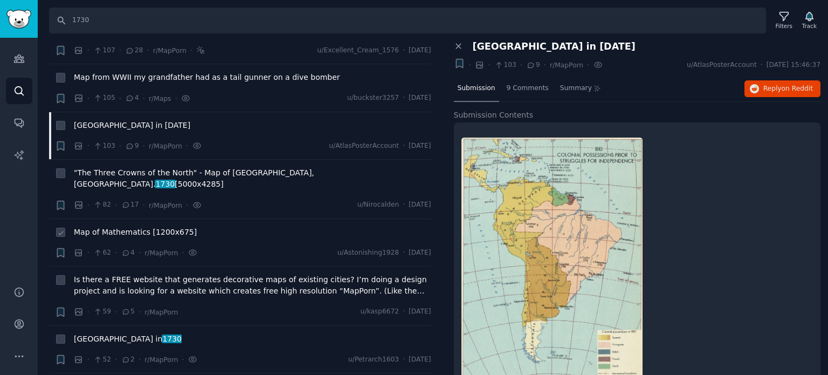
click at [133, 227] on span "Map of Mathematics [1200x675]" at bounding box center [135, 232] width 123 height 11
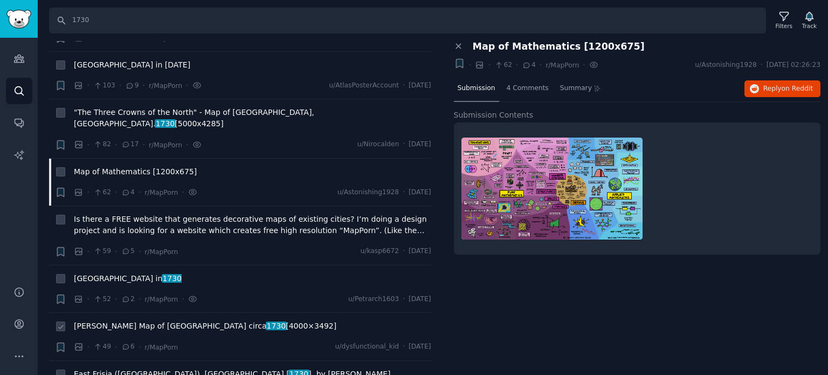
scroll to position [1025, 0]
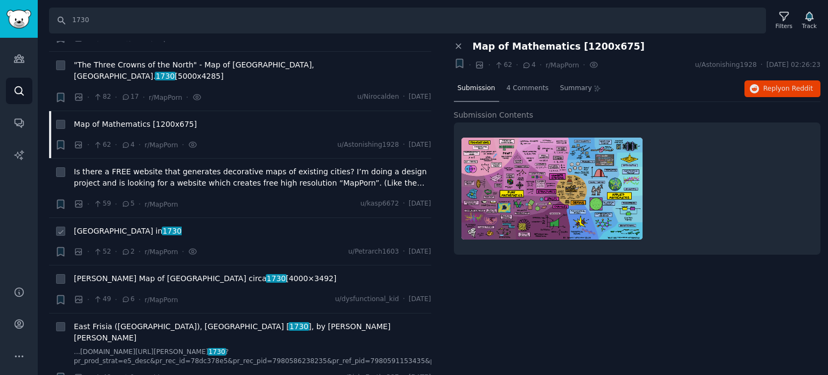
click at [93, 225] on span "[GEOGRAPHIC_DATA] in [DATE]" at bounding box center [128, 230] width 108 height 11
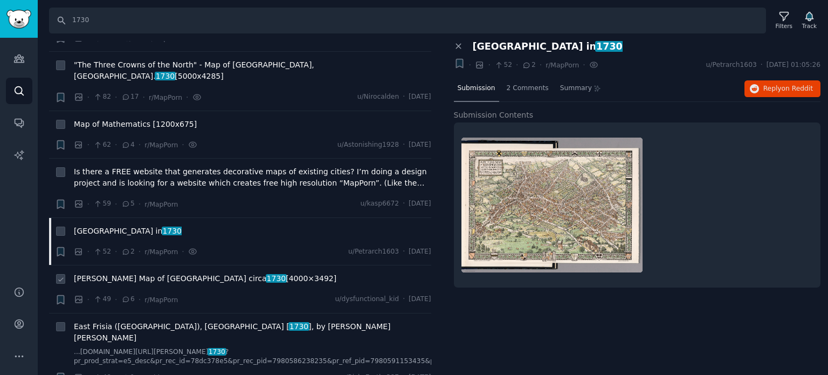
click at [110, 273] on span "[PERSON_NAME] Map of [GEOGRAPHIC_DATA] circa [DATE] [4000×3492]" at bounding box center [205, 278] width 263 height 11
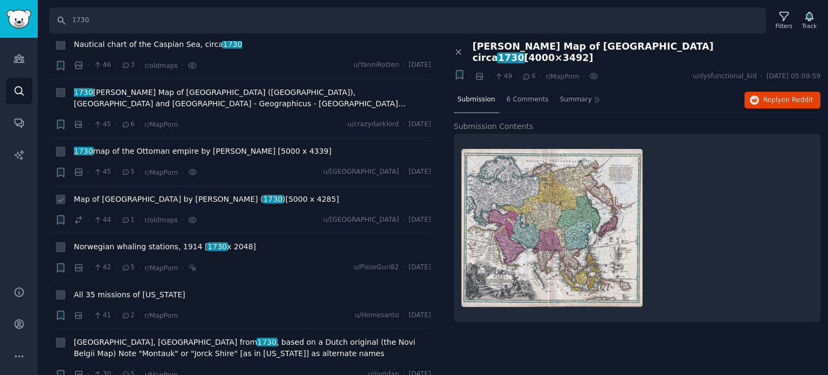
scroll to position [1402, 0]
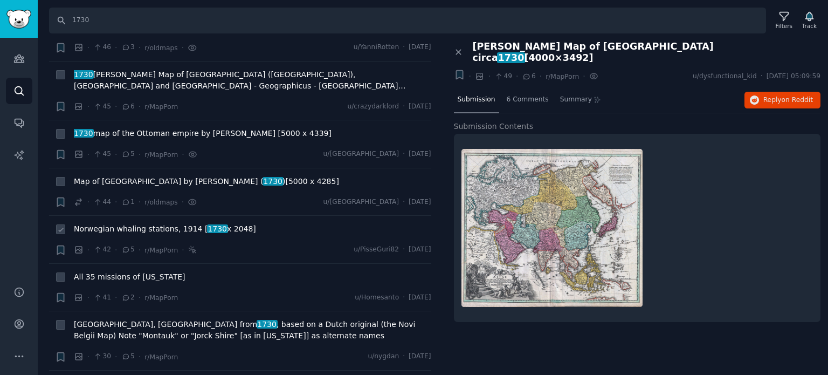
click at [122, 223] on span "Norwegian whaling stations, 1914 [ 1730 x 2048]" at bounding box center [165, 228] width 182 height 11
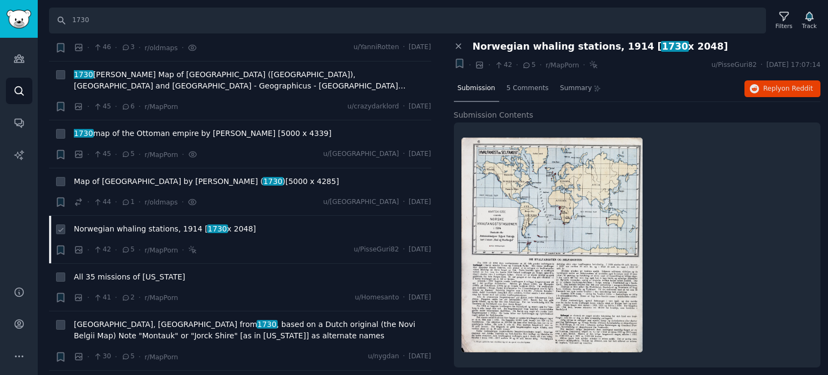
click at [132, 223] on span "Norwegian whaling stations, 1914 [ 1730 x 2048]" at bounding box center [165, 228] width 182 height 11
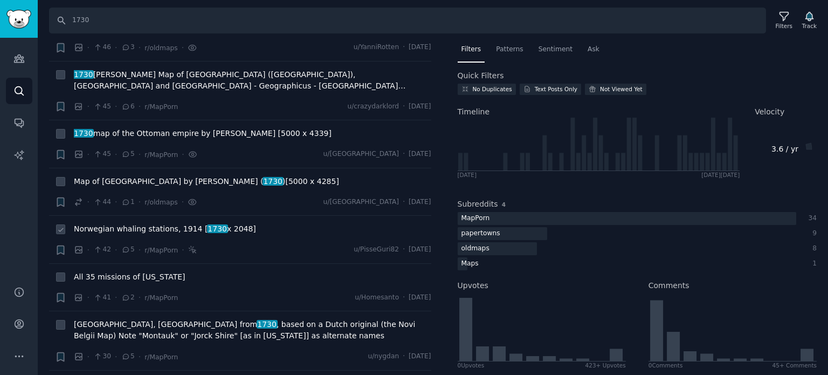
click at [160, 223] on span "Norwegian whaling stations, 1914 [ 1730 x 2048]" at bounding box center [165, 228] width 182 height 11
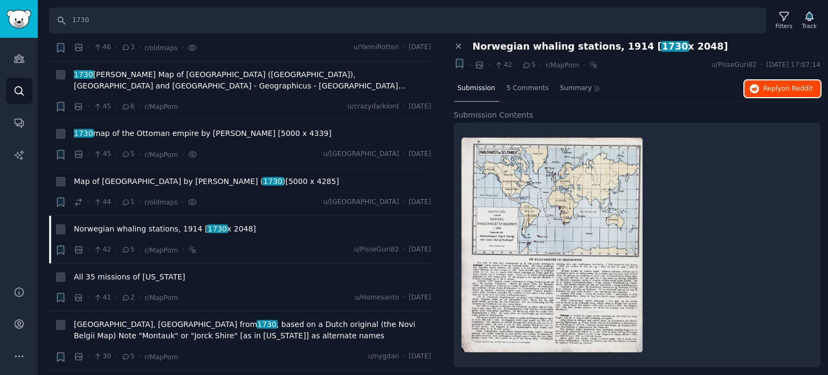
click at [773, 94] on button "Reply on Reddit" at bounding box center [783, 88] width 76 height 17
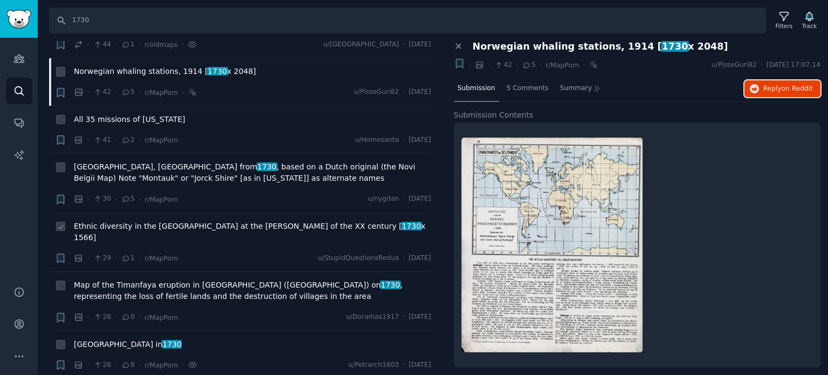
scroll to position [1564, 0]
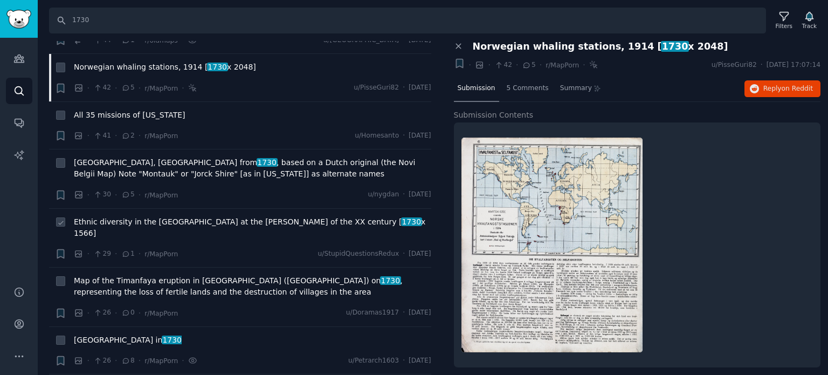
click at [125, 216] on span "Ethnic diversity in the [GEOGRAPHIC_DATA] at the [PERSON_NAME] of the XX centur…" at bounding box center [253, 227] width 358 height 23
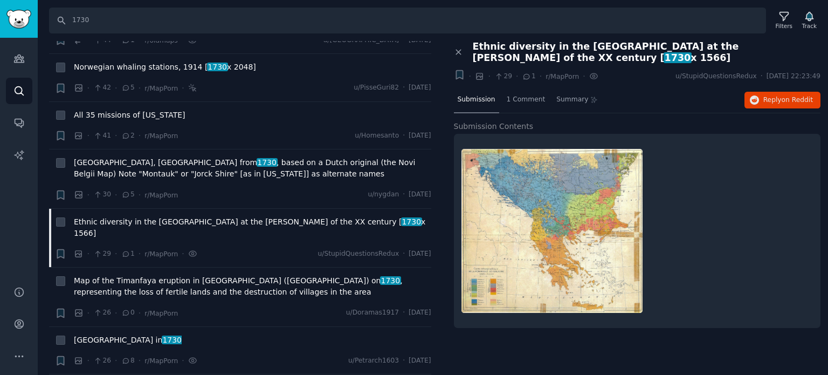
click at [767, 99] on div "Submission 1 Comment Summary Reply on Reddit" at bounding box center [637, 100] width 367 height 26
click at [767, 95] on span "Reply on Reddit" at bounding box center [789, 100] width 50 height 10
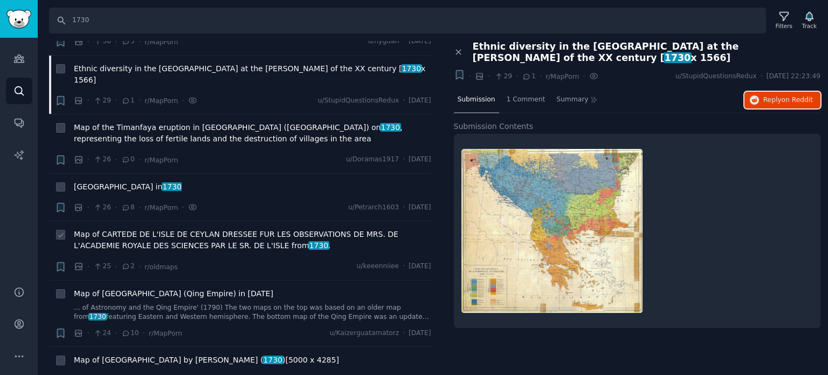
scroll to position [1726, 0]
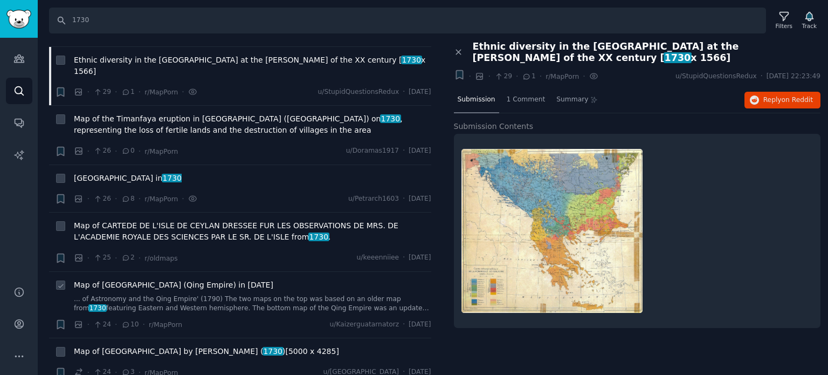
click at [108, 279] on span "Map of [GEOGRAPHIC_DATA] (Qing Empire) in [DATE]" at bounding box center [174, 284] width 200 height 11
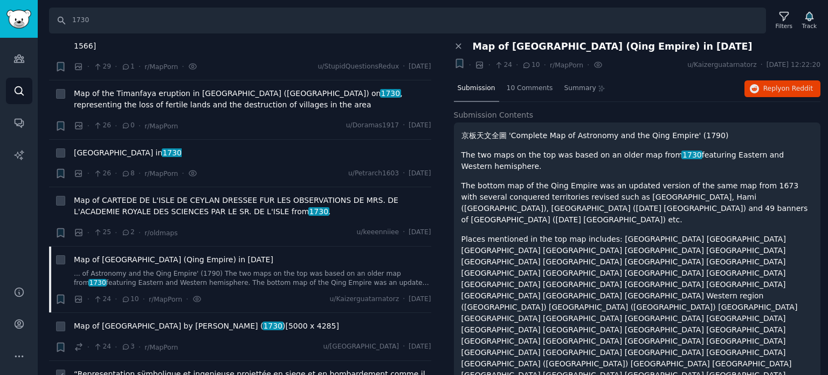
scroll to position [1834, 0]
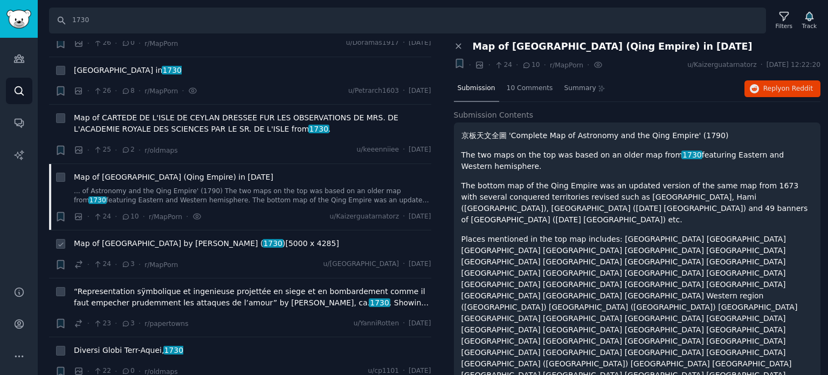
click at [141, 238] on span "Map of [GEOGRAPHIC_DATA] by [PERSON_NAME] ( 1730 )[5000 x 4285]" at bounding box center [206, 243] width 265 height 11
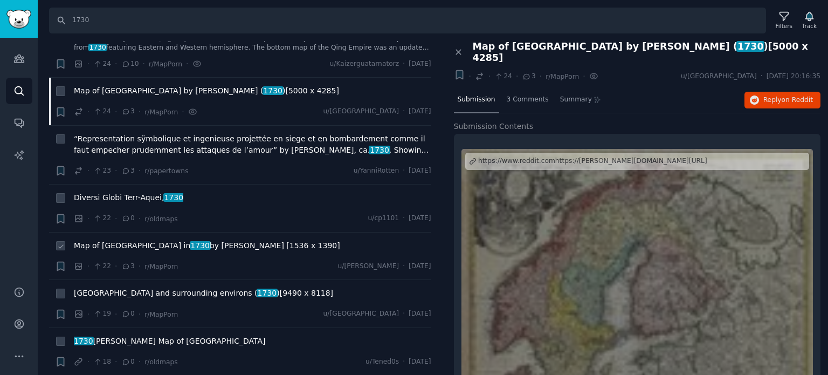
scroll to position [2049, 0]
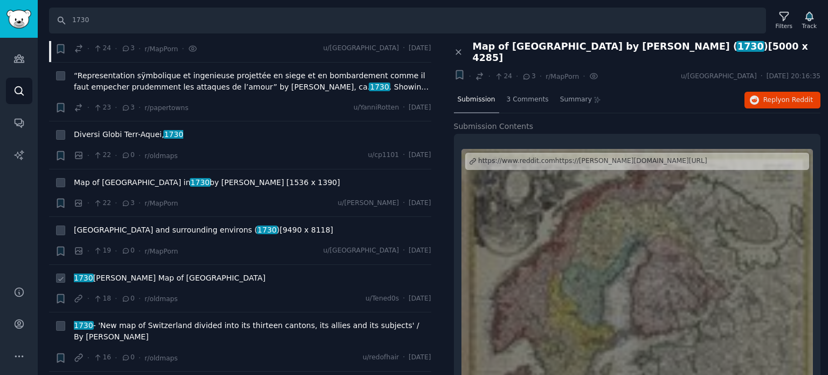
click at [132, 272] on span "1730 [PERSON_NAME] Map of [GEOGRAPHIC_DATA]" at bounding box center [170, 277] width 192 height 11
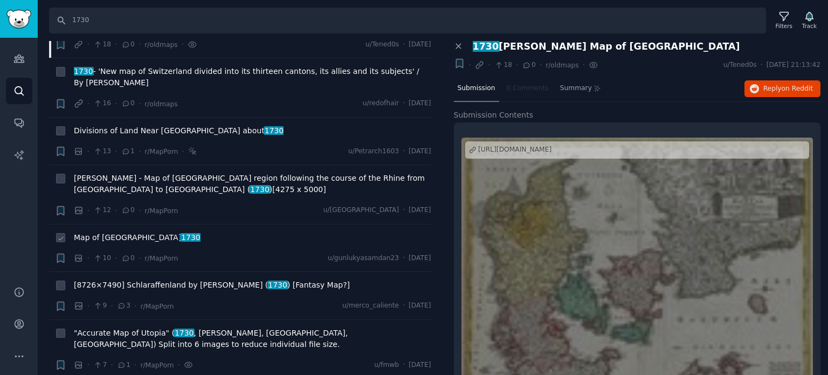
scroll to position [2319, 0]
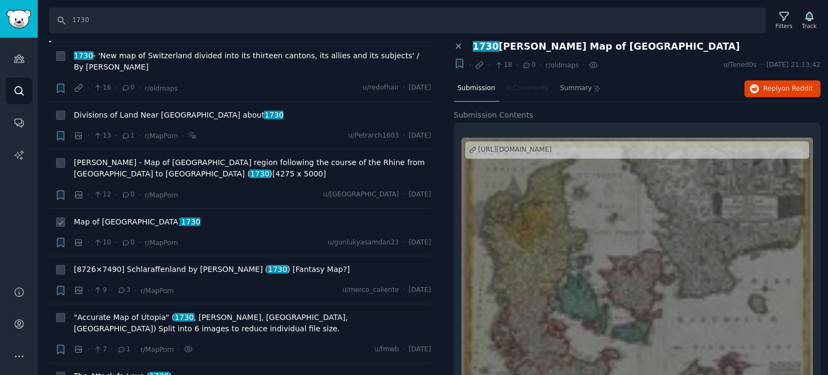
click at [113, 216] on span "Map of [GEOGRAPHIC_DATA] 1730" at bounding box center [137, 221] width 127 height 11
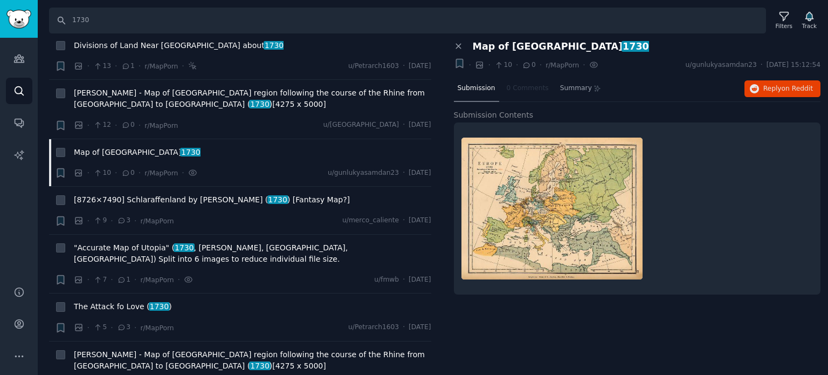
scroll to position [2389, 0]
click at [750, 85] on button "Reply on Reddit" at bounding box center [783, 88] width 76 height 17
click at [99, 300] on span "The Attack fo Love ( 1730 )" at bounding box center [123, 305] width 98 height 11
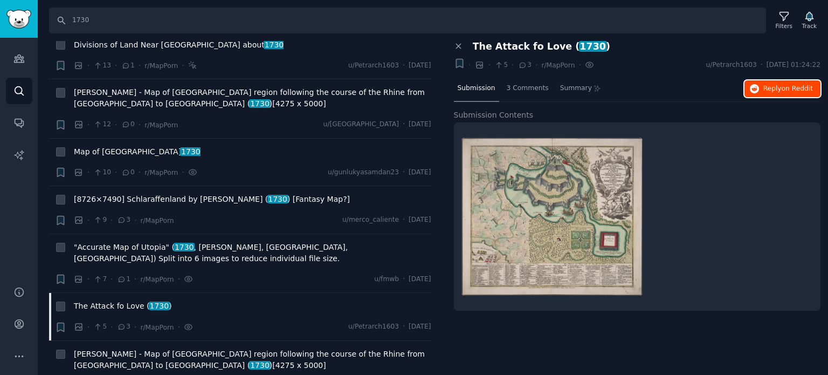
click at [781, 87] on span "Reply on Reddit" at bounding box center [789, 89] width 50 height 10
